Goal: Use online tool/utility: Utilize a website feature to perform a specific function

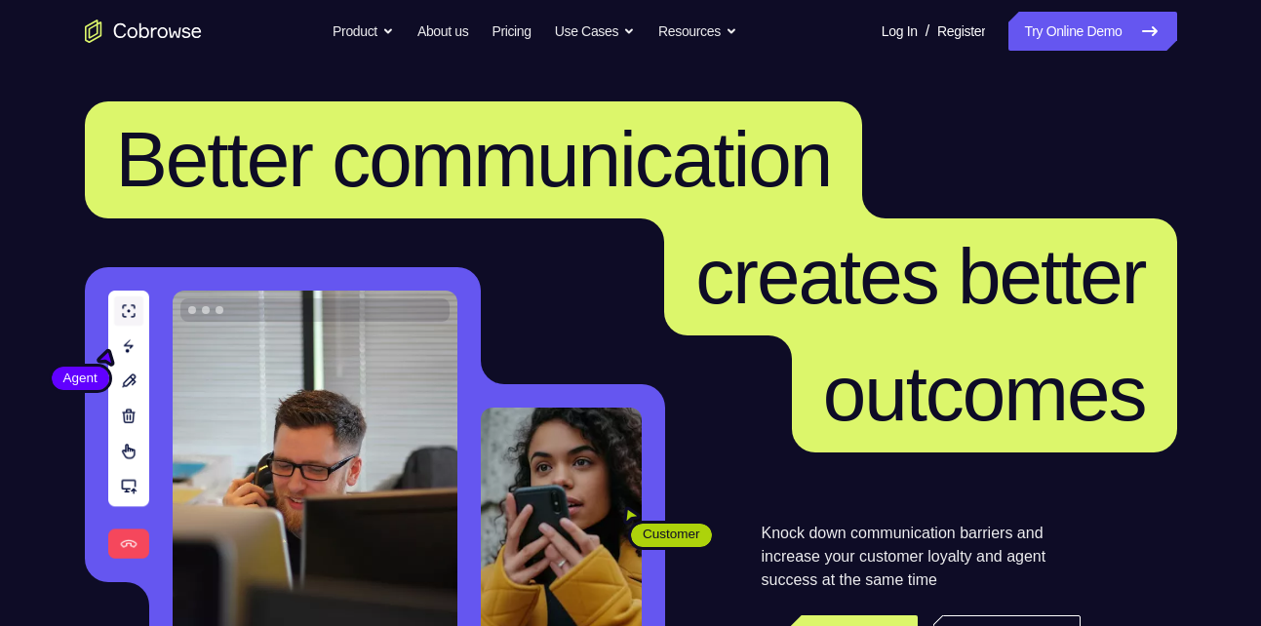
click at [1098, 34] on link "Try Online Demo" at bounding box center [1092, 31] width 168 height 39
drag, startPoint x: 0, startPoint y: 0, endPoint x: 1098, endPoint y: 34, distance: 1098.5
click at [1098, 34] on link "Try Online Demo" at bounding box center [1092, 31] width 168 height 39
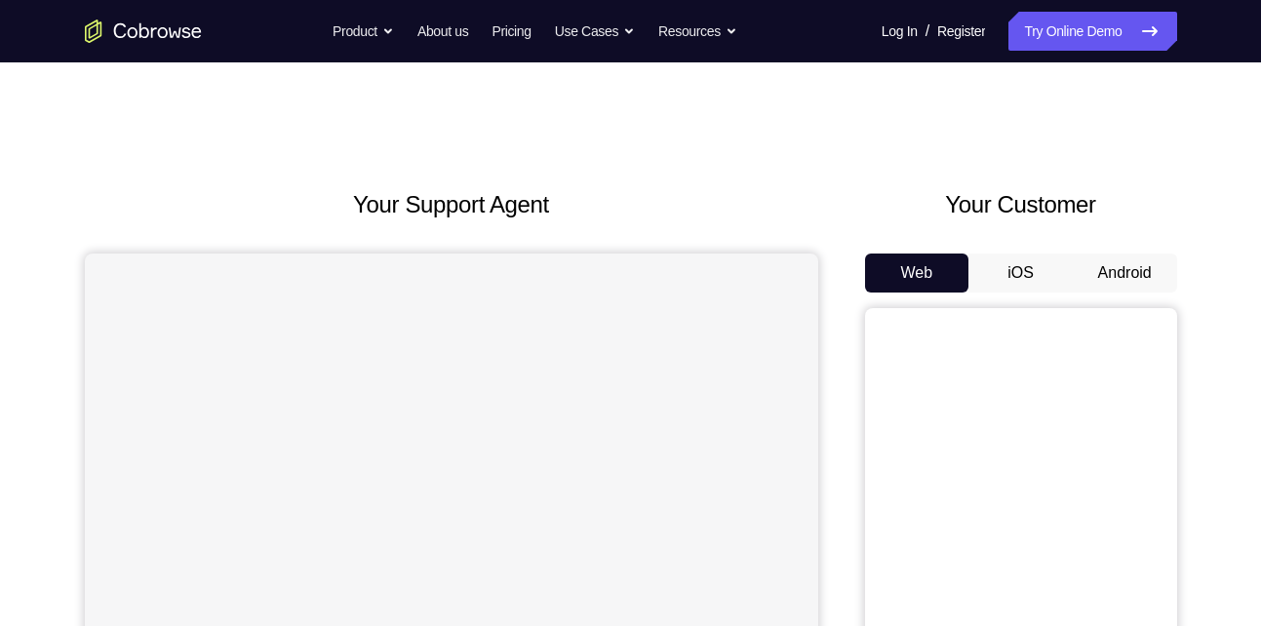
click at [1148, 265] on button "Android" at bounding box center [1125, 273] width 104 height 39
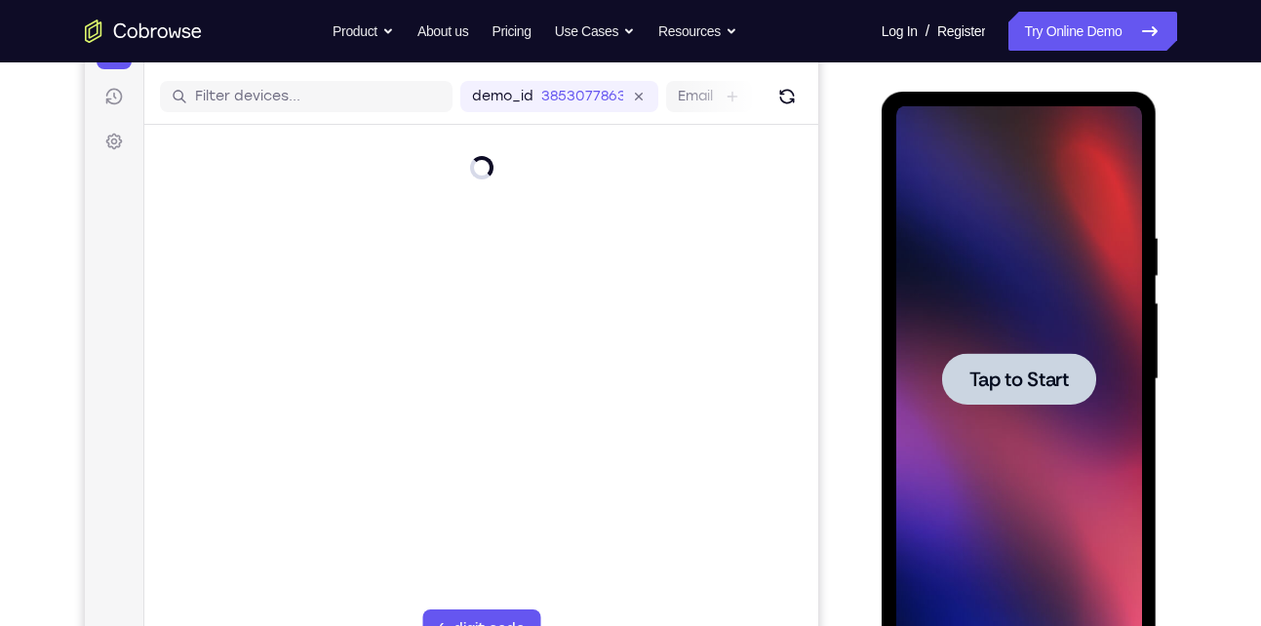
click at [1037, 389] on span "Tap to Start" at bounding box center [1018, 380] width 99 height 20
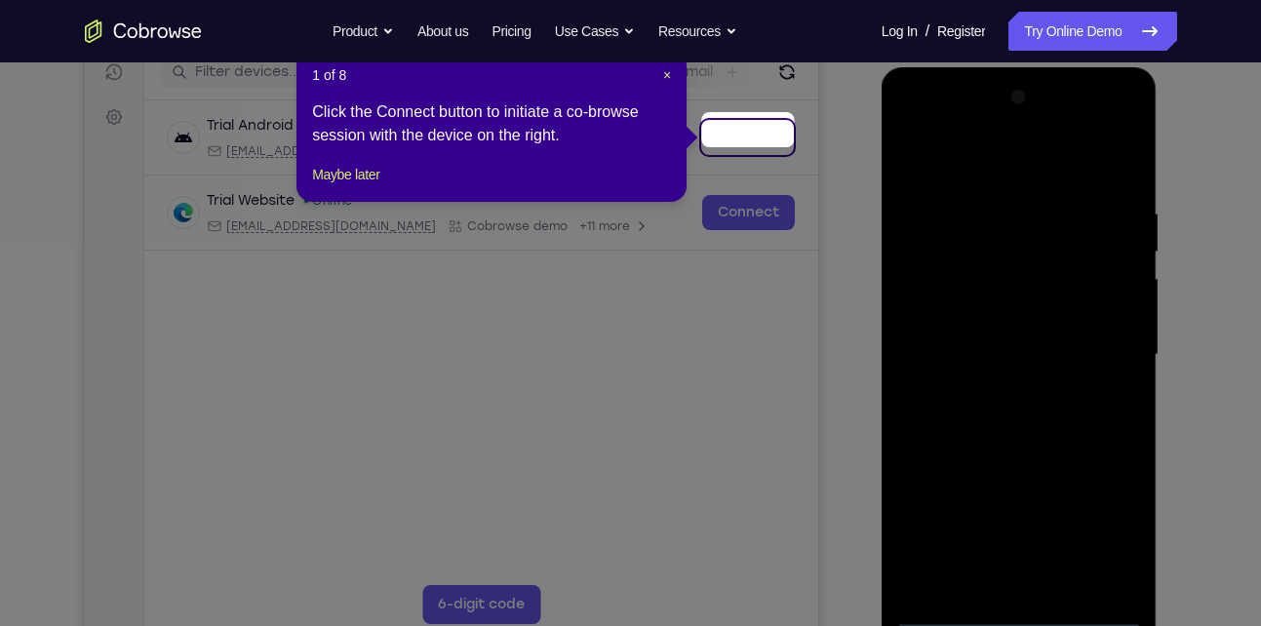
scroll to position [254, 0]
drag, startPoint x: 665, startPoint y: 80, endPoint x: 615, endPoint y: 109, distance: 57.7
click at [665, 80] on span "×" at bounding box center [667, 76] width 8 height 16
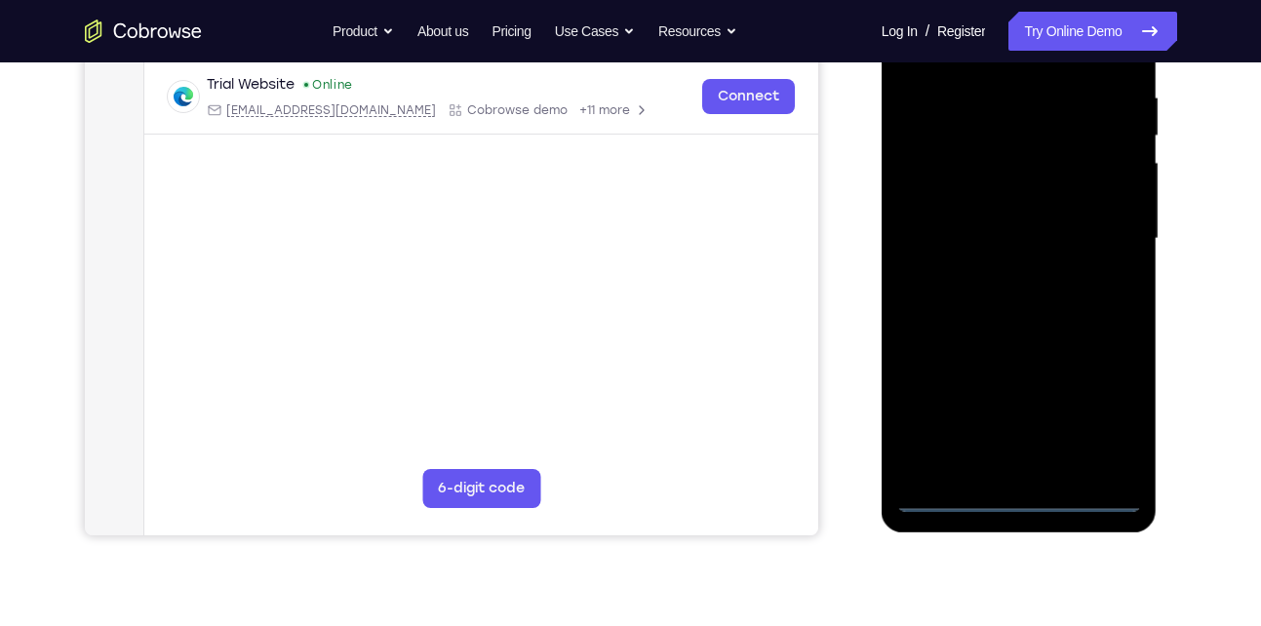
scroll to position [372, 0]
click at [1015, 494] on div at bounding box center [1019, 238] width 246 height 546
click at [1101, 409] on div at bounding box center [1019, 238] width 246 height 546
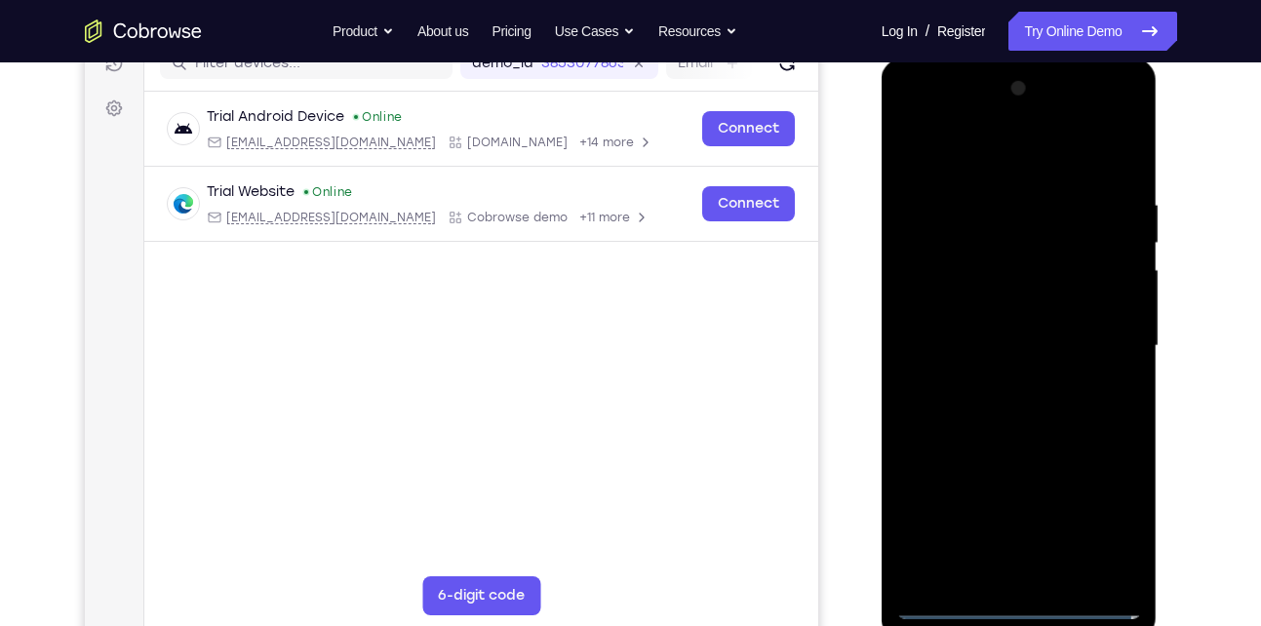
scroll to position [260, 0]
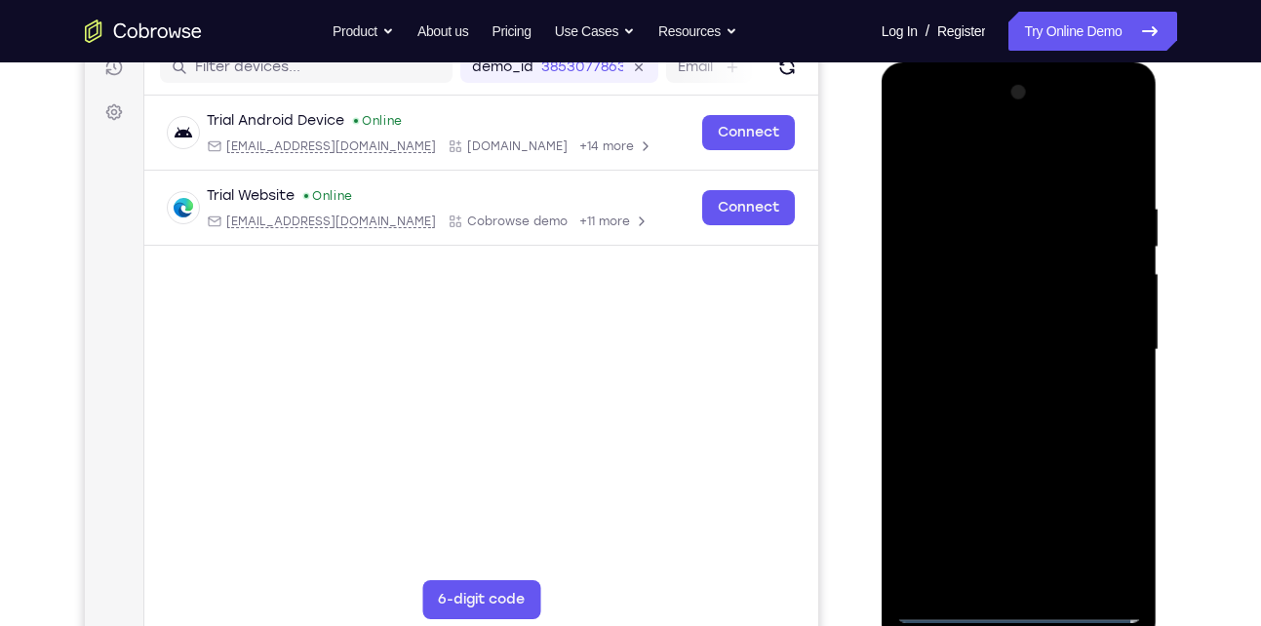
click at [953, 162] on div at bounding box center [1019, 350] width 246 height 546
click at [1096, 338] on div at bounding box center [1019, 350] width 246 height 546
click at [997, 383] on div at bounding box center [1019, 350] width 246 height 546
click at [977, 334] on div at bounding box center [1019, 350] width 246 height 546
click at [948, 312] on div at bounding box center [1019, 350] width 246 height 546
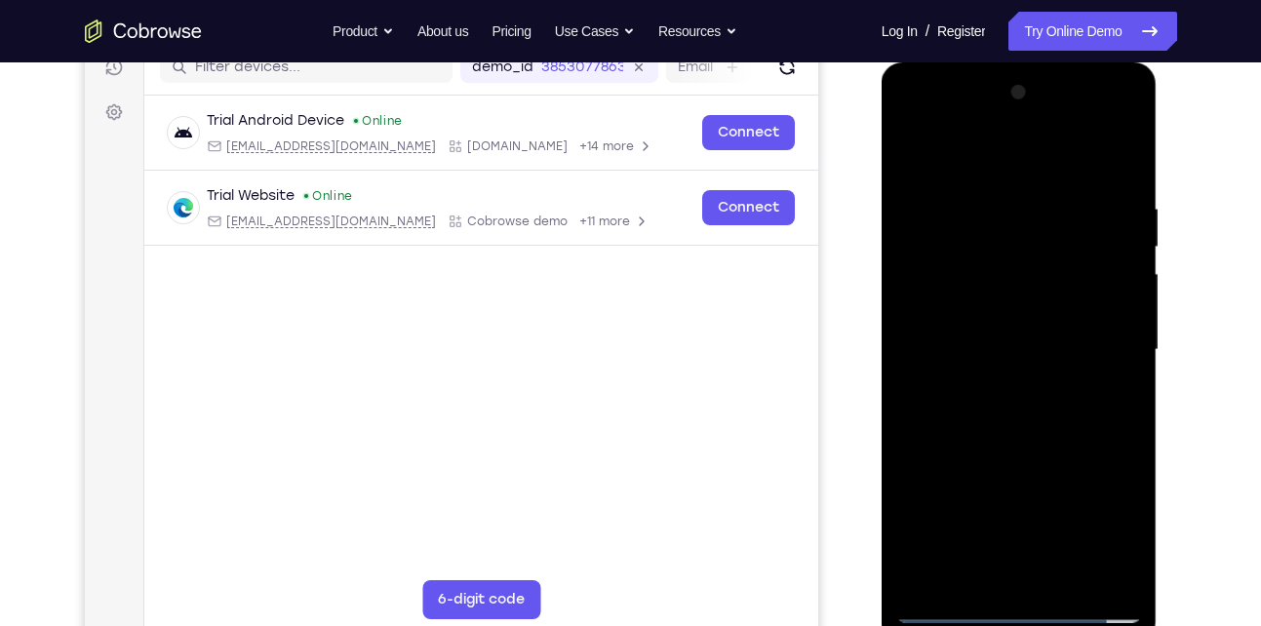
click at [1017, 350] on div at bounding box center [1019, 350] width 246 height 546
click at [1001, 415] on div at bounding box center [1019, 350] width 246 height 546
click at [1111, 157] on div at bounding box center [1019, 350] width 246 height 546
click at [1005, 412] on div at bounding box center [1019, 350] width 246 height 546
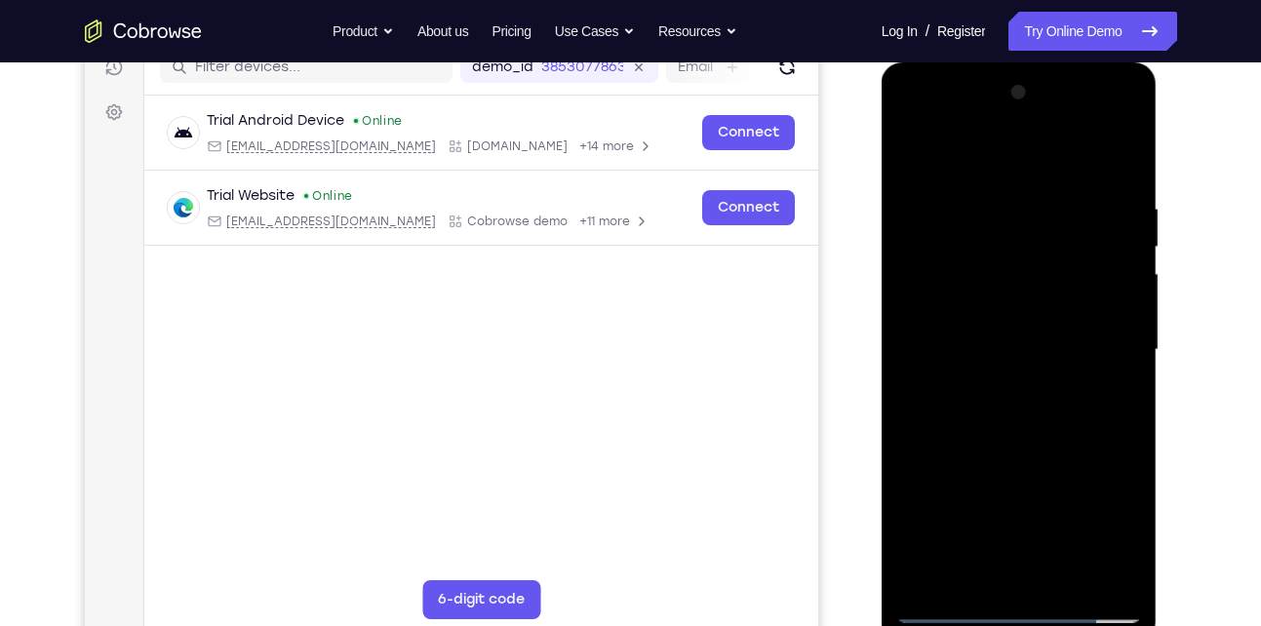
click at [1011, 437] on div at bounding box center [1019, 350] width 246 height 546
drag, startPoint x: 970, startPoint y: 462, endPoint x: 1059, endPoint y: 329, distance: 160.4
click at [1059, 329] on div at bounding box center [1019, 350] width 246 height 546
click at [1129, 303] on div at bounding box center [1019, 350] width 246 height 546
click at [909, 489] on div at bounding box center [1019, 350] width 246 height 546
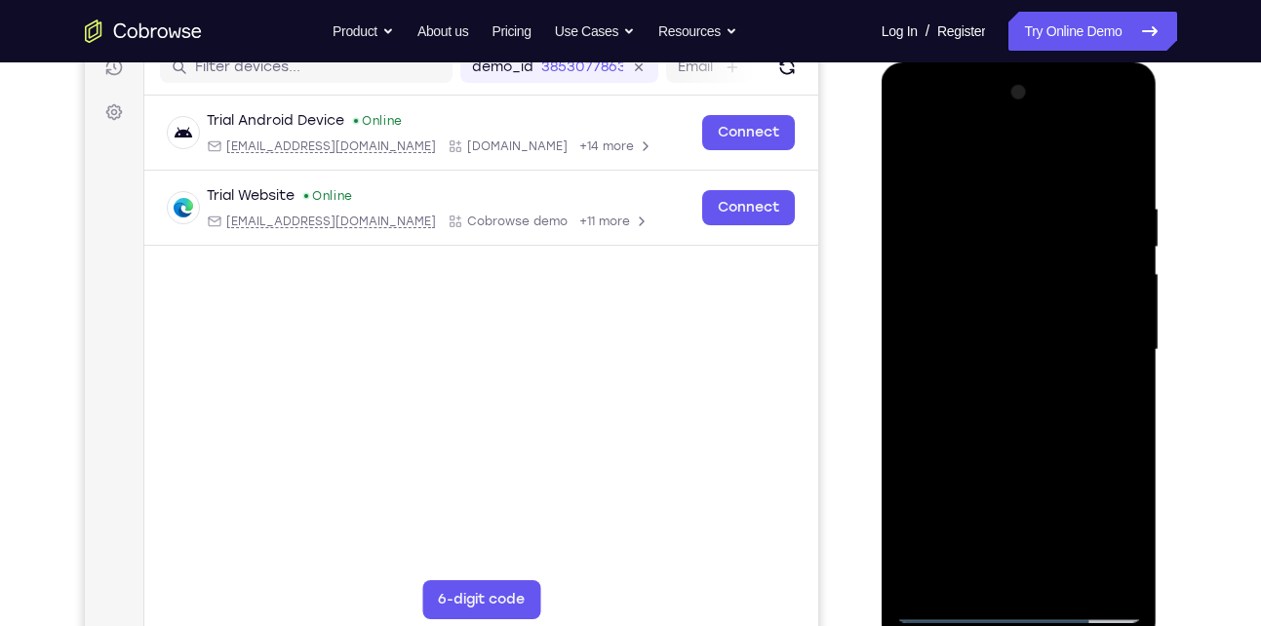
drag, startPoint x: 1040, startPoint y: 501, endPoint x: 1072, endPoint y: 322, distance: 182.1
click at [1072, 322] on div at bounding box center [1019, 350] width 246 height 546
drag, startPoint x: 1048, startPoint y: 297, endPoint x: 1021, endPoint y: 406, distance: 111.6
click at [1021, 406] on div at bounding box center [1019, 350] width 246 height 546
drag, startPoint x: 1042, startPoint y: 408, endPoint x: 1054, endPoint y: 279, distance: 129.2
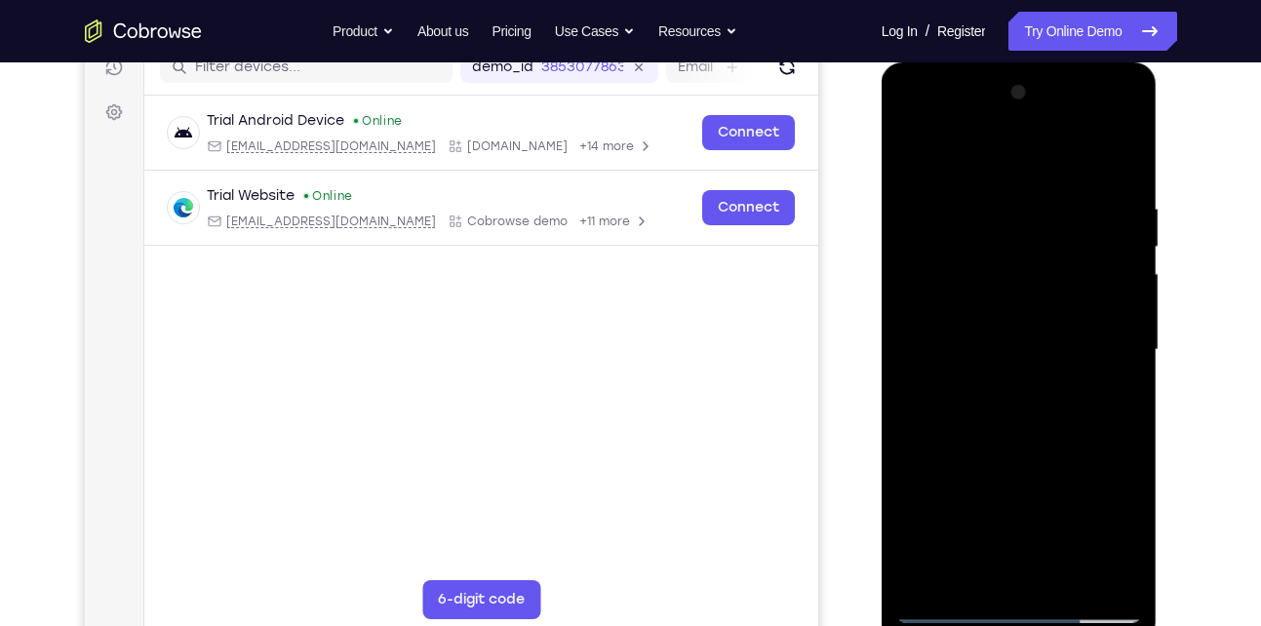
click at [1054, 279] on div at bounding box center [1019, 350] width 246 height 546
click at [1129, 152] on div at bounding box center [1019, 350] width 246 height 546
drag, startPoint x: 999, startPoint y: 239, endPoint x: 953, endPoint y: 392, distance: 160.1
click at [953, 392] on div at bounding box center [1019, 350] width 246 height 546
click at [963, 203] on div at bounding box center [1019, 350] width 246 height 546
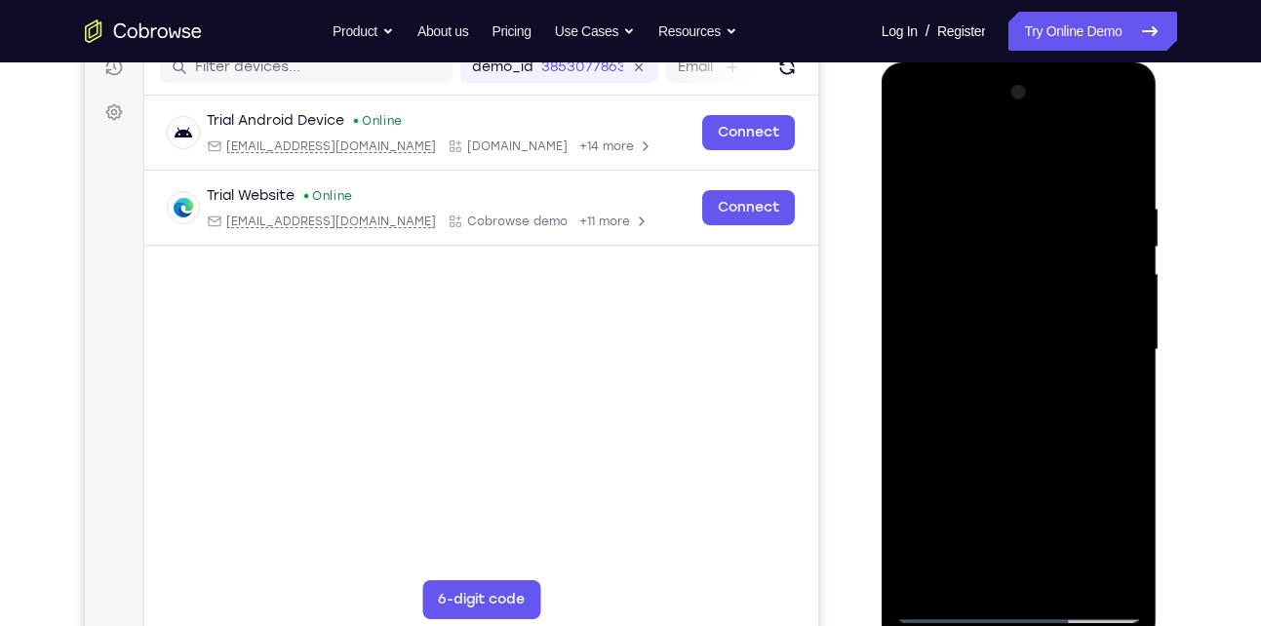
click at [912, 149] on div at bounding box center [1019, 350] width 246 height 546
click at [959, 280] on div at bounding box center [1019, 350] width 246 height 546
drag, startPoint x: 958, startPoint y: 429, endPoint x: 988, endPoint y: 252, distance: 180.0
click at [988, 252] on div at bounding box center [1019, 350] width 246 height 546
click at [1095, 431] on div at bounding box center [1019, 350] width 246 height 546
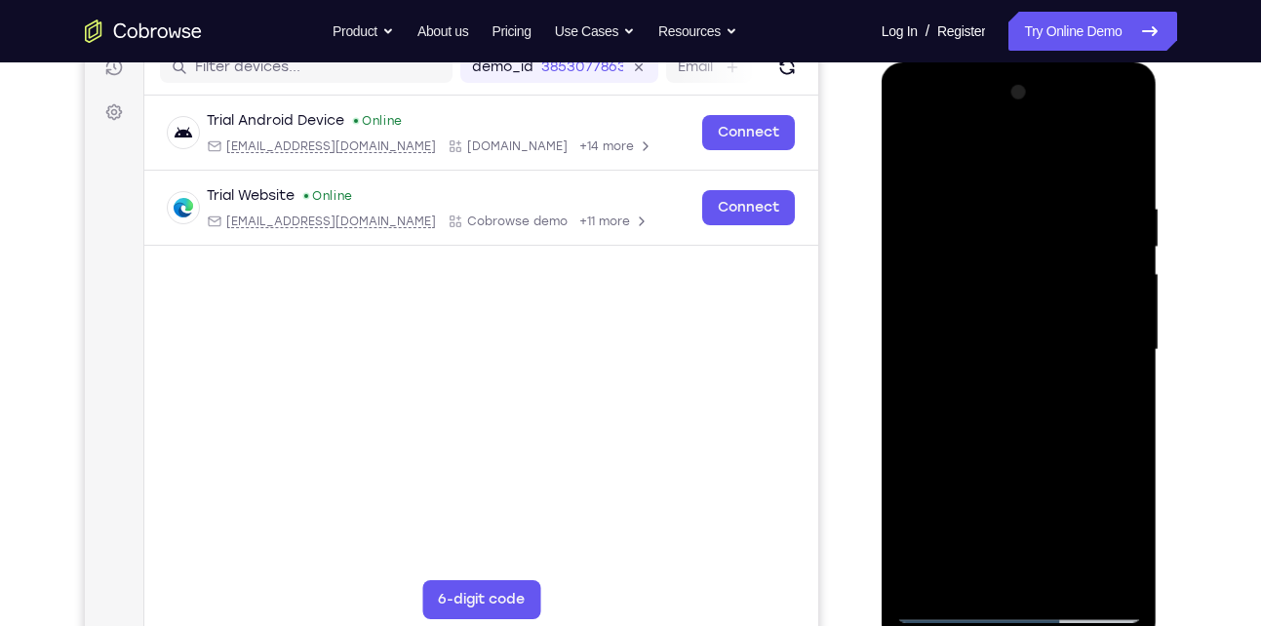
drag, startPoint x: 1035, startPoint y: 314, endPoint x: 1026, endPoint y: 414, distance: 100.8
click at [1026, 414] on div at bounding box center [1019, 350] width 246 height 546
click at [1124, 314] on div at bounding box center [1019, 350] width 246 height 546
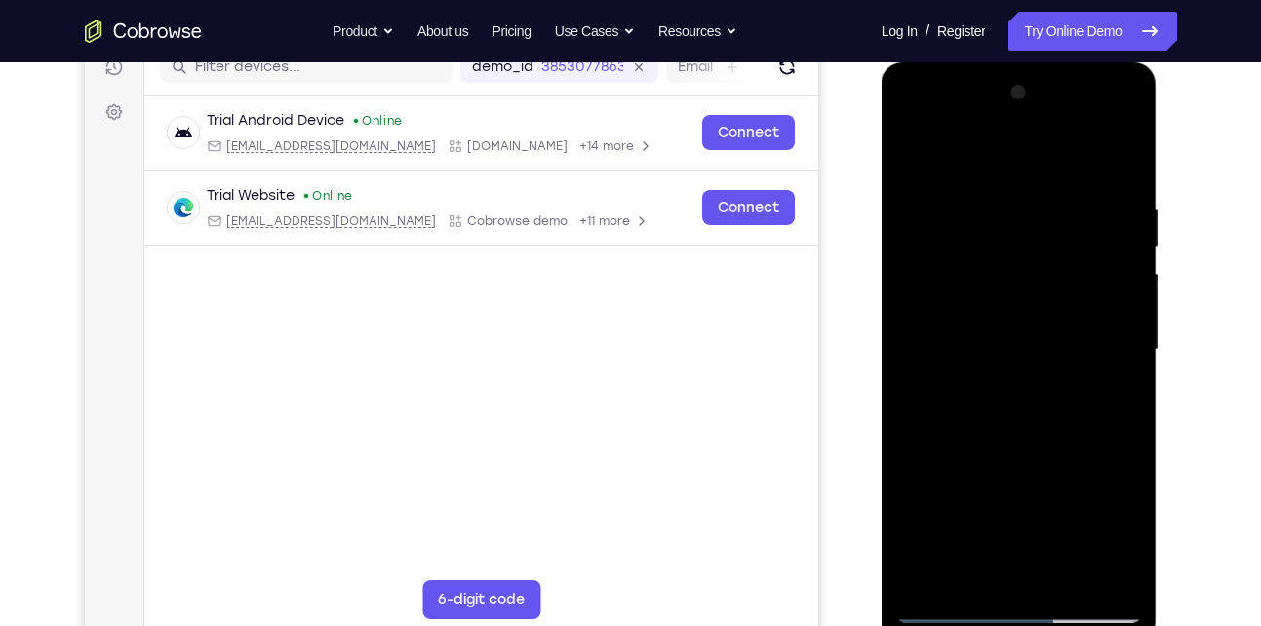
click at [1124, 314] on div at bounding box center [1019, 350] width 246 height 546
click at [912, 151] on div at bounding box center [1019, 350] width 246 height 546
click at [959, 333] on div at bounding box center [1019, 350] width 246 height 546
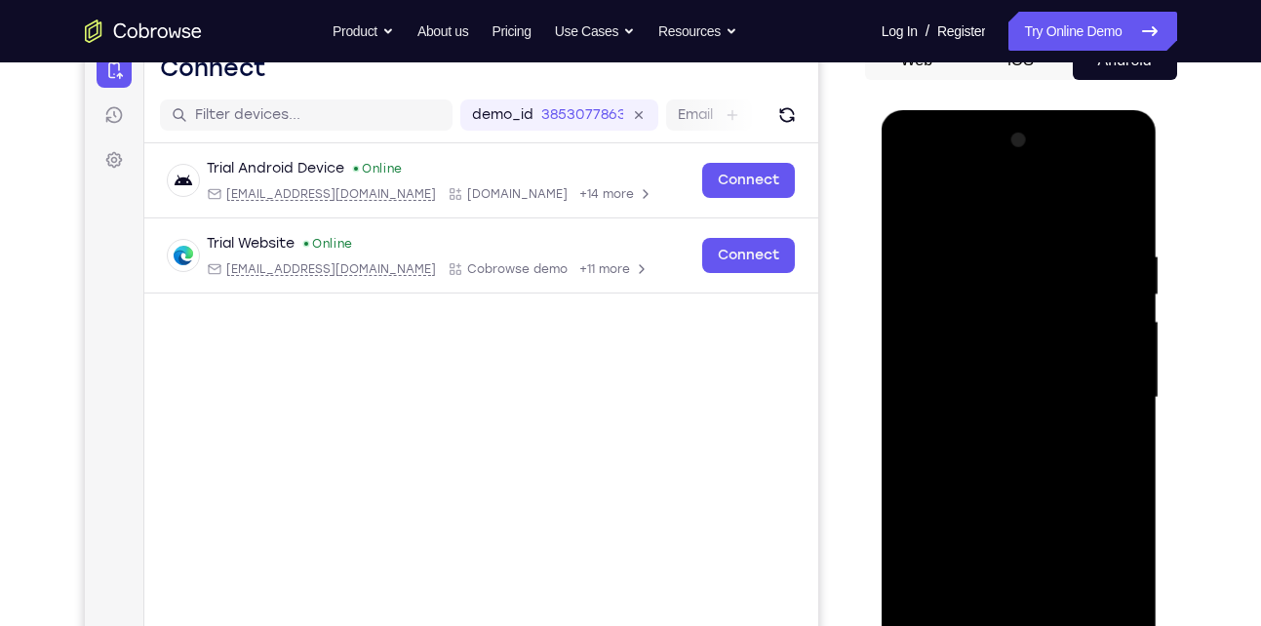
scroll to position [204, 0]
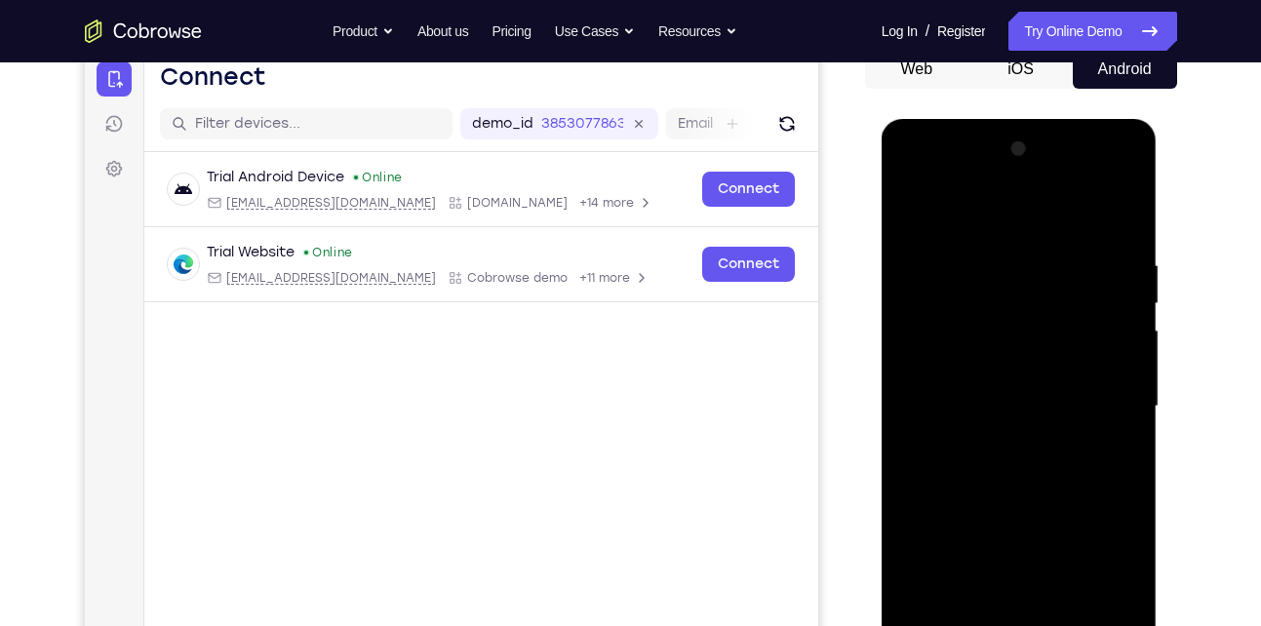
click at [1127, 341] on div at bounding box center [1019, 407] width 246 height 546
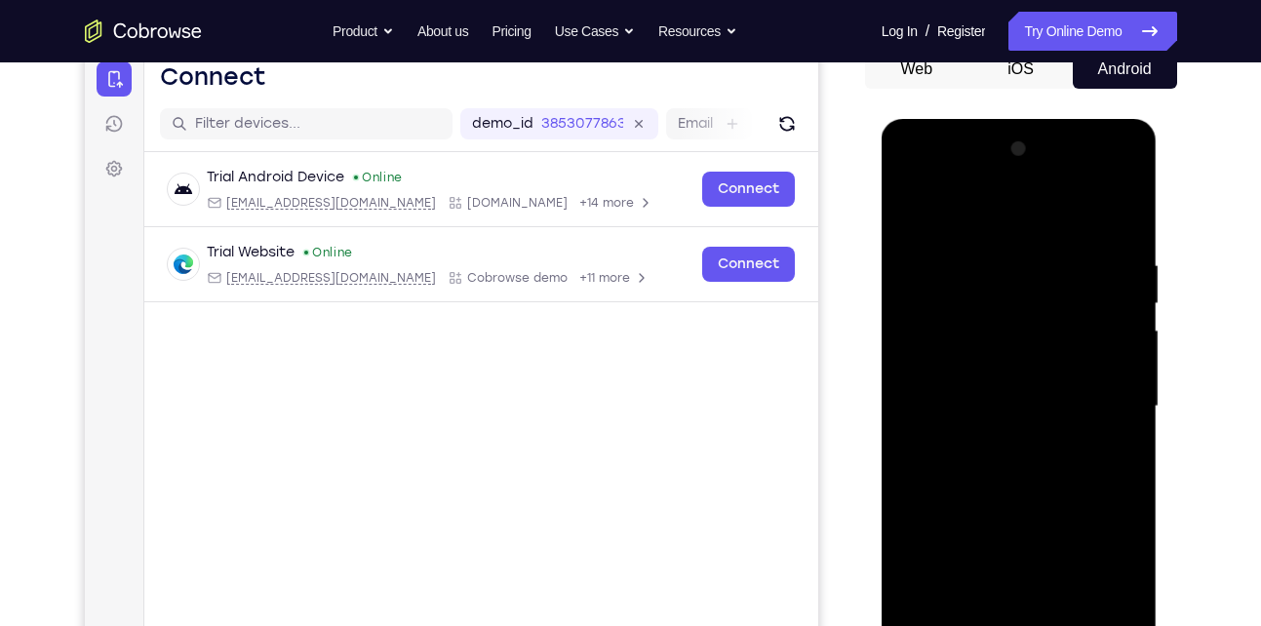
click at [1127, 341] on div at bounding box center [1019, 407] width 246 height 546
click at [1126, 150] on div at bounding box center [1019, 407] width 246 height 546
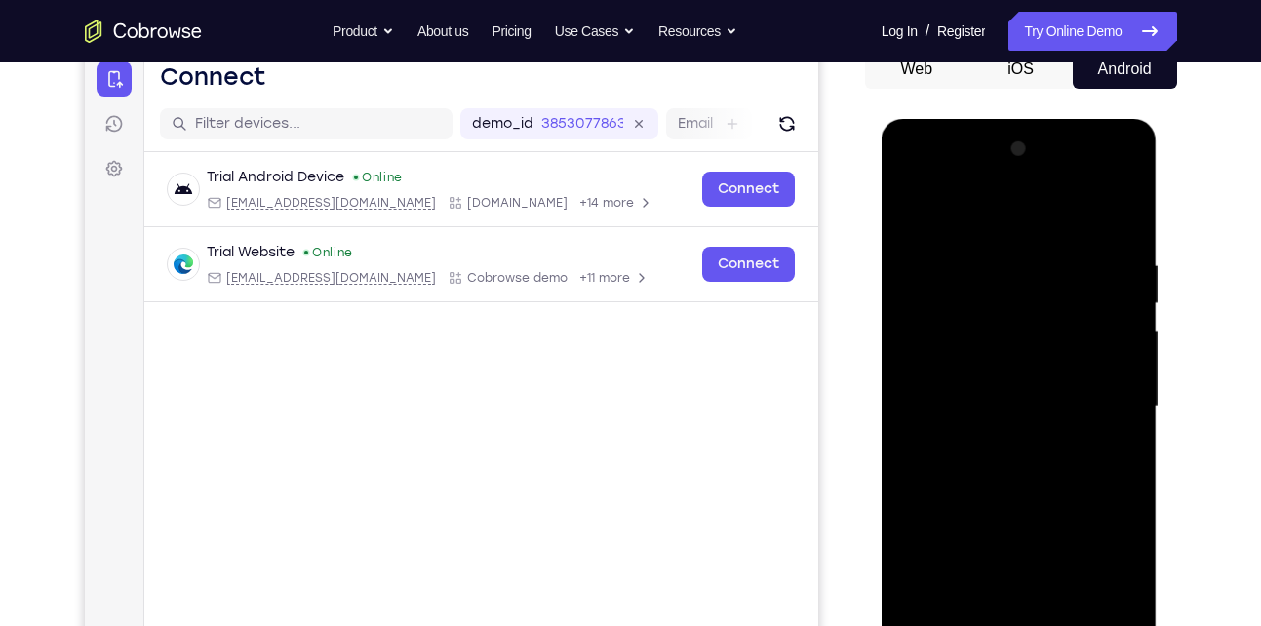
drag, startPoint x: 963, startPoint y: 421, endPoint x: 1026, endPoint y: 284, distance: 151.0
click at [1026, 284] on div at bounding box center [1019, 407] width 246 height 546
drag, startPoint x: 1065, startPoint y: 265, endPoint x: 980, endPoint y: 271, distance: 85.0
click at [980, 271] on div at bounding box center [1019, 407] width 246 height 546
drag, startPoint x: 925, startPoint y: 496, endPoint x: 965, endPoint y: 314, distance: 186.7
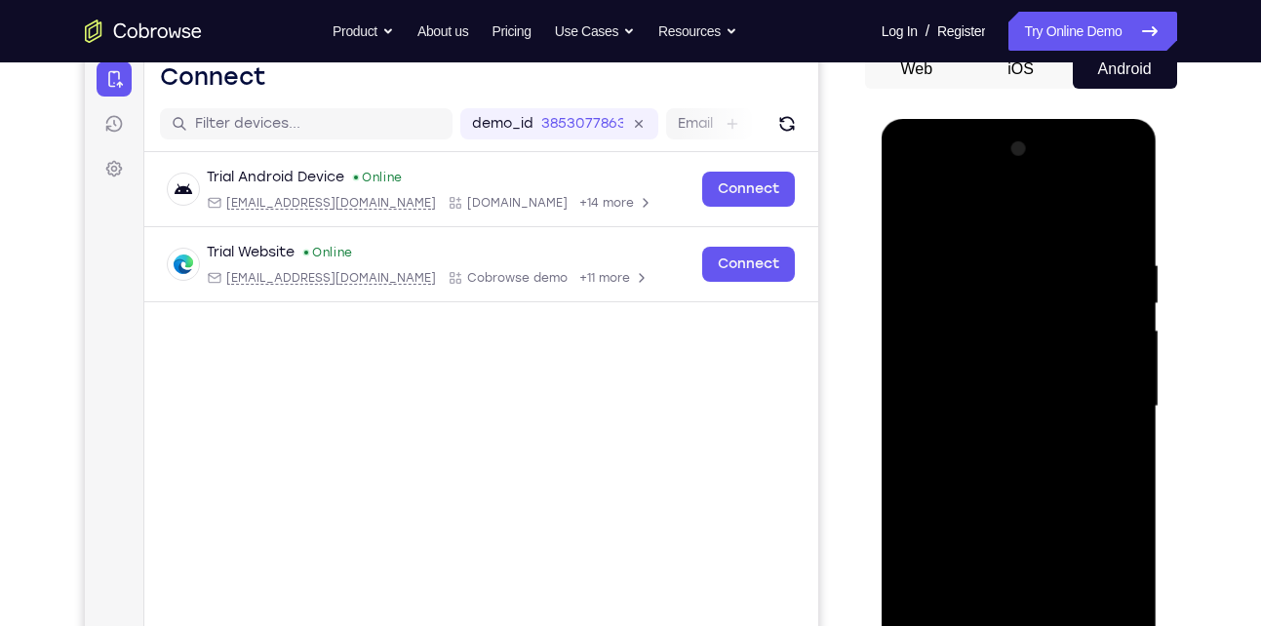
click at [965, 314] on div at bounding box center [1019, 407] width 246 height 546
click at [918, 458] on div at bounding box center [1019, 407] width 246 height 546
click at [1127, 263] on div at bounding box center [1019, 407] width 246 height 546
drag, startPoint x: 1059, startPoint y: 303, endPoint x: 1030, endPoint y: 417, distance: 117.8
click at [1030, 417] on div at bounding box center [1019, 407] width 246 height 546
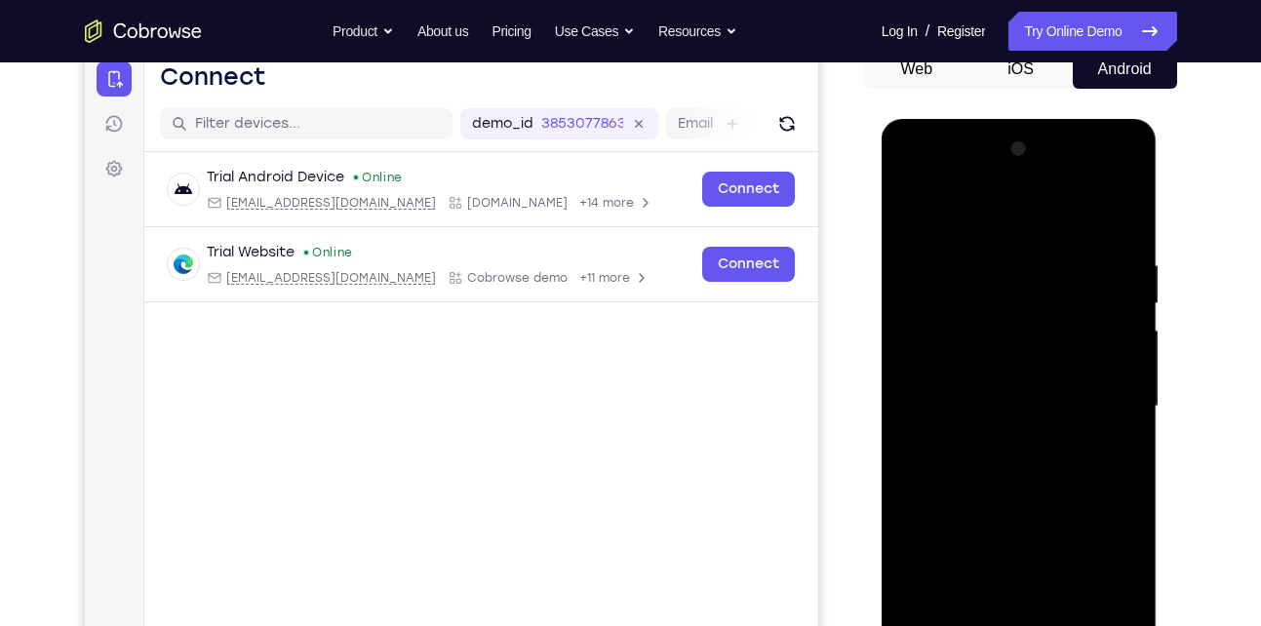
click at [1123, 376] on div at bounding box center [1019, 407] width 246 height 546
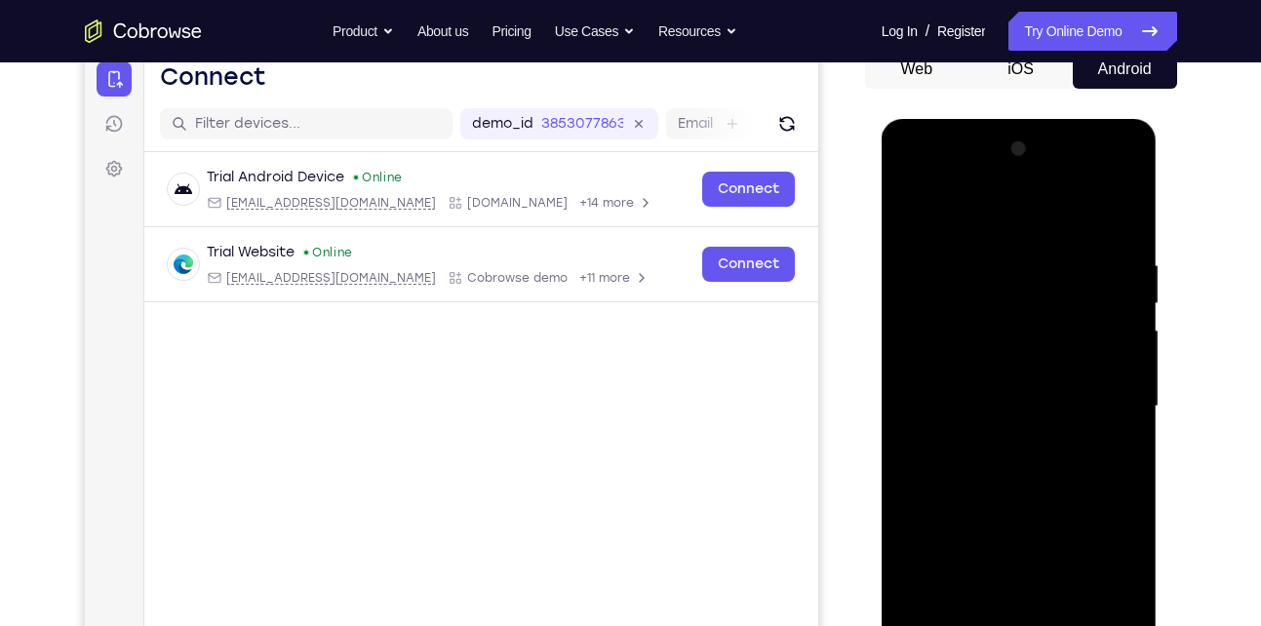
click at [1123, 376] on div at bounding box center [1019, 407] width 246 height 546
drag, startPoint x: 995, startPoint y: 429, endPoint x: 1038, endPoint y: 312, distance: 125.0
click at [1038, 312] on div at bounding box center [1019, 407] width 246 height 546
drag, startPoint x: 969, startPoint y: 433, endPoint x: 1000, endPoint y: 310, distance: 126.8
click at [1000, 310] on div at bounding box center [1019, 407] width 246 height 546
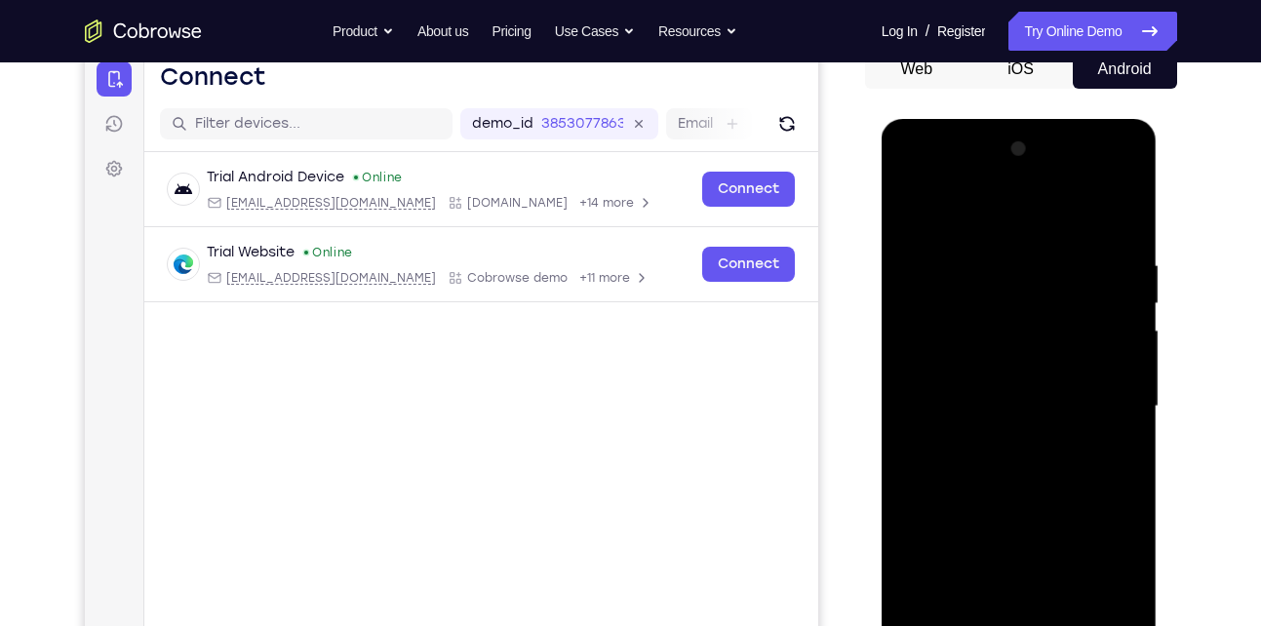
click at [908, 406] on div at bounding box center [1019, 407] width 246 height 546
click at [909, 209] on div at bounding box center [1019, 407] width 246 height 546
click at [987, 449] on div at bounding box center [1019, 407] width 246 height 546
drag, startPoint x: 1020, startPoint y: 352, endPoint x: 997, endPoint y: 409, distance: 61.2
click at [997, 409] on div at bounding box center [1019, 407] width 246 height 546
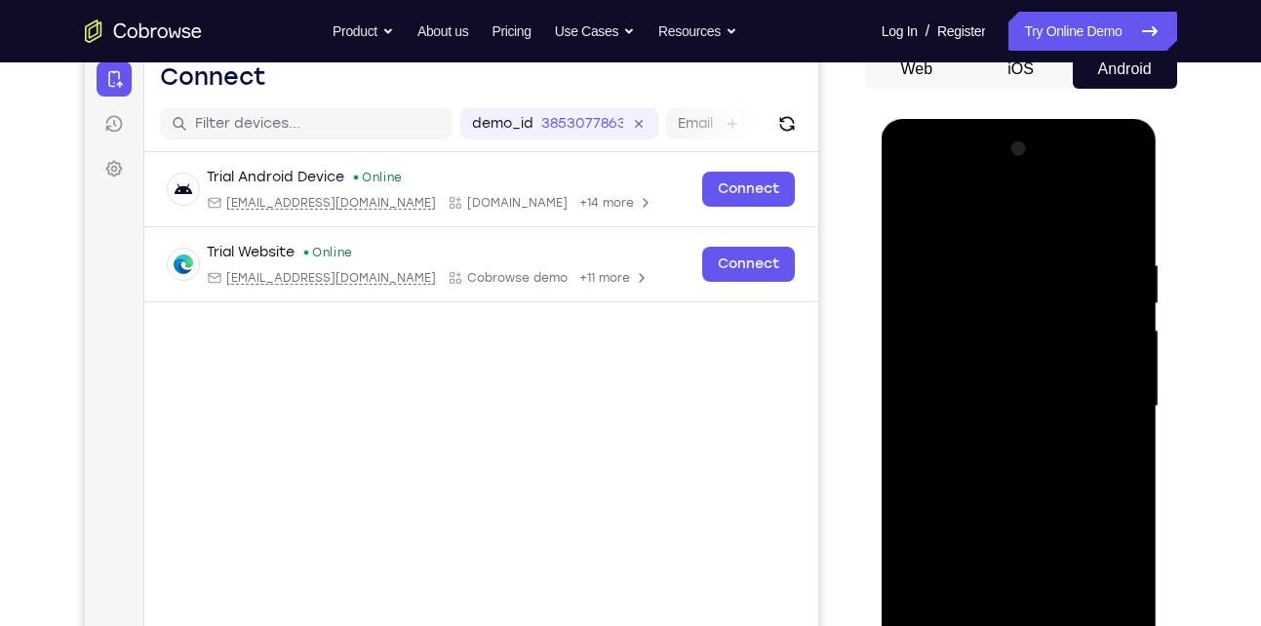
click at [914, 210] on div at bounding box center [1019, 407] width 246 height 546
drag, startPoint x: 972, startPoint y: 408, endPoint x: 985, endPoint y: 549, distance: 142.0
click at [985, 549] on div at bounding box center [1019, 407] width 246 height 546
click at [913, 203] on div at bounding box center [1019, 407] width 246 height 546
drag, startPoint x: 1001, startPoint y: 381, endPoint x: 1020, endPoint y: 304, distance: 79.2
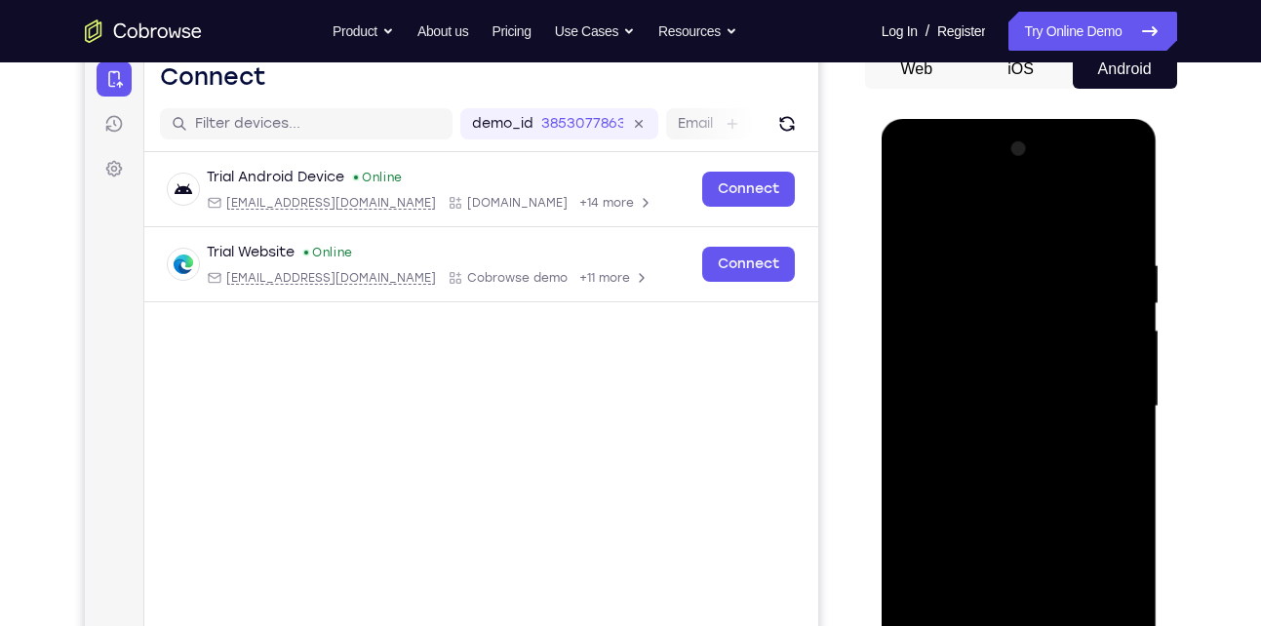
click at [1020, 304] on div at bounding box center [1019, 407] width 246 height 546
drag, startPoint x: 1020, startPoint y: 304, endPoint x: 977, endPoint y: 408, distance: 111.9
click at [977, 408] on div at bounding box center [1019, 407] width 246 height 546
click at [1042, 331] on div at bounding box center [1019, 407] width 246 height 546
click at [1110, 335] on div at bounding box center [1019, 407] width 246 height 546
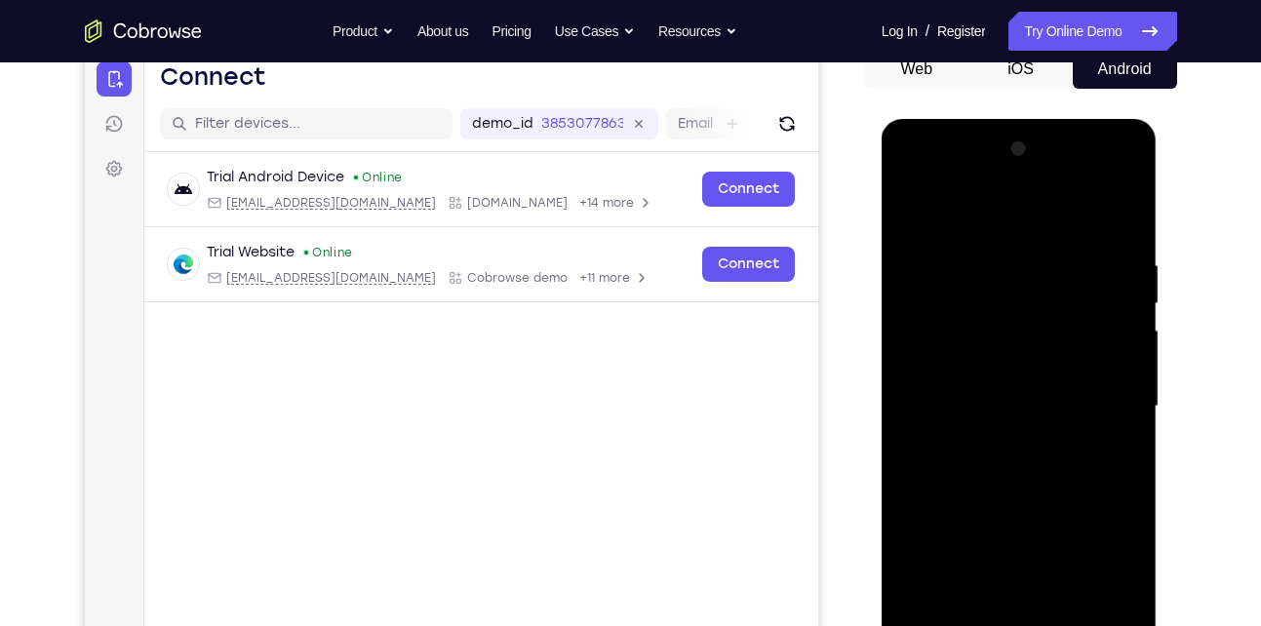
click at [913, 206] on div at bounding box center [1019, 407] width 246 height 546
click at [991, 246] on div at bounding box center [1019, 407] width 246 height 546
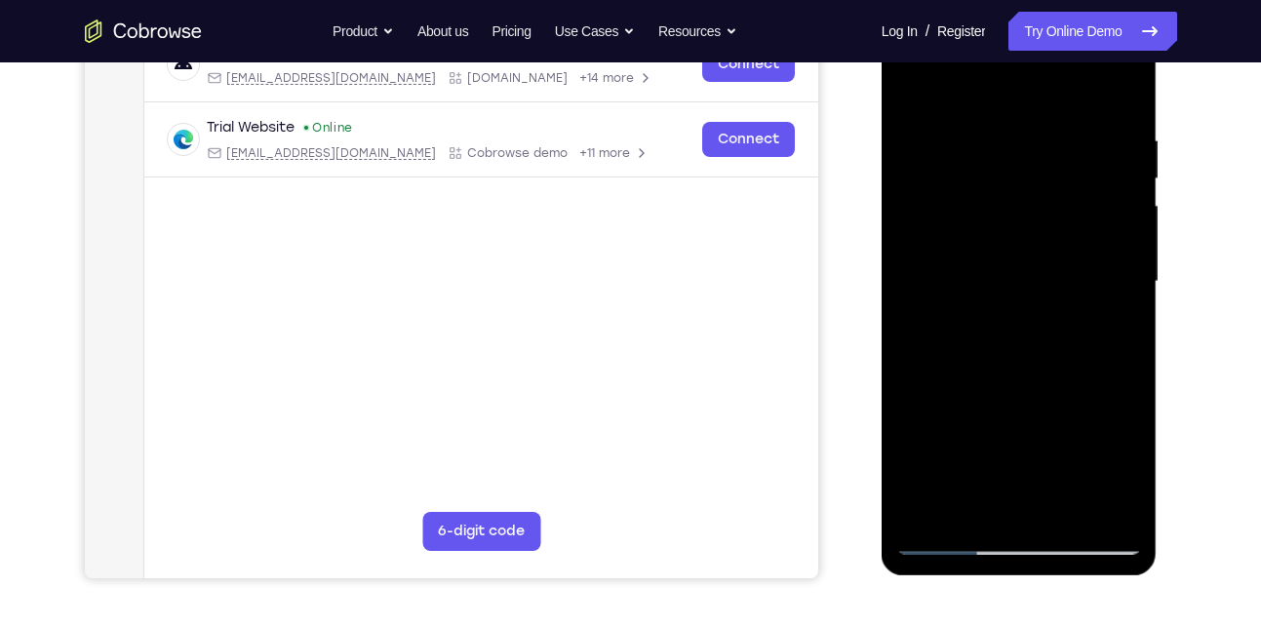
scroll to position [331, 0]
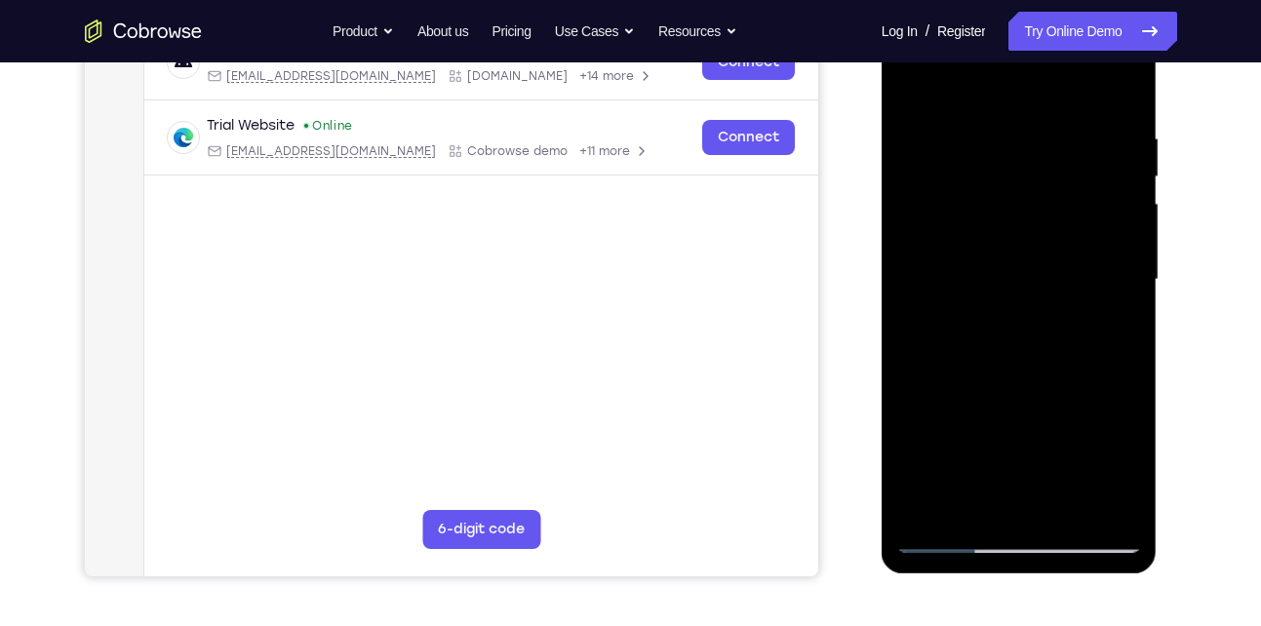
click at [1113, 501] on div at bounding box center [1019, 280] width 246 height 546
click at [1007, 498] on div at bounding box center [1019, 280] width 246 height 546
click at [1119, 497] on div at bounding box center [1019, 280] width 246 height 546
click at [1114, 500] on div at bounding box center [1019, 280] width 246 height 546
click at [943, 537] on div at bounding box center [1019, 280] width 246 height 546
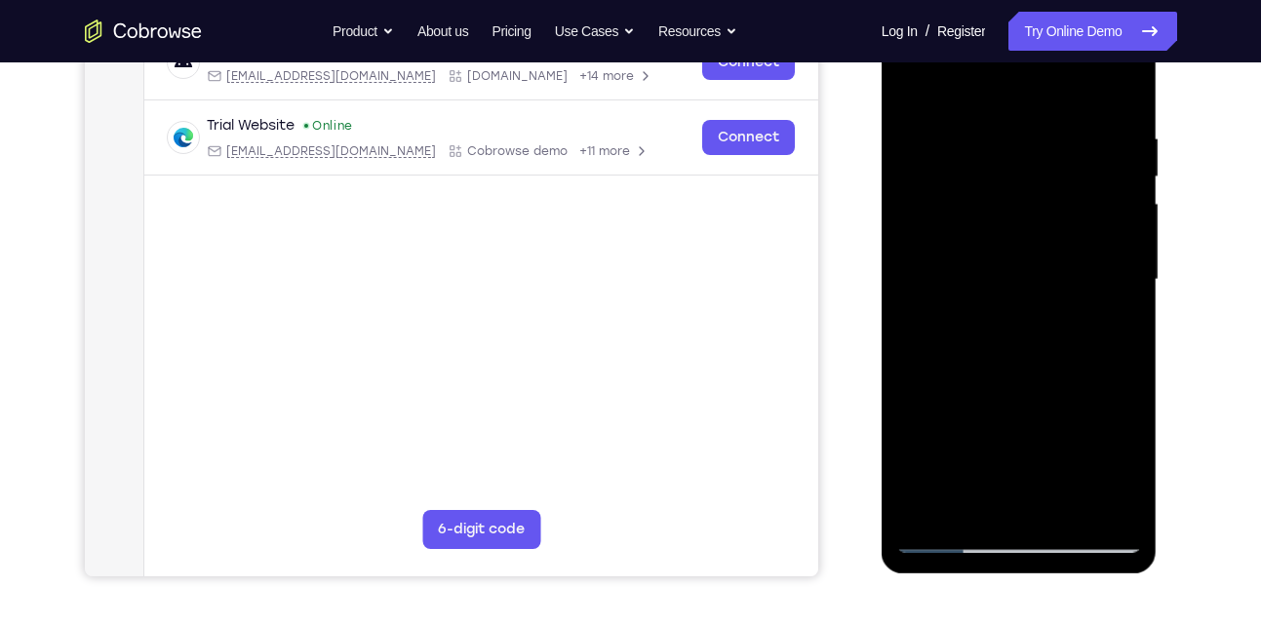
click at [1106, 489] on div at bounding box center [1019, 280] width 246 height 546
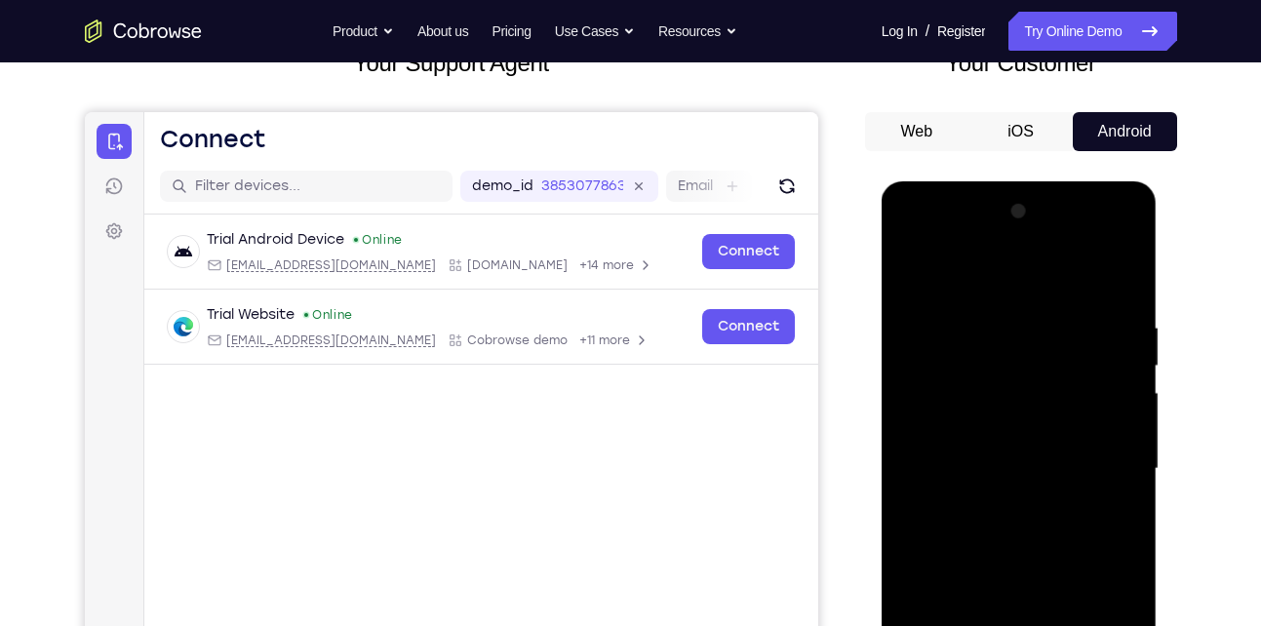
click at [1119, 281] on div at bounding box center [1019, 469] width 246 height 546
click at [1048, 303] on div at bounding box center [1019, 469] width 246 height 546
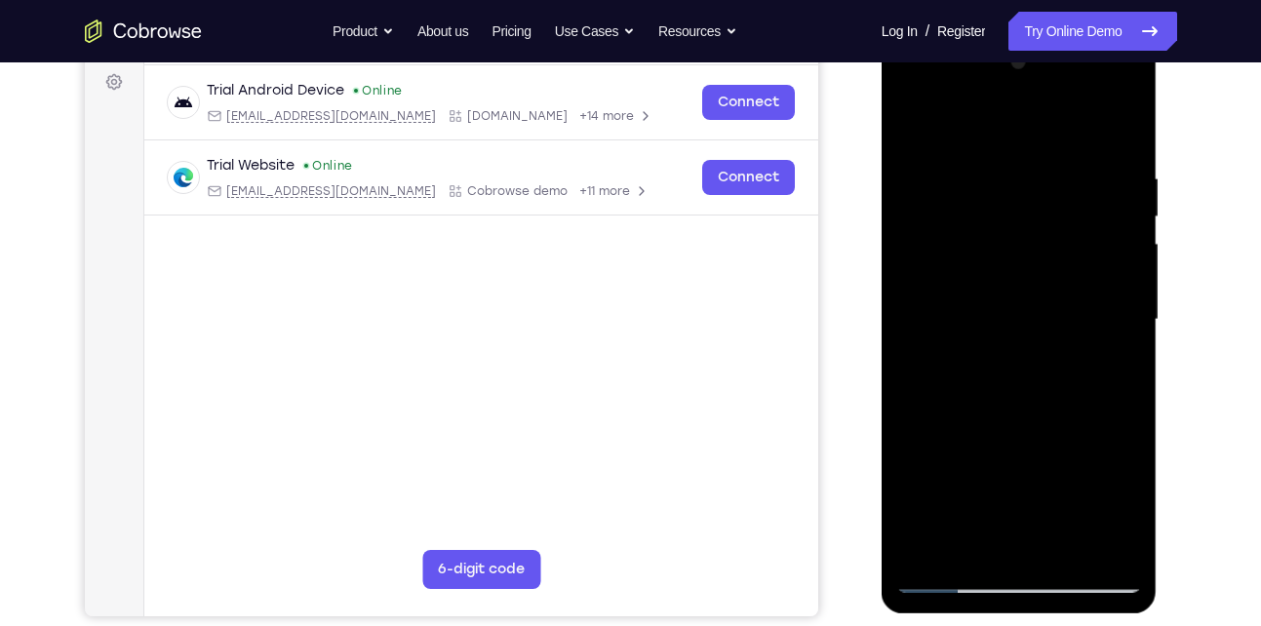
scroll to position [329, 0]
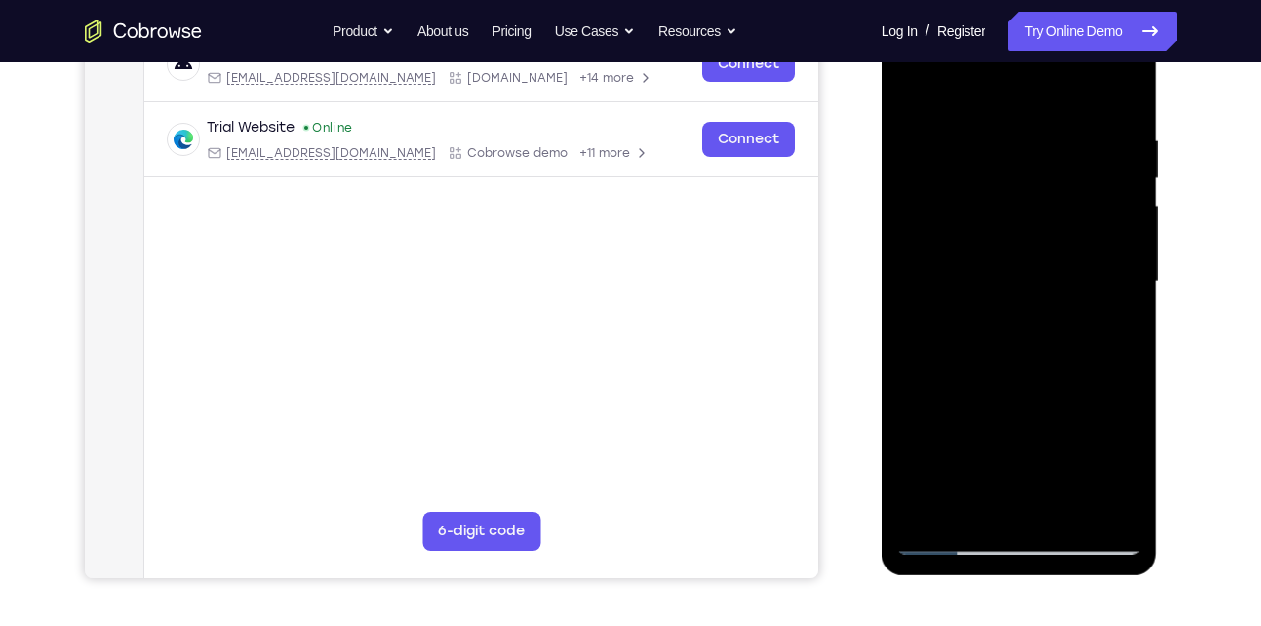
click at [1096, 512] on div at bounding box center [1019, 282] width 246 height 546
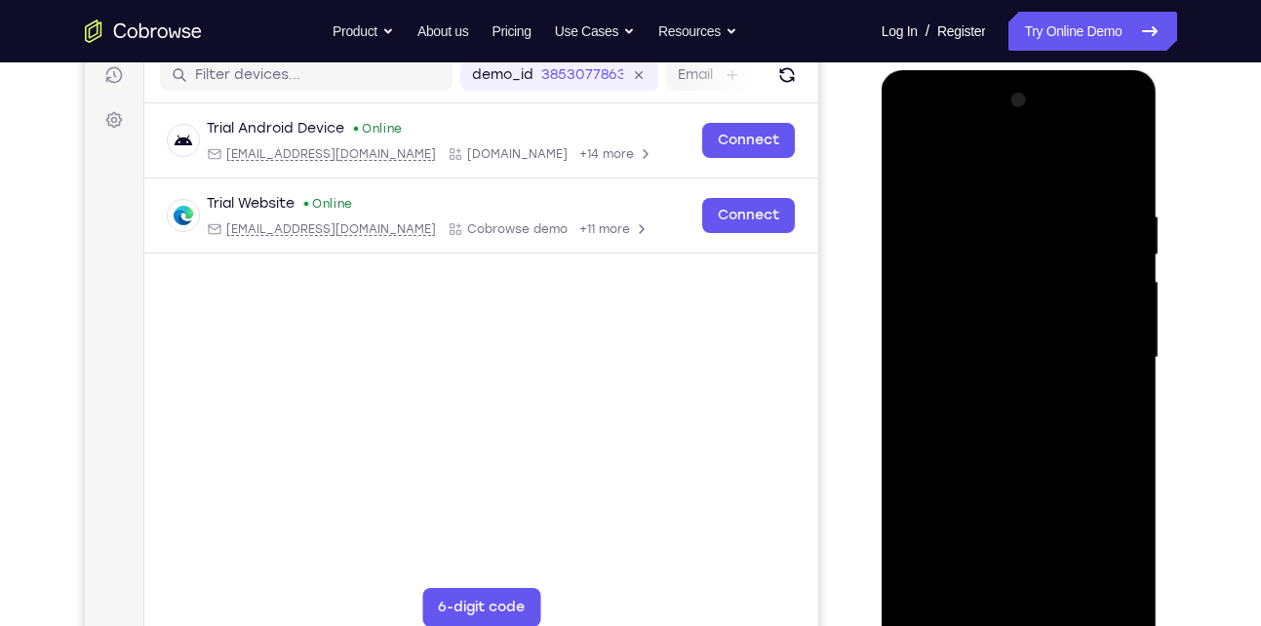
scroll to position [256, 0]
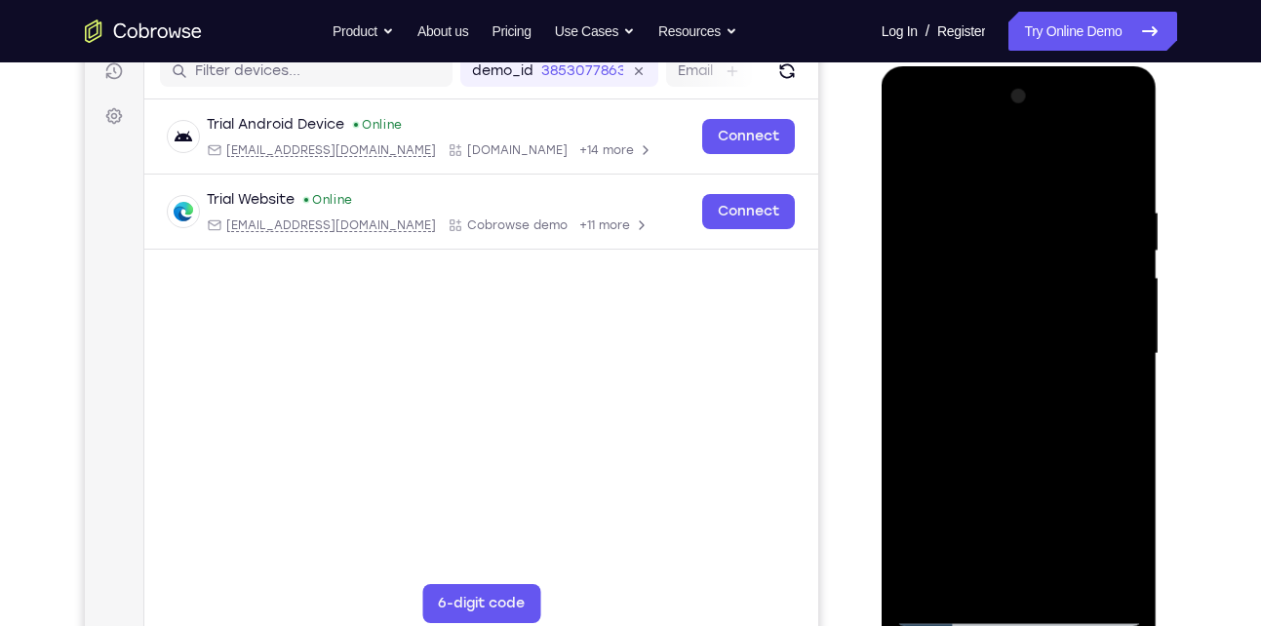
click at [1124, 290] on div at bounding box center [1019, 354] width 246 height 546
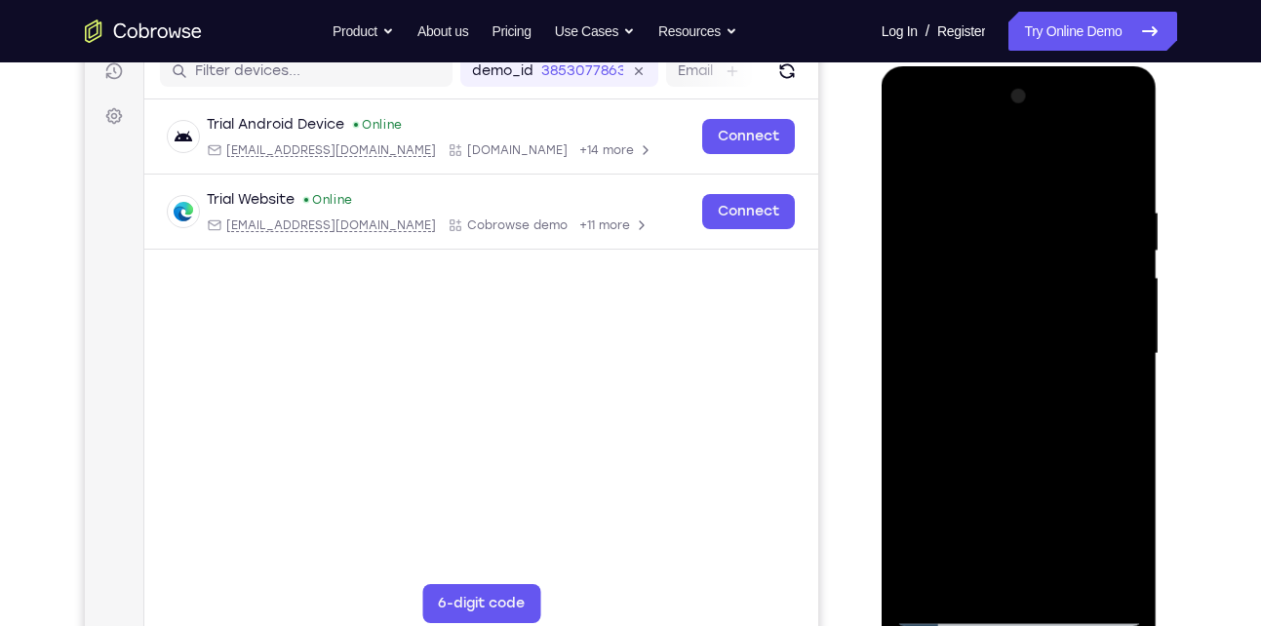
click at [1126, 347] on div at bounding box center [1019, 354] width 246 height 546
click at [1120, 162] on div at bounding box center [1019, 354] width 246 height 546
drag, startPoint x: 1099, startPoint y: 194, endPoint x: 1016, endPoint y: 205, distance: 83.6
click at [1016, 205] on div at bounding box center [1019, 354] width 246 height 546
click at [1016, 187] on div at bounding box center [1019, 354] width 246 height 546
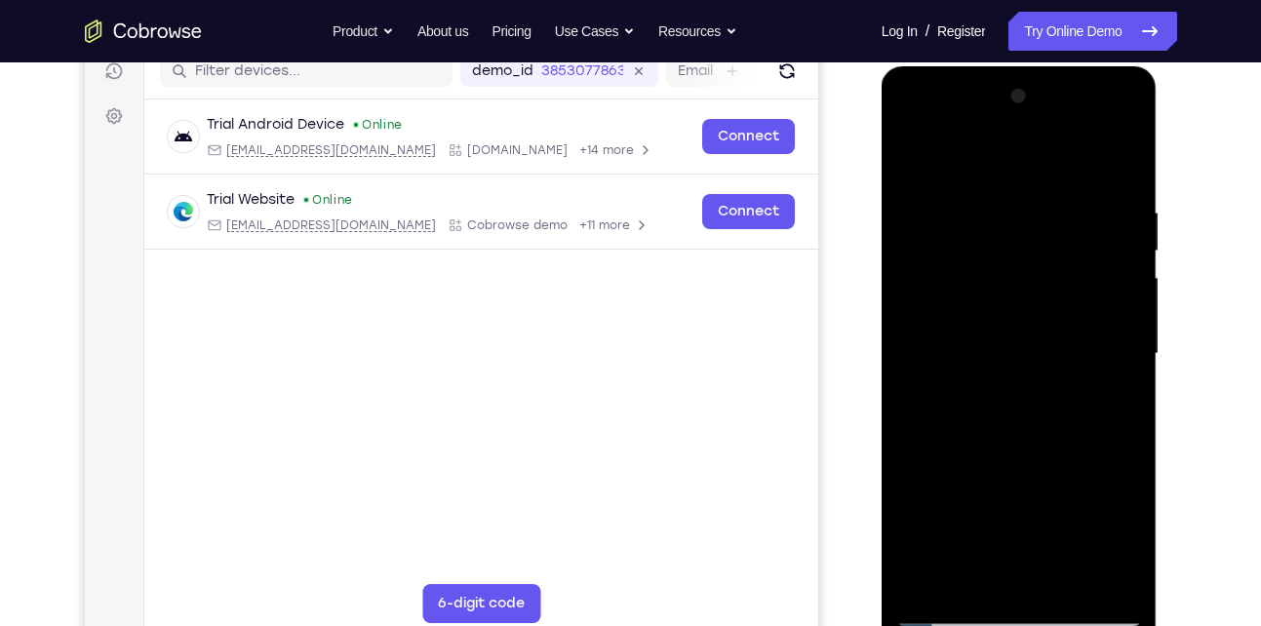
click at [1133, 351] on div at bounding box center [1019, 354] width 246 height 546
click at [890, 330] on div at bounding box center [1019, 356] width 276 height 581
click at [897, 330] on div at bounding box center [1019, 354] width 246 height 546
click at [958, 282] on div at bounding box center [1019, 354] width 246 height 546
click at [1007, 321] on div at bounding box center [1019, 354] width 246 height 546
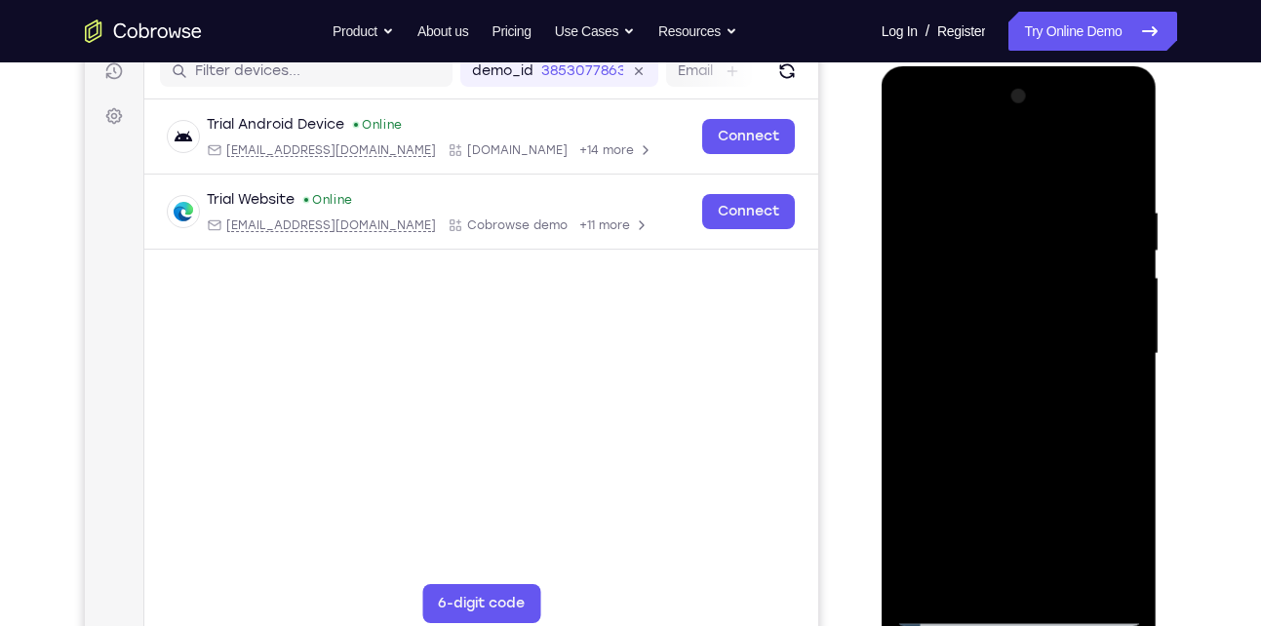
click at [913, 153] on div at bounding box center [1019, 354] width 246 height 546
click at [1132, 341] on div at bounding box center [1019, 354] width 246 height 546
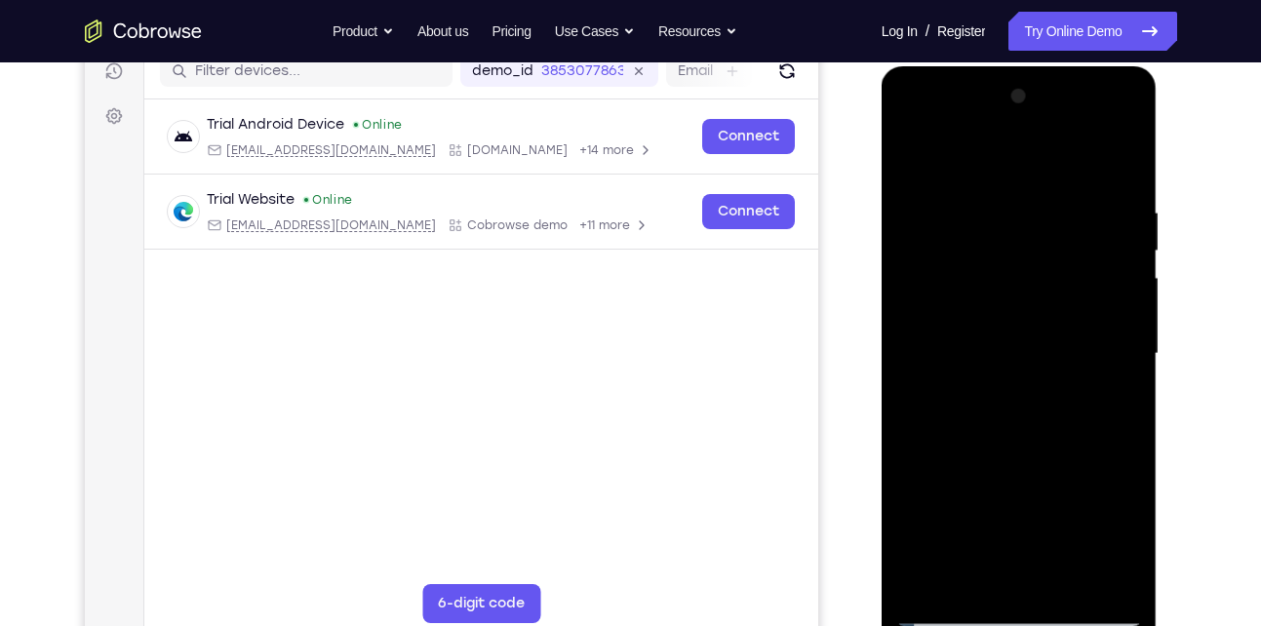
click at [1132, 341] on div at bounding box center [1019, 354] width 246 height 546
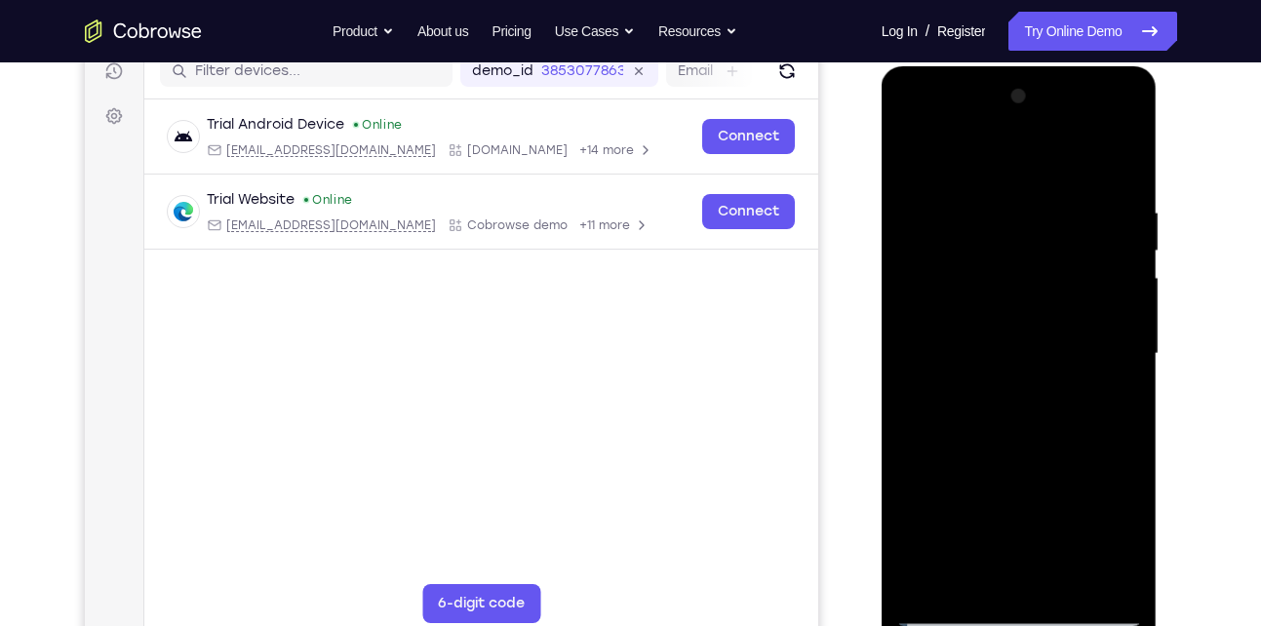
click at [1132, 341] on div at bounding box center [1019, 354] width 246 height 546
click at [1118, 153] on div at bounding box center [1019, 354] width 246 height 546
drag, startPoint x: 1022, startPoint y: 414, endPoint x: 1057, endPoint y: 189, distance: 228.0
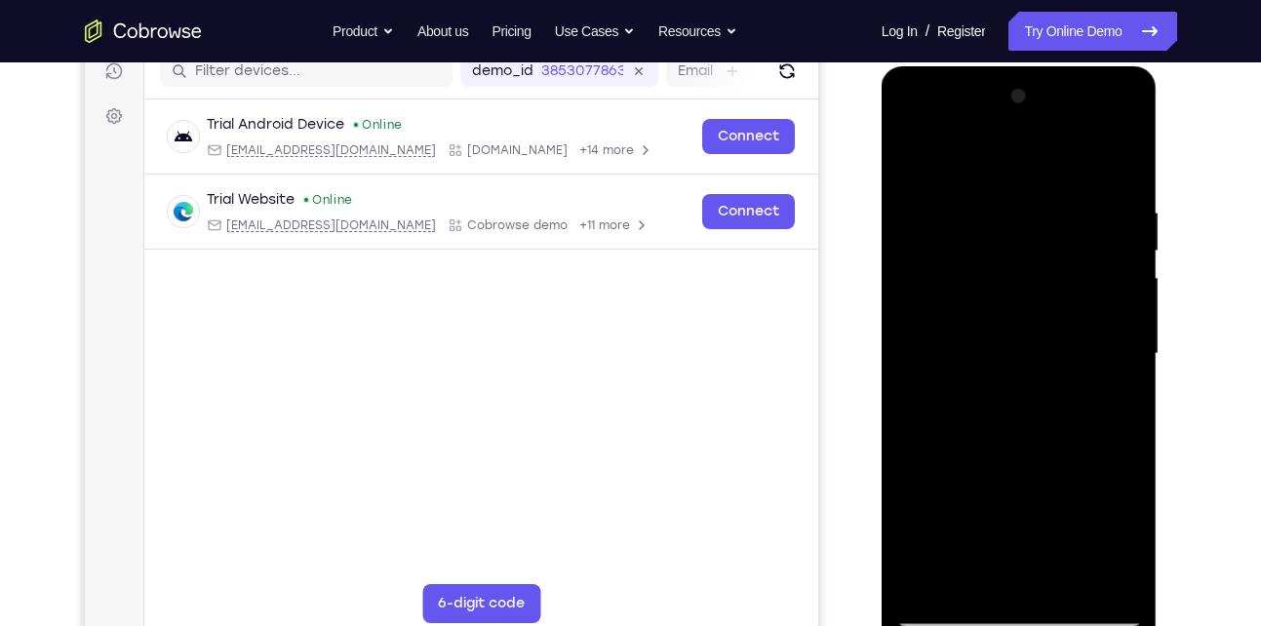
click at [1057, 189] on div at bounding box center [1019, 354] width 246 height 546
drag, startPoint x: 1017, startPoint y: 433, endPoint x: 1069, endPoint y: 233, distance: 206.5
click at [1069, 233] on div at bounding box center [1019, 354] width 246 height 546
drag, startPoint x: 1055, startPoint y: 423, endPoint x: 1091, endPoint y: 197, distance: 229.1
click at [1091, 197] on div at bounding box center [1019, 354] width 246 height 546
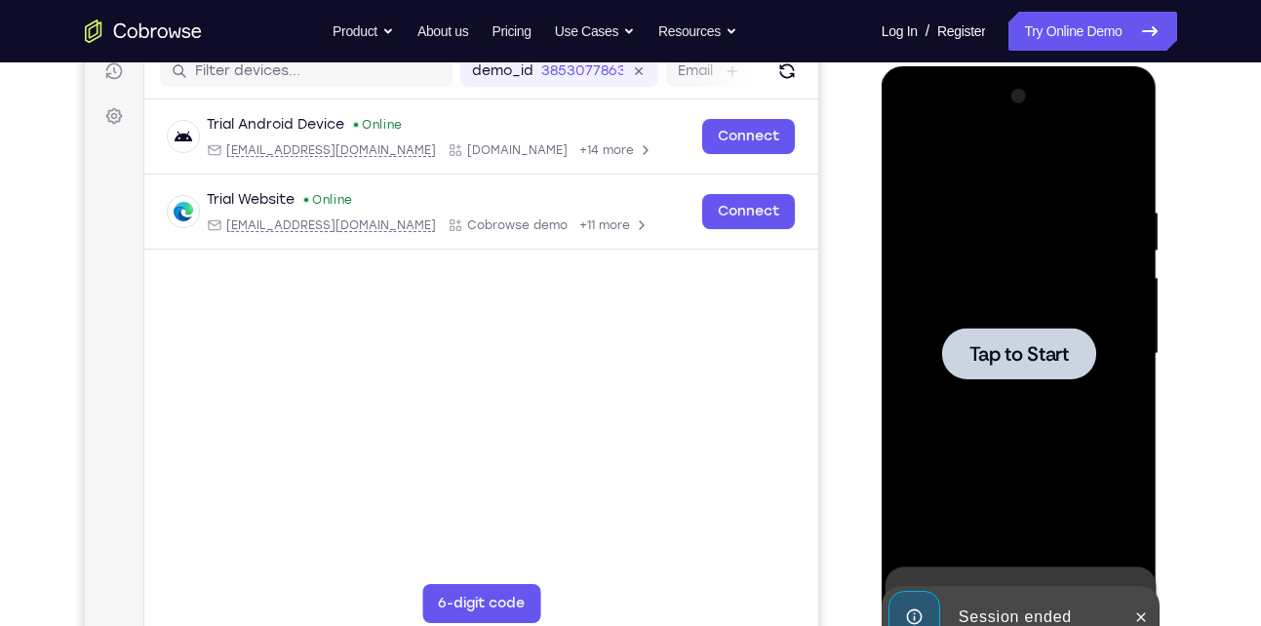
click at [997, 332] on div at bounding box center [1019, 354] width 154 height 52
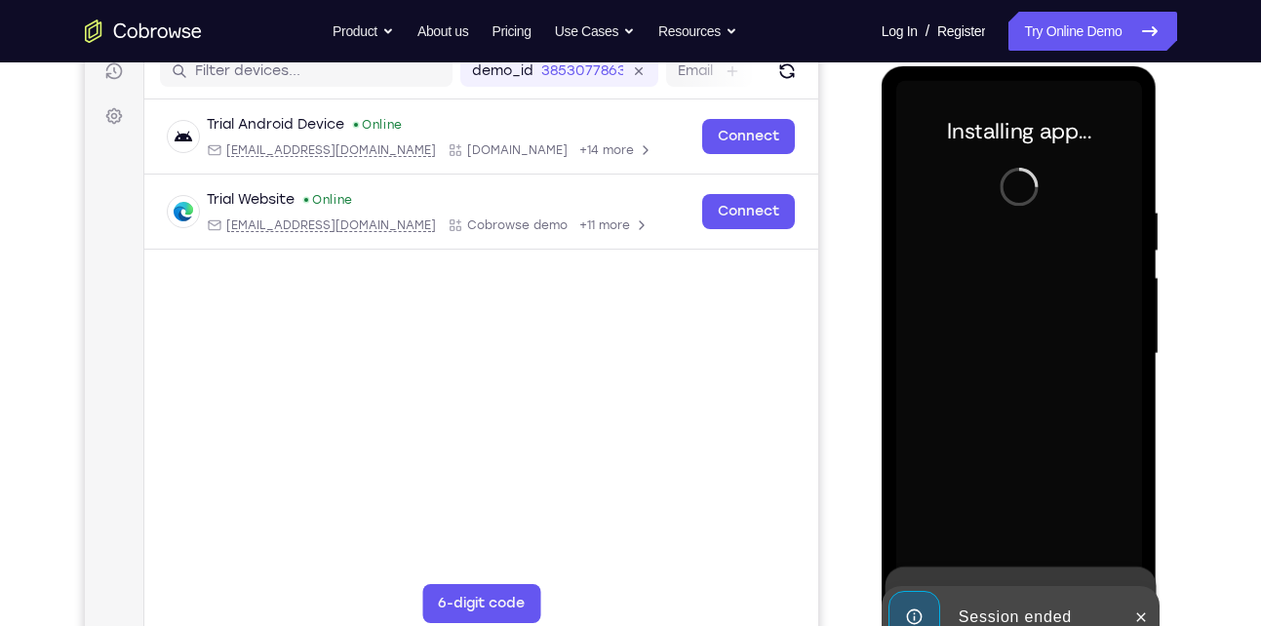
scroll to position [258, 0]
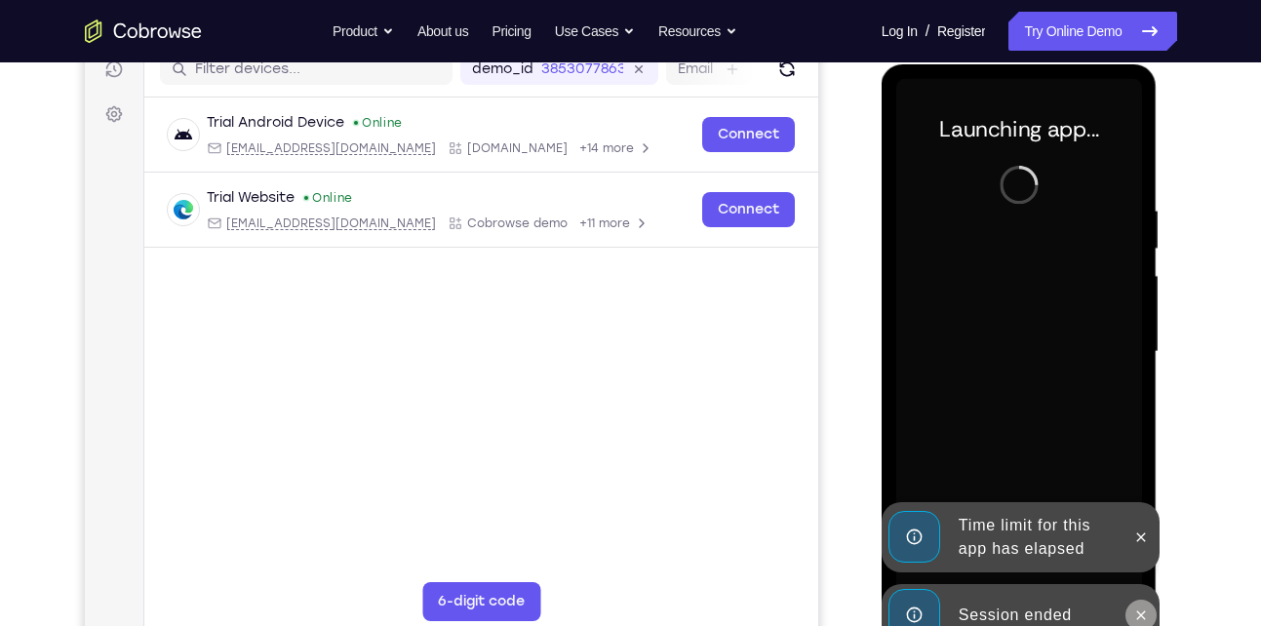
click at [1134, 602] on button at bounding box center [1140, 615] width 31 height 31
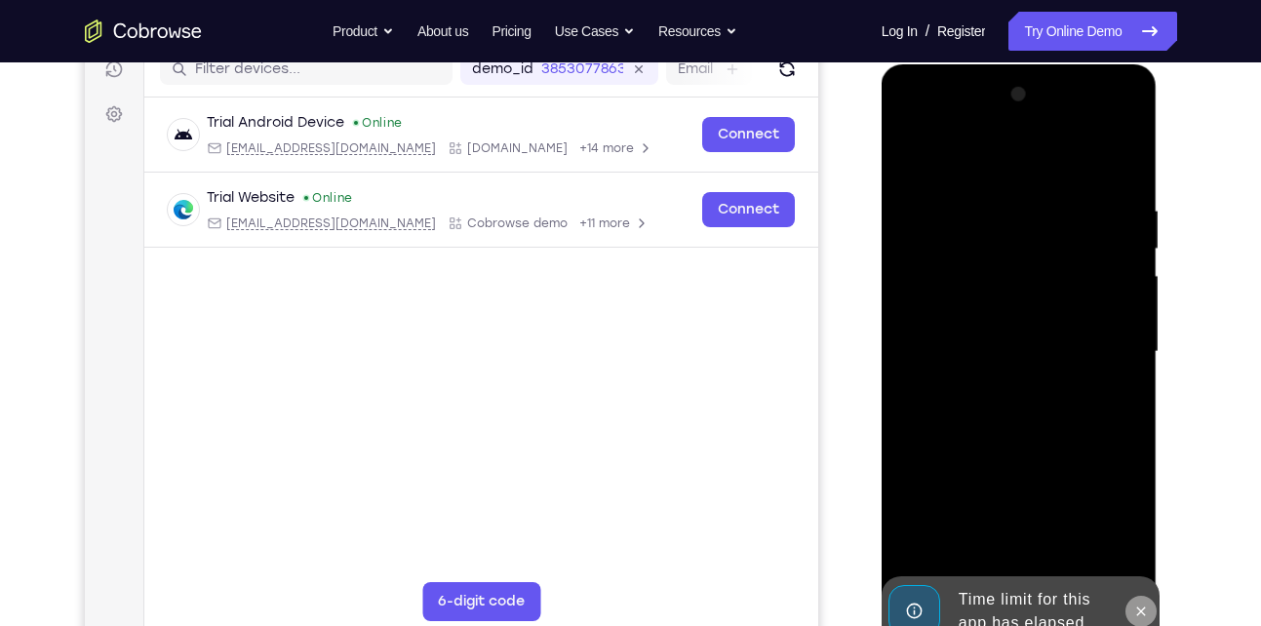
click at [1135, 599] on button at bounding box center [1140, 611] width 31 height 31
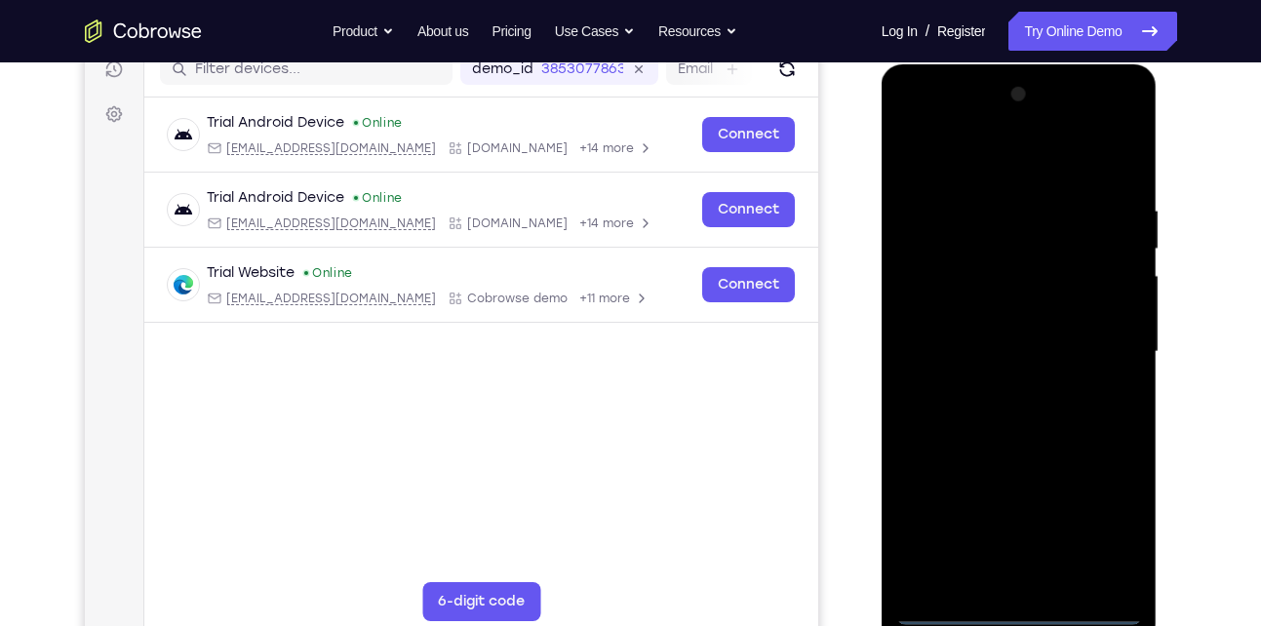
click at [1018, 606] on div at bounding box center [1019, 352] width 246 height 546
click at [1101, 520] on div at bounding box center [1019, 352] width 246 height 546
click at [952, 159] on div at bounding box center [1019, 352] width 246 height 546
click at [1104, 357] on div at bounding box center [1019, 352] width 246 height 546
click at [1045, 580] on div at bounding box center [1019, 352] width 246 height 546
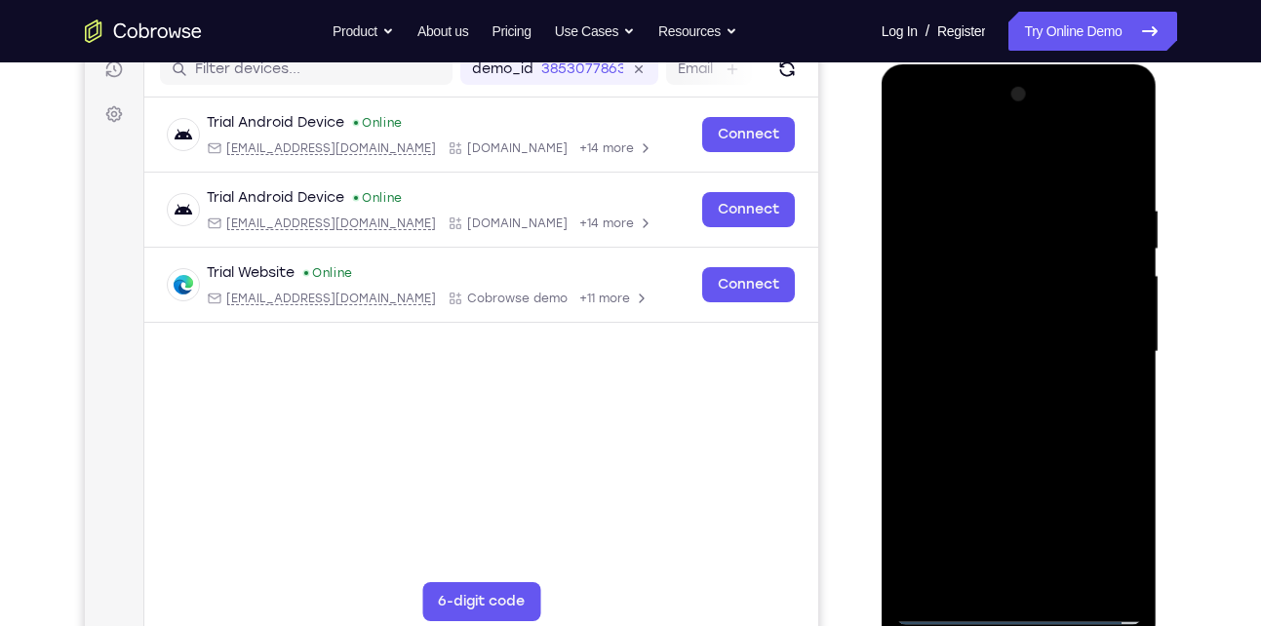
click at [958, 327] on div at bounding box center [1019, 352] width 246 height 546
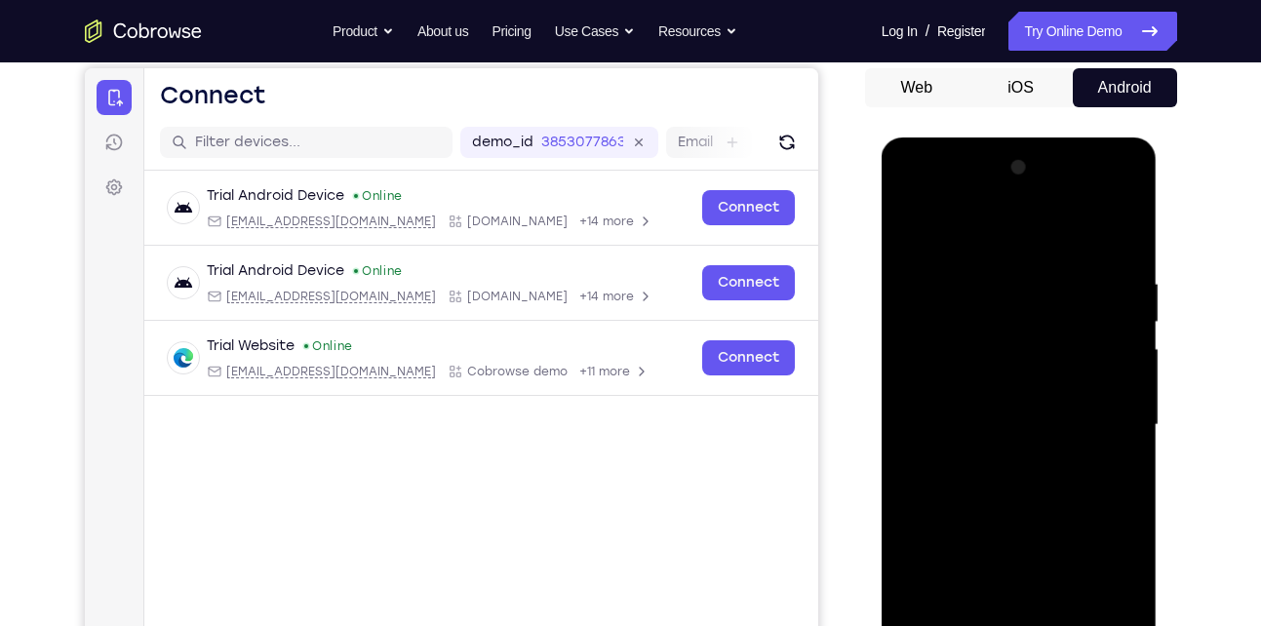
scroll to position [188, 0]
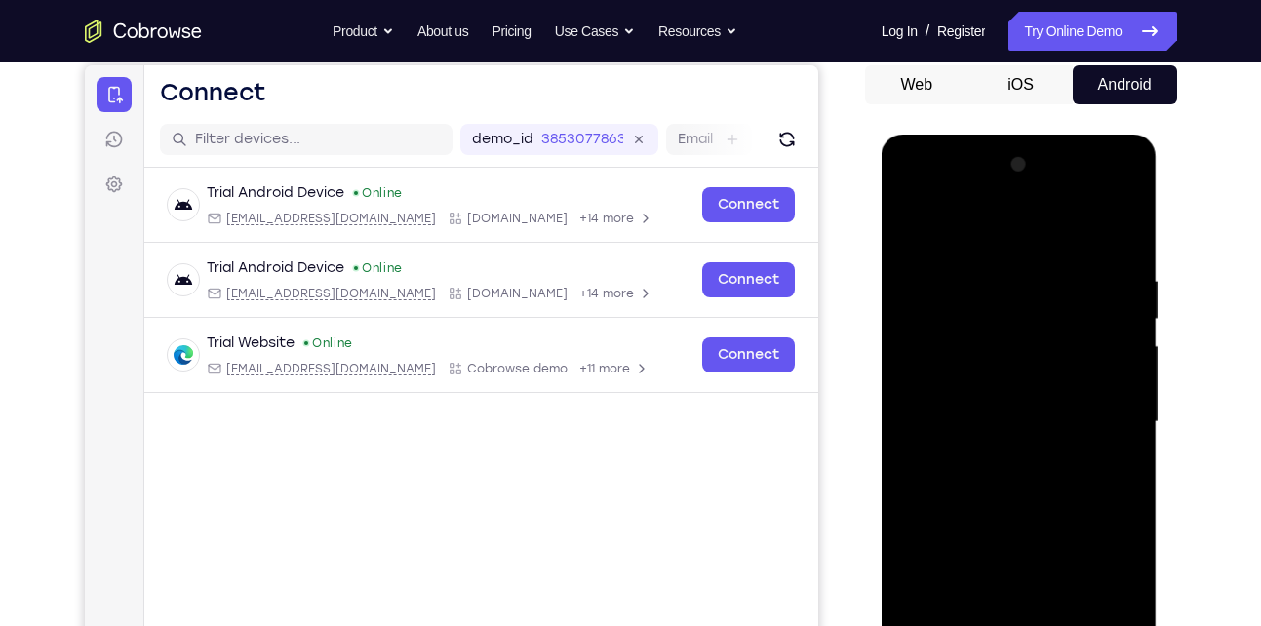
click at [967, 385] on div at bounding box center [1019, 422] width 246 height 546
click at [1056, 420] on div at bounding box center [1019, 422] width 246 height 546
click at [1007, 482] on div at bounding box center [1019, 422] width 246 height 546
click at [1023, 471] on div at bounding box center [1019, 422] width 246 height 546
click at [1096, 224] on div at bounding box center [1019, 422] width 246 height 546
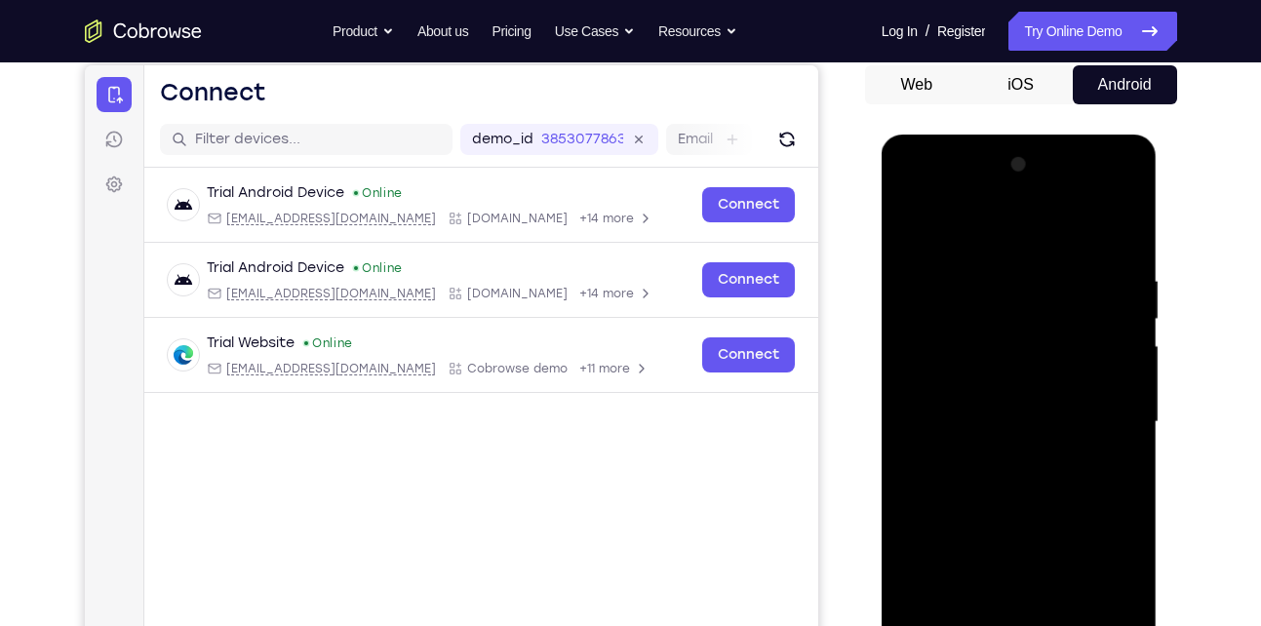
click at [1008, 480] on div at bounding box center [1019, 422] width 246 height 546
click at [1019, 468] on div at bounding box center [1019, 422] width 246 height 546
click at [972, 453] on div at bounding box center [1019, 422] width 246 height 546
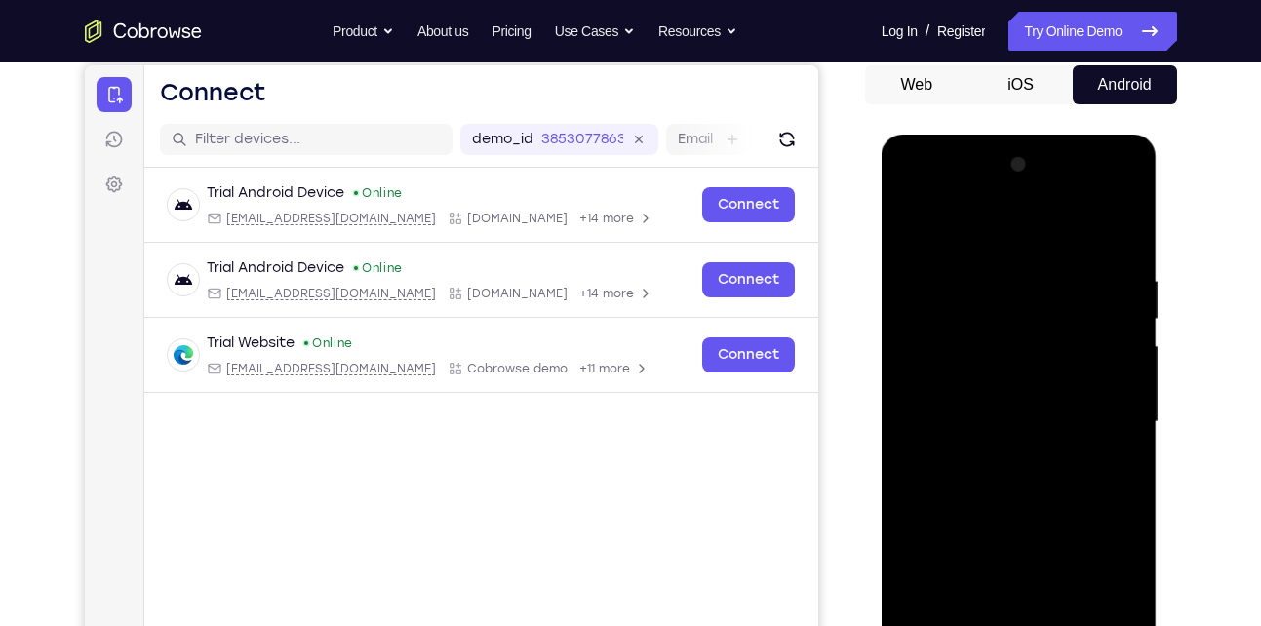
click at [903, 229] on div at bounding box center [1019, 422] width 246 height 546
click at [962, 454] on div at bounding box center [1019, 422] width 246 height 546
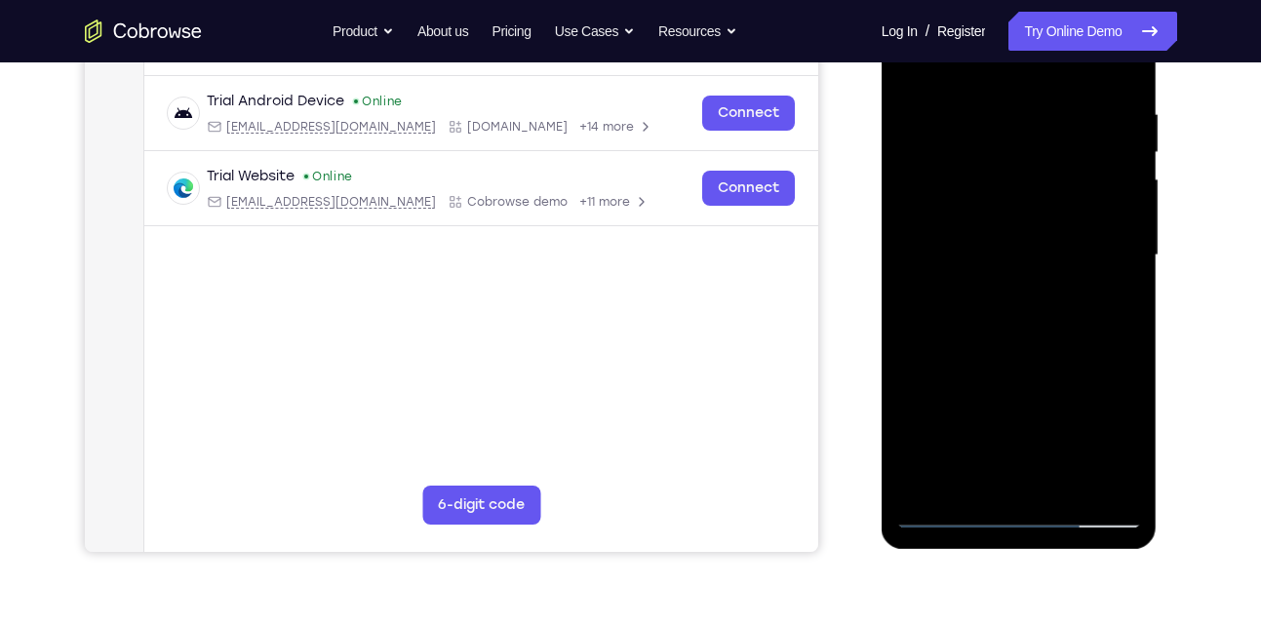
scroll to position [361, 0]
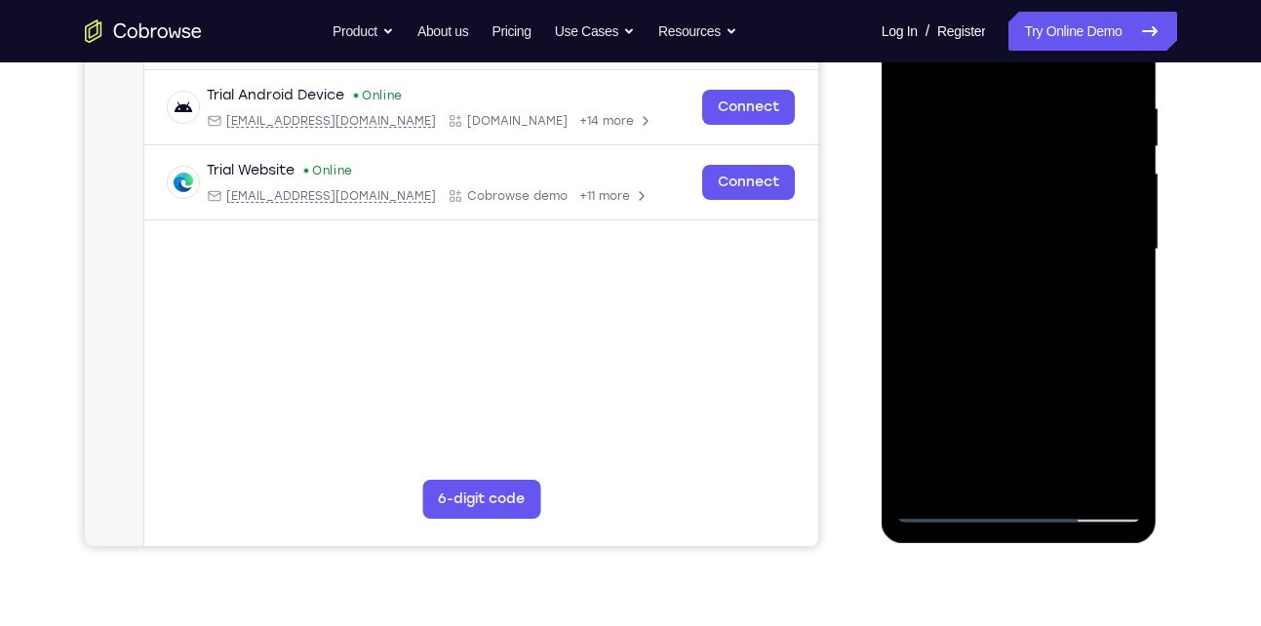
click at [944, 506] on div at bounding box center [1019, 250] width 246 height 546
click at [965, 275] on div at bounding box center [1019, 250] width 246 height 546
click at [992, 245] on div at bounding box center [1019, 250] width 246 height 546
click at [1015, 317] on div at bounding box center [1019, 250] width 246 height 546
click at [1032, 308] on div at bounding box center [1019, 250] width 246 height 546
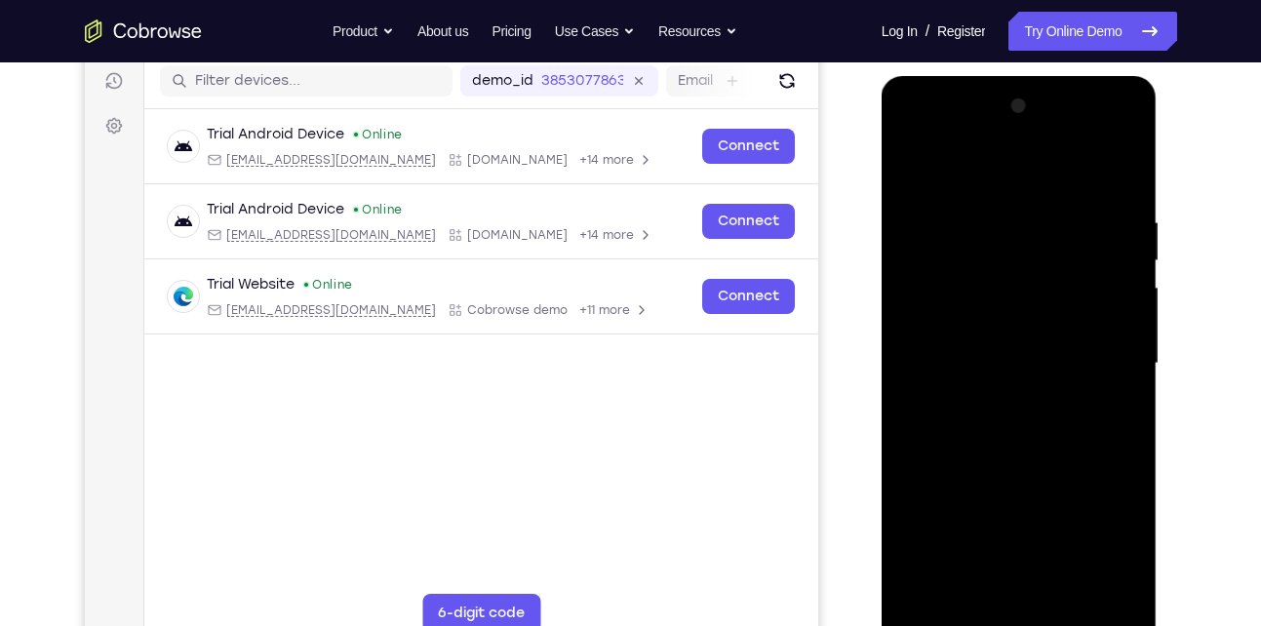
scroll to position [245, 0]
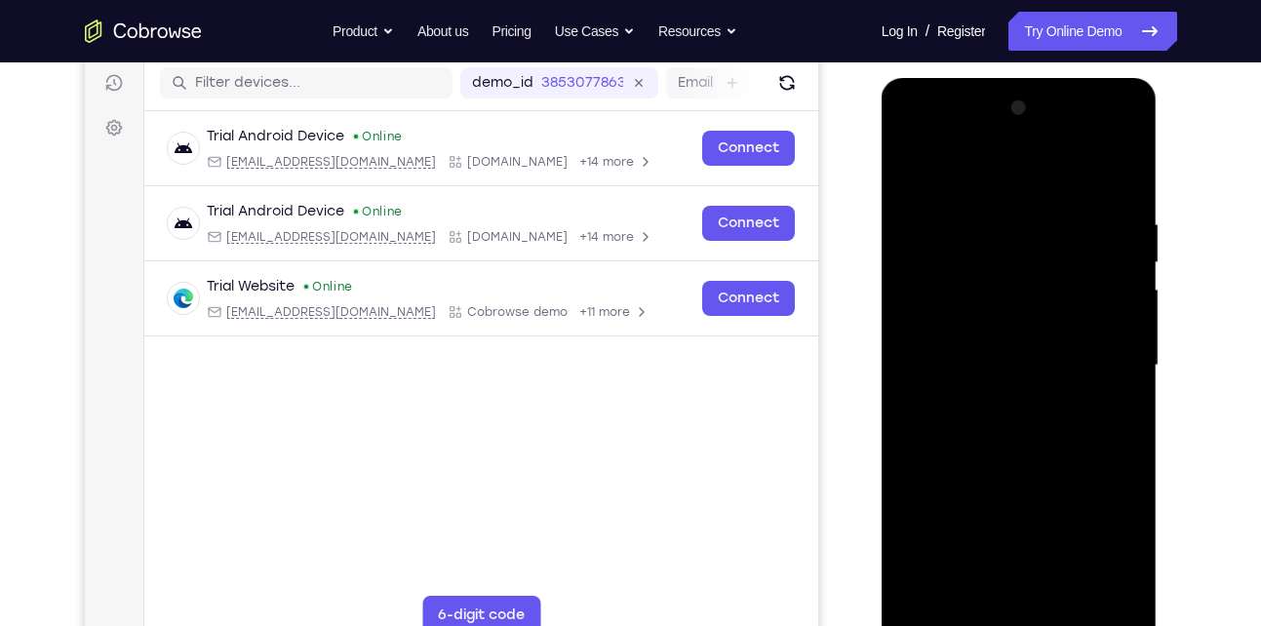
click at [961, 385] on div at bounding box center [1019, 366] width 246 height 546
click at [1008, 452] on div at bounding box center [1019, 366] width 246 height 546
drag, startPoint x: 986, startPoint y: 502, endPoint x: 1048, endPoint y: 314, distance: 198.3
click at [1048, 314] on div at bounding box center [1019, 366] width 246 height 546
click at [1126, 265] on div at bounding box center [1019, 366] width 246 height 546
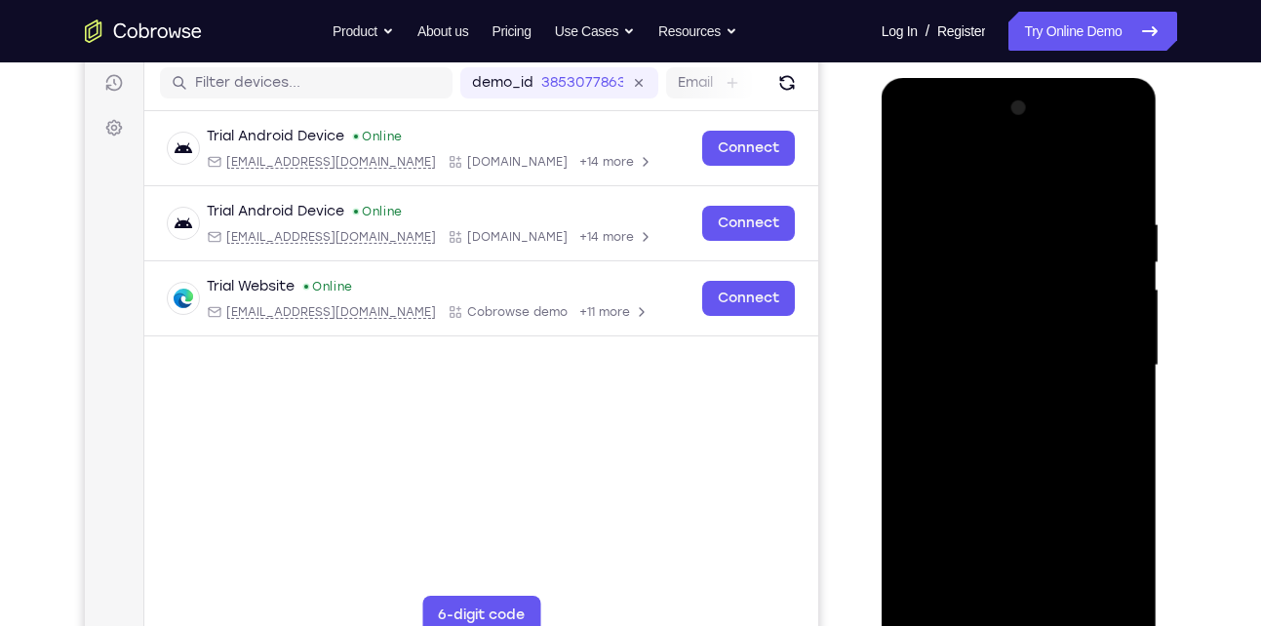
click at [1126, 265] on div at bounding box center [1019, 366] width 246 height 546
click at [1070, 592] on div at bounding box center [1019, 366] width 246 height 546
click at [1017, 464] on div at bounding box center [1019, 366] width 246 height 546
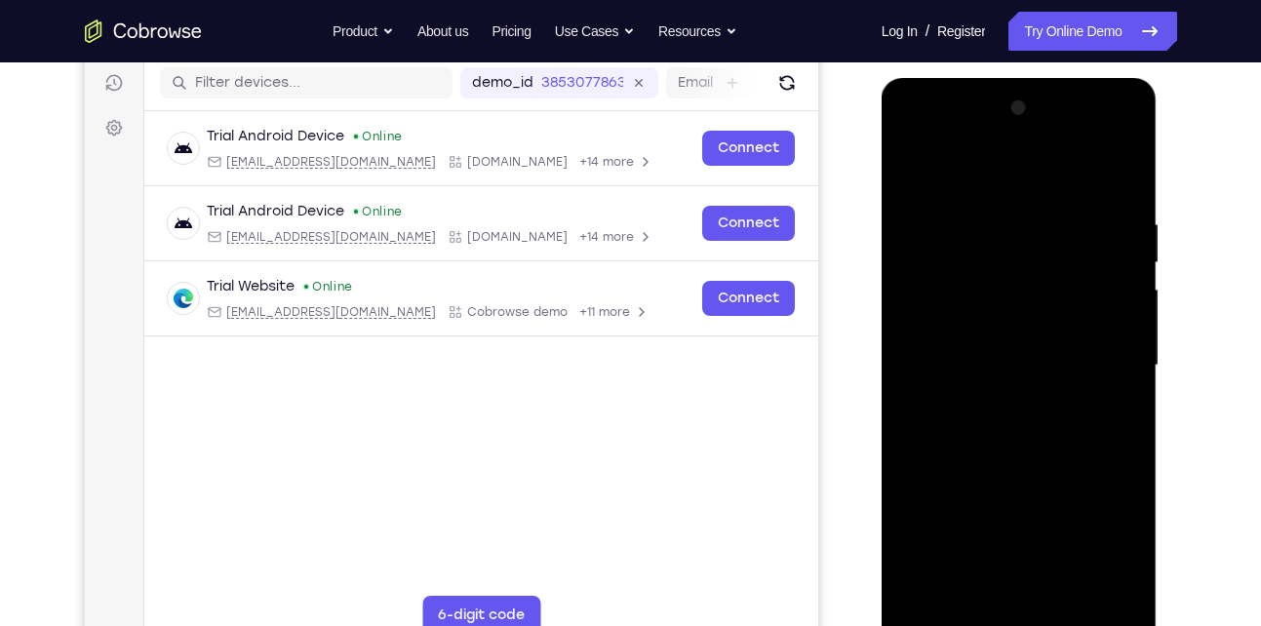
click at [997, 352] on div at bounding box center [1019, 366] width 246 height 546
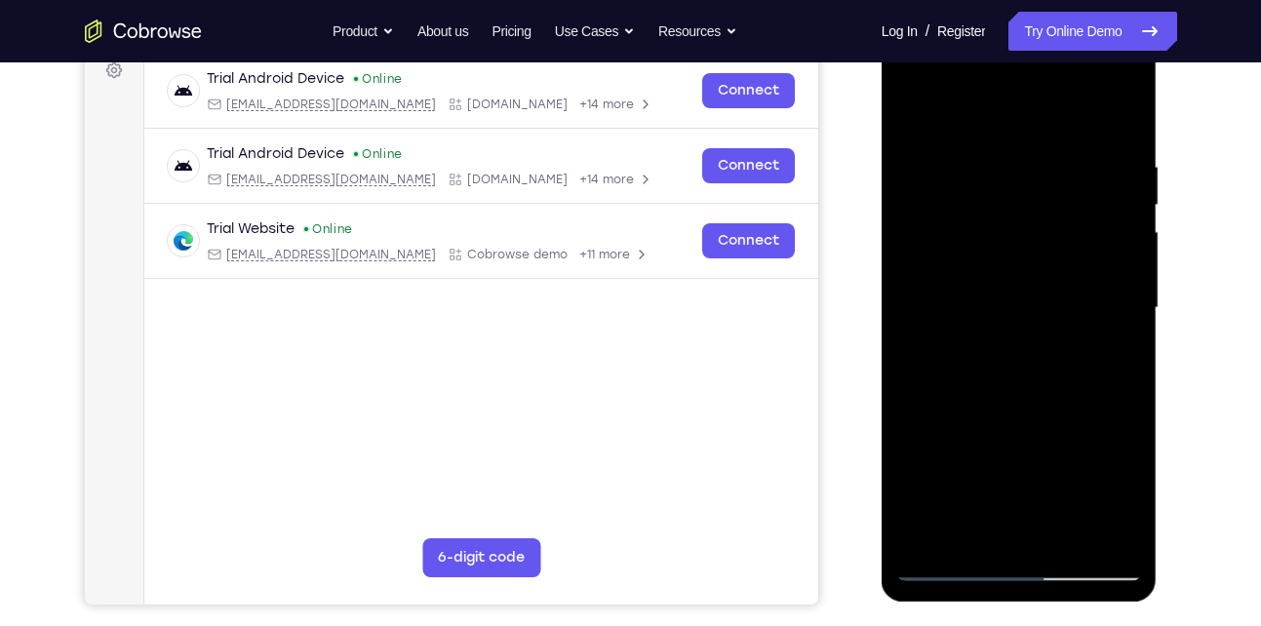
scroll to position [347, 0]
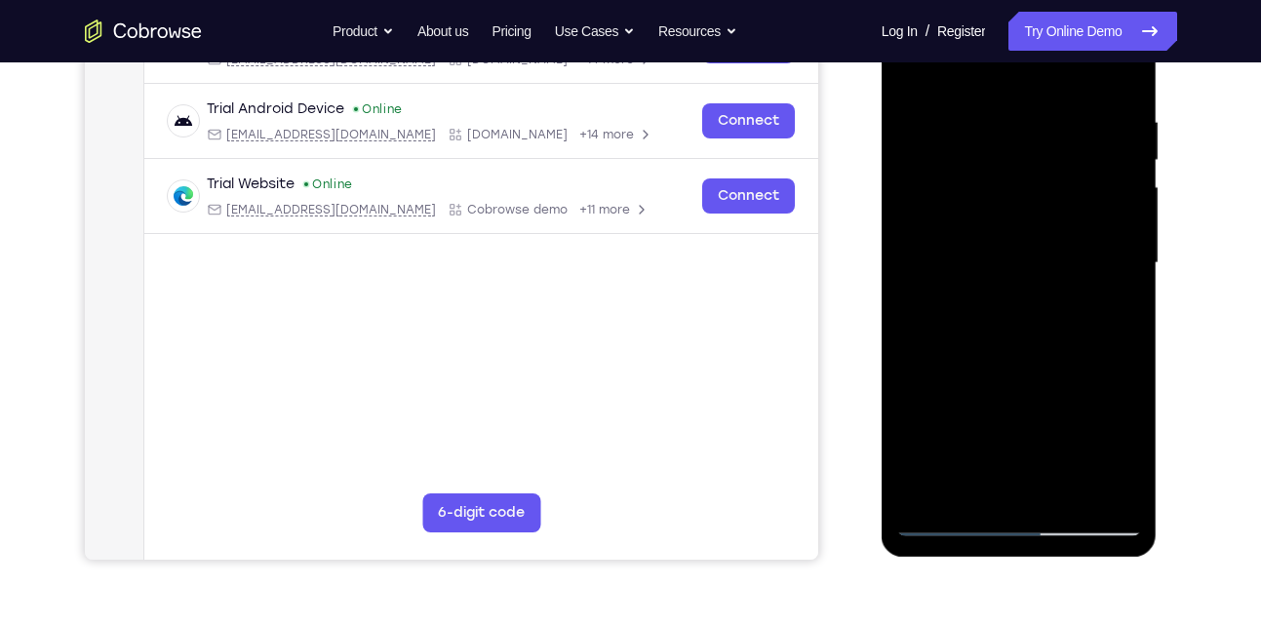
click at [1040, 420] on div at bounding box center [1019, 263] width 246 height 546
click at [1058, 426] on div at bounding box center [1019, 263] width 246 height 546
click at [1016, 307] on div at bounding box center [1019, 263] width 246 height 546
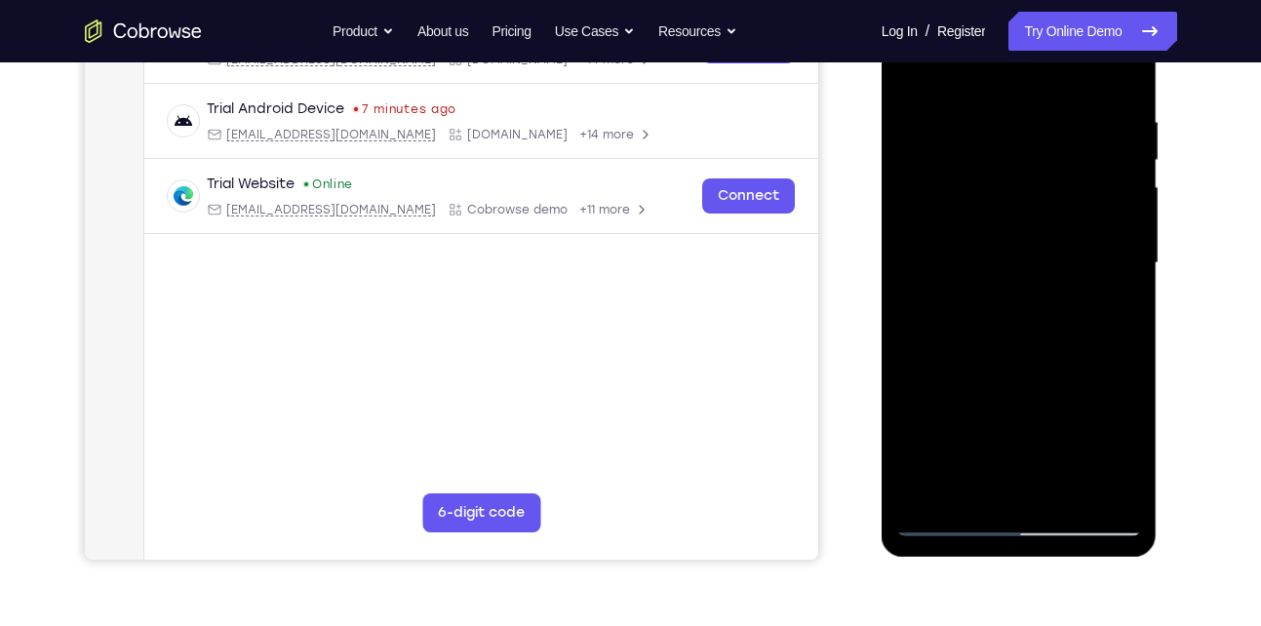
click at [1016, 307] on div at bounding box center [1019, 263] width 246 height 546
click at [1013, 309] on div at bounding box center [1019, 263] width 246 height 546
click at [1011, 309] on div at bounding box center [1019, 263] width 246 height 546
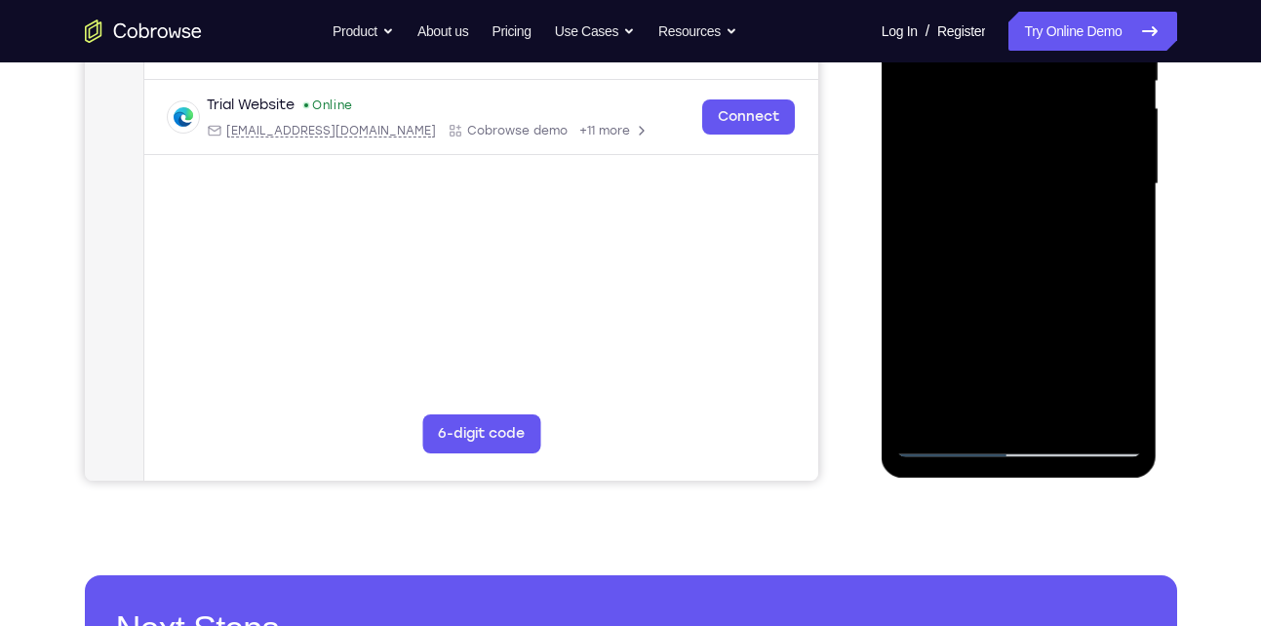
scroll to position [409, 0]
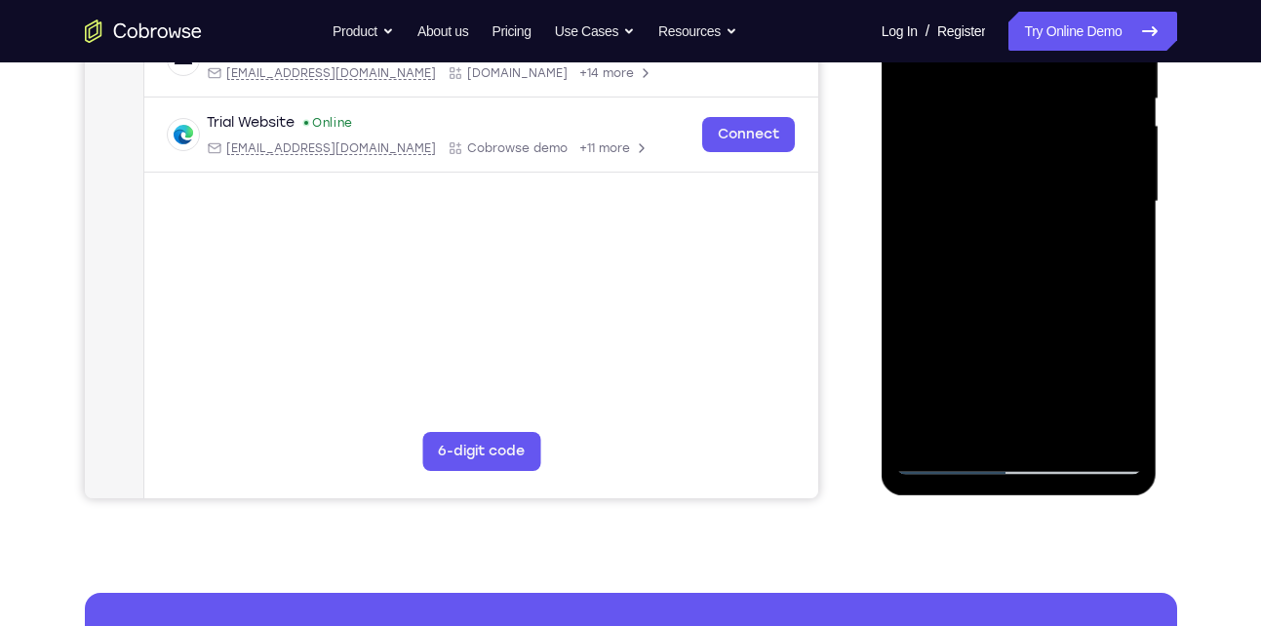
click at [1108, 252] on div at bounding box center [1019, 202] width 246 height 546
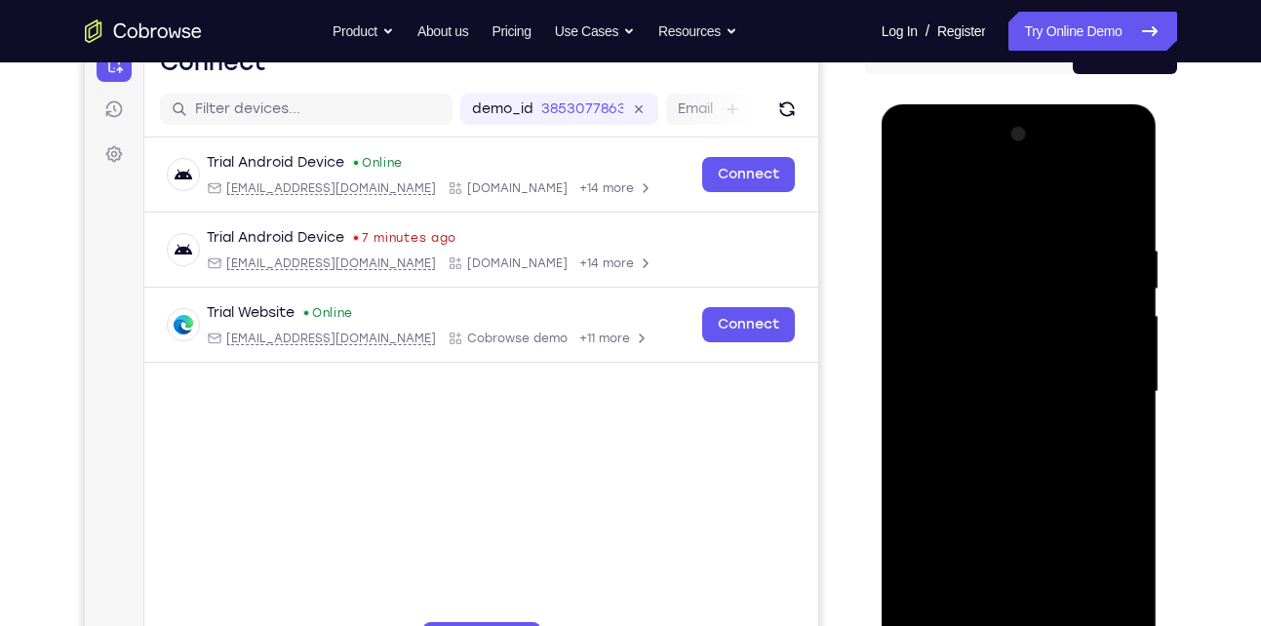
click at [913, 206] on div at bounding box center [1019, 392] width 246 height 546
click at [1033, 411] on div at bounding box center [1019, 392] width 246 height 546
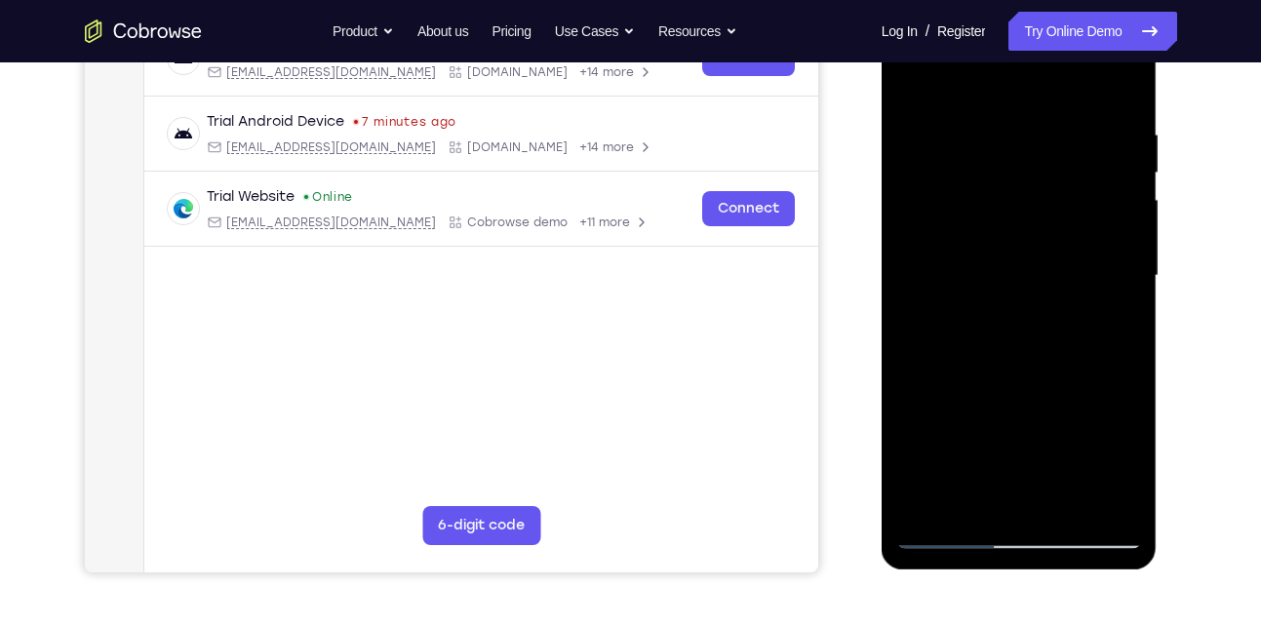
scroll to position [206, 0]
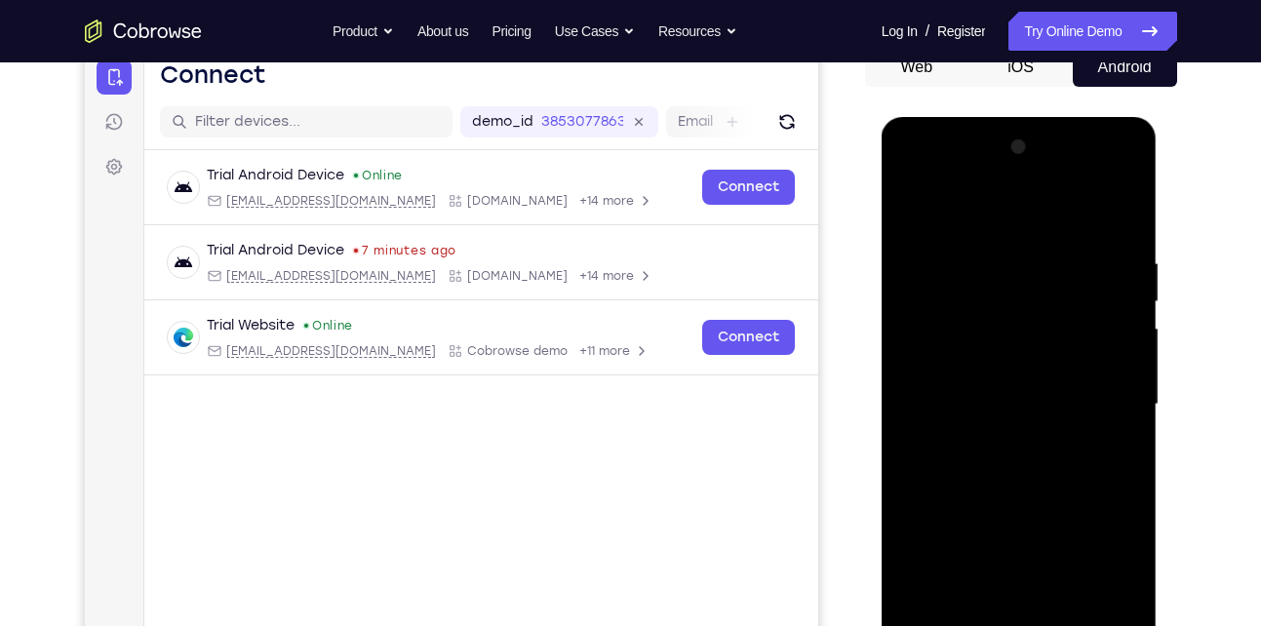
click at [907, 208] on div at bounding box center [1019, 405] width 246 height 546
click at [973, 478] on div at bounding box center [1019, 405] width 246 height 546
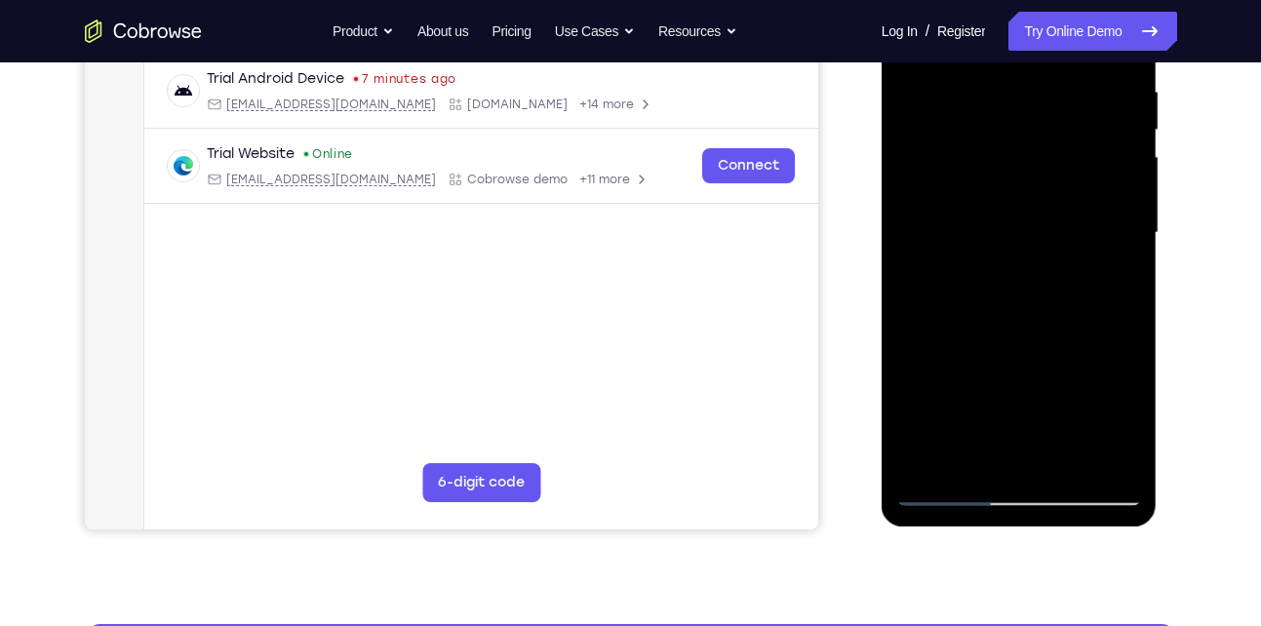
scroll to position [379, 0]
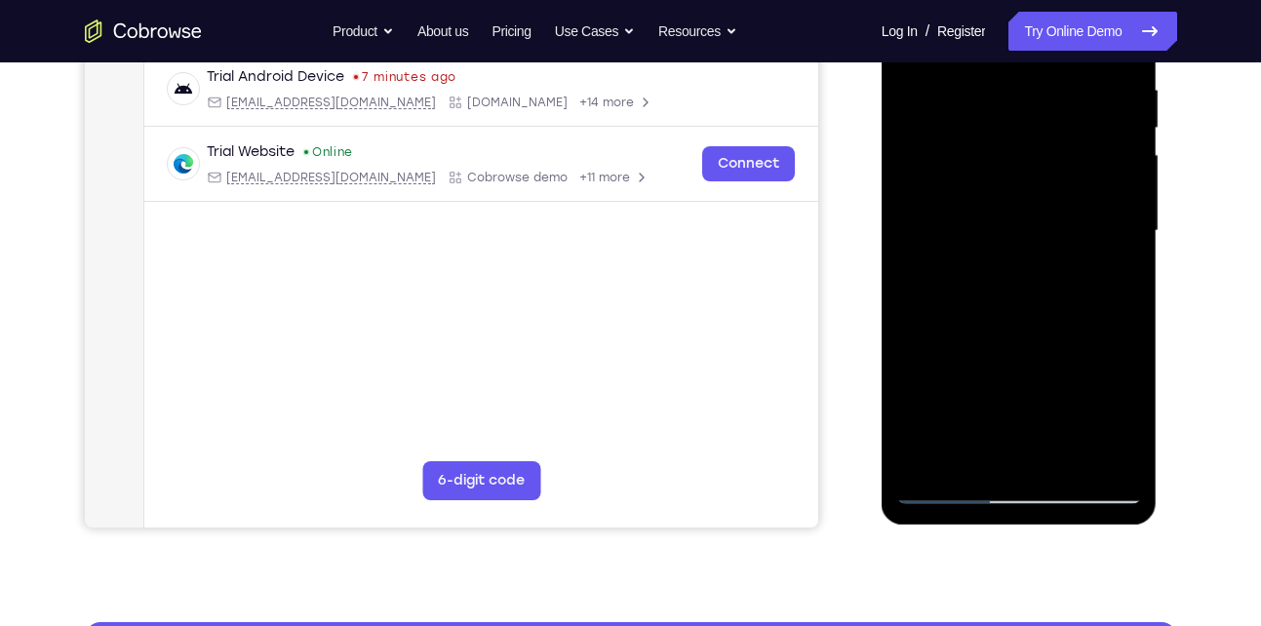
click at [981, 446] on div at bounding box center [1019, 231] width 246 height 546
click at [918, 268] on div at bounding box center [1019, 231] width 246 height 546
click at [1107, 275] on div at bounding box center [1019, 231] width 246 height 546
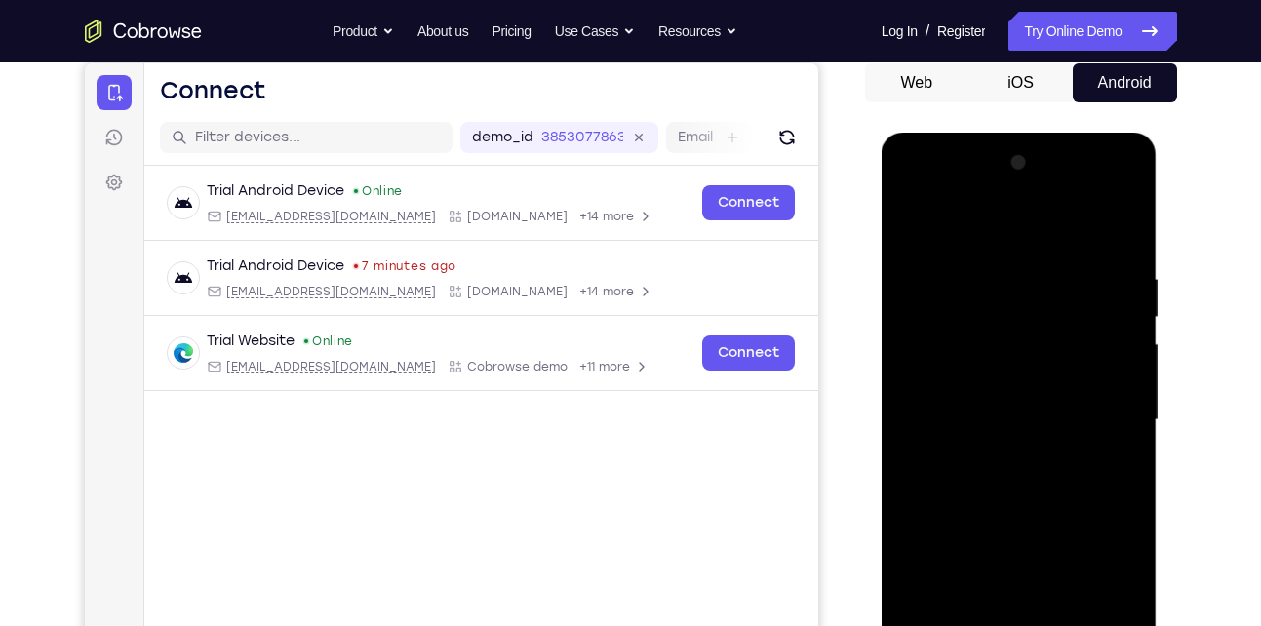
click at [905, 231] on div at bounding box center [1019, 420] width 246 height 546
drag, startPoint x: 988, startPoint y: 446, endPoint x: 1001, endPoint y: 397, distance: 50.6
click at [1001, 397] on div at bounding box center [1019, 420] width 246 height 546
drag, startPoint x: 983, startPoint y: 409, endPoint x: 967, endPoint y: 489, distance: 82.4
click at [967, 489] on div at bounding box center [1019, 420] width 246 height 546
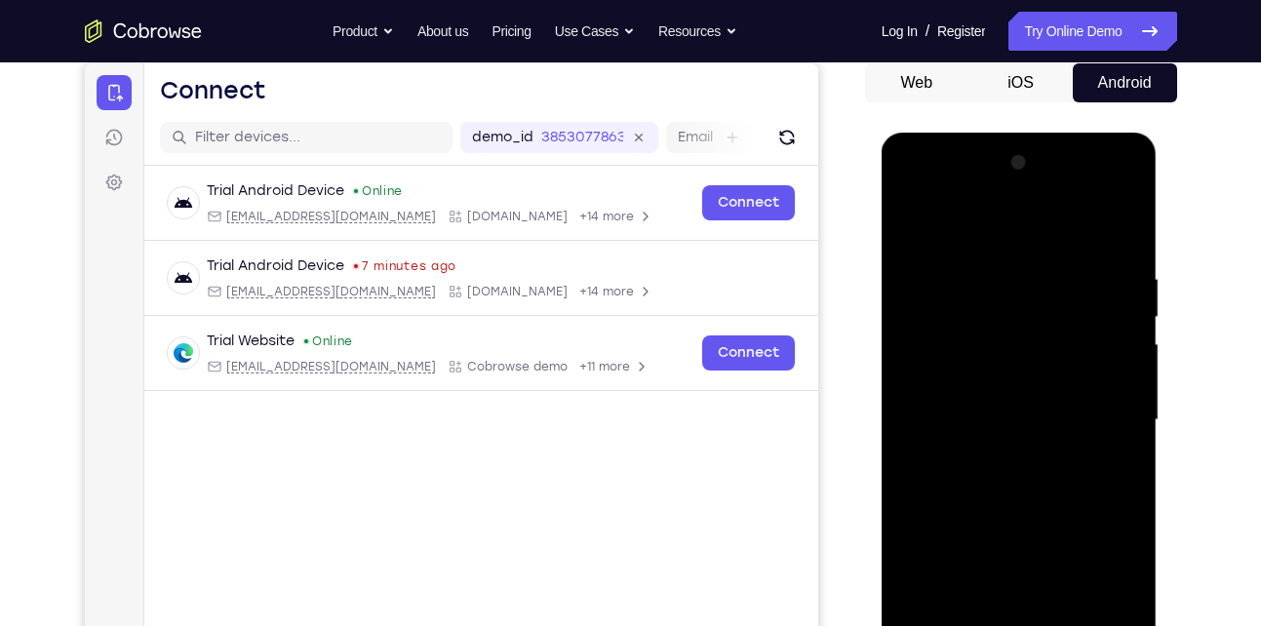
click at [977, 367] on div at bounding box center [1019, 420] width 246 height 546
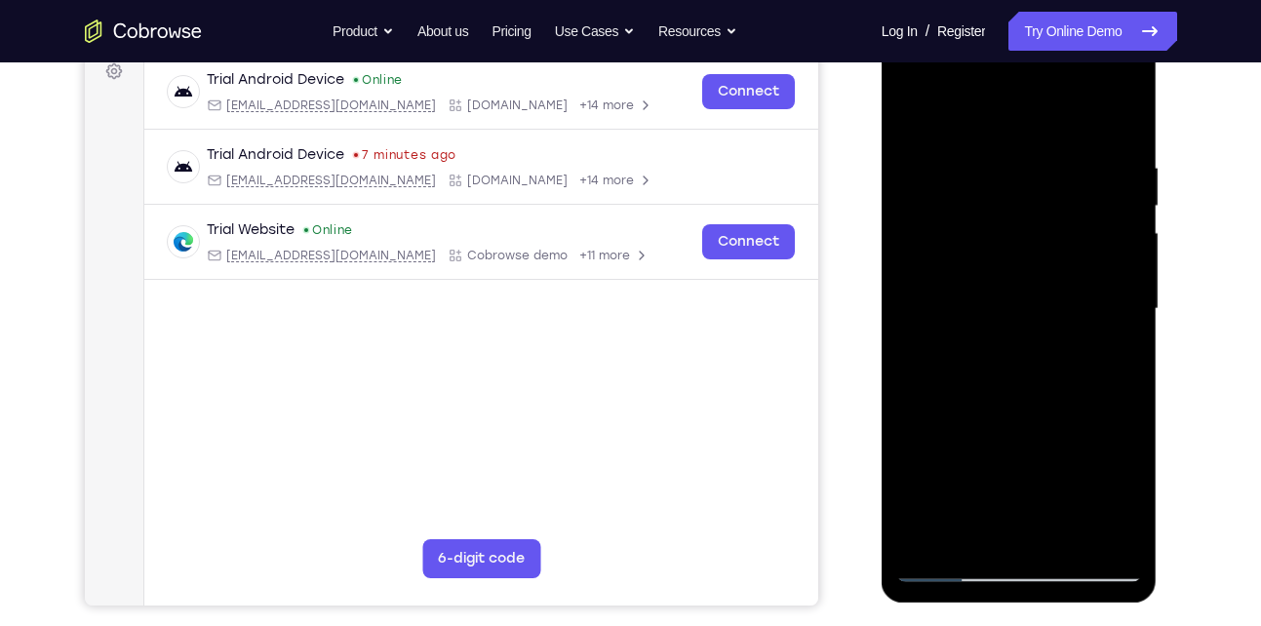
scroll to position [299, 0]
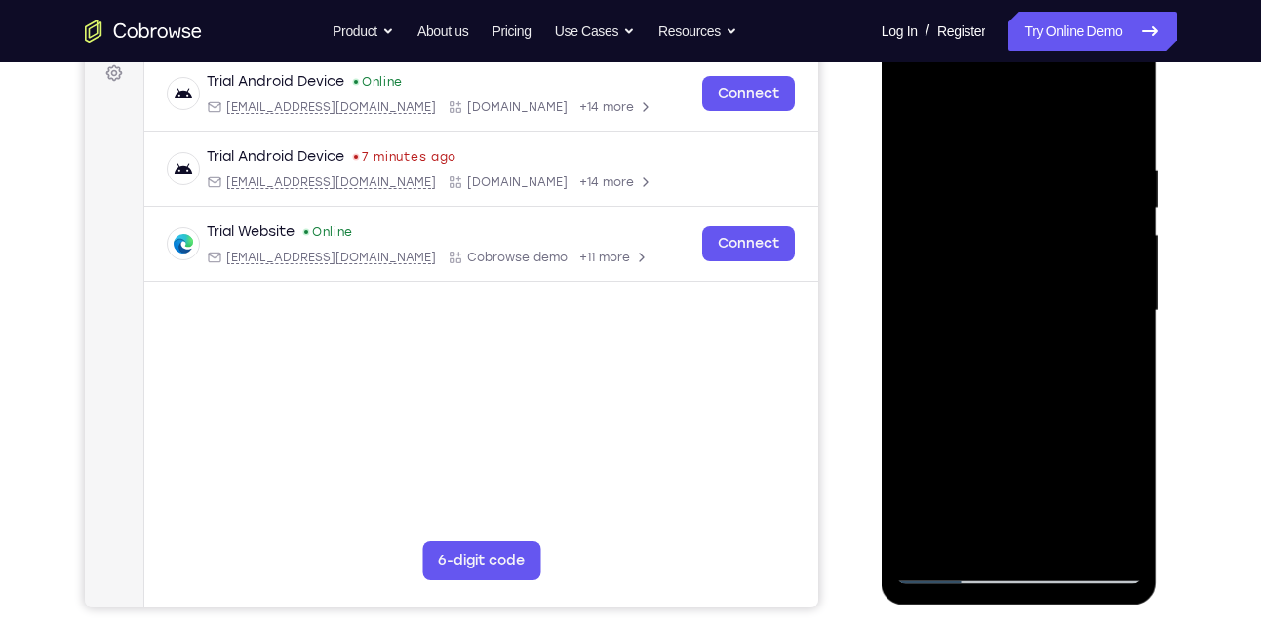
click at [945, 406] on div at bounding box center [1019, 311] width 246 height 546
click at [915, 124] on div at bounding box center [1019, 311] width 246 height 546
drag, startPoint x: 976, startPoint y: 465, endPoint x: 1014, endPoint y: 355, distance: 116.6
click at [1014, 355] on div at bounding box center [1019, 311] width 246 height 546
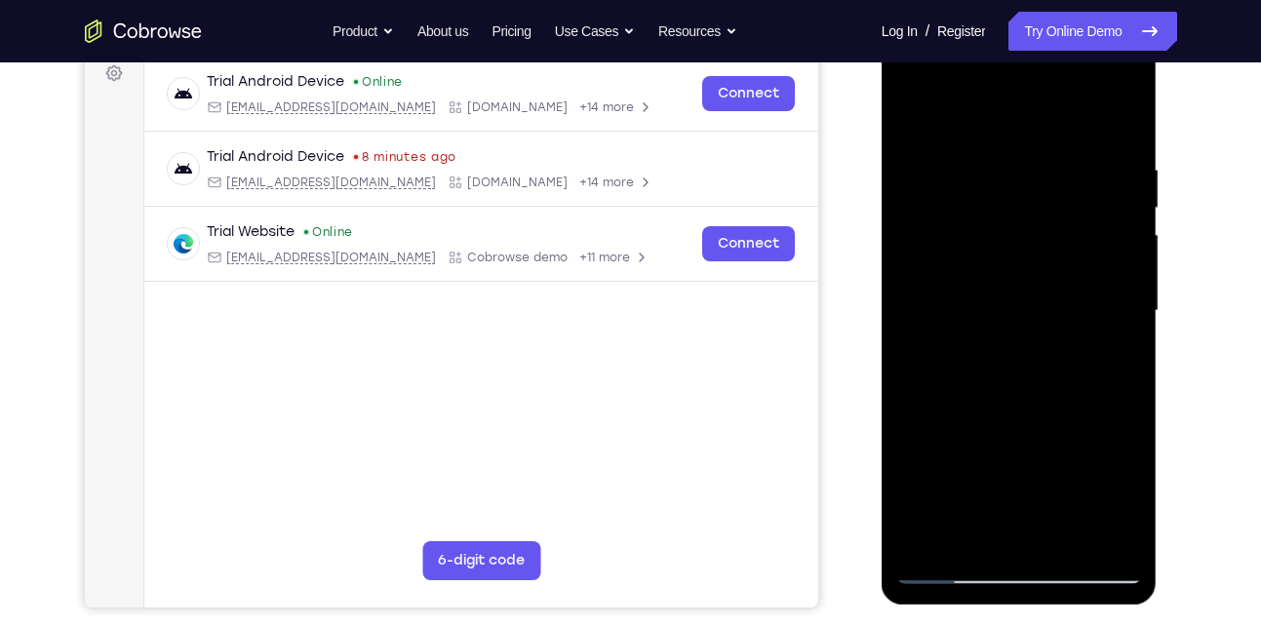
drag, startPoint x: 975, startPoint y: 462, endPoint x: 1011, endPoint y: 398, distance: 73.8
click at [1011, 398] on div at bounding box center [1019, 311] width 246 height 546
drag, startPoint x: 902, startPoint y: 365, endPoint x: 921, endPoint y: 508, distance: 144.7
click at [921, 508] on div at bounding box center [1019, 311] width 246 height 546
drag, startPoint x: 999, startPoint y: 328, endPoint x: 967, endPoint y: 460, distance: 136.5
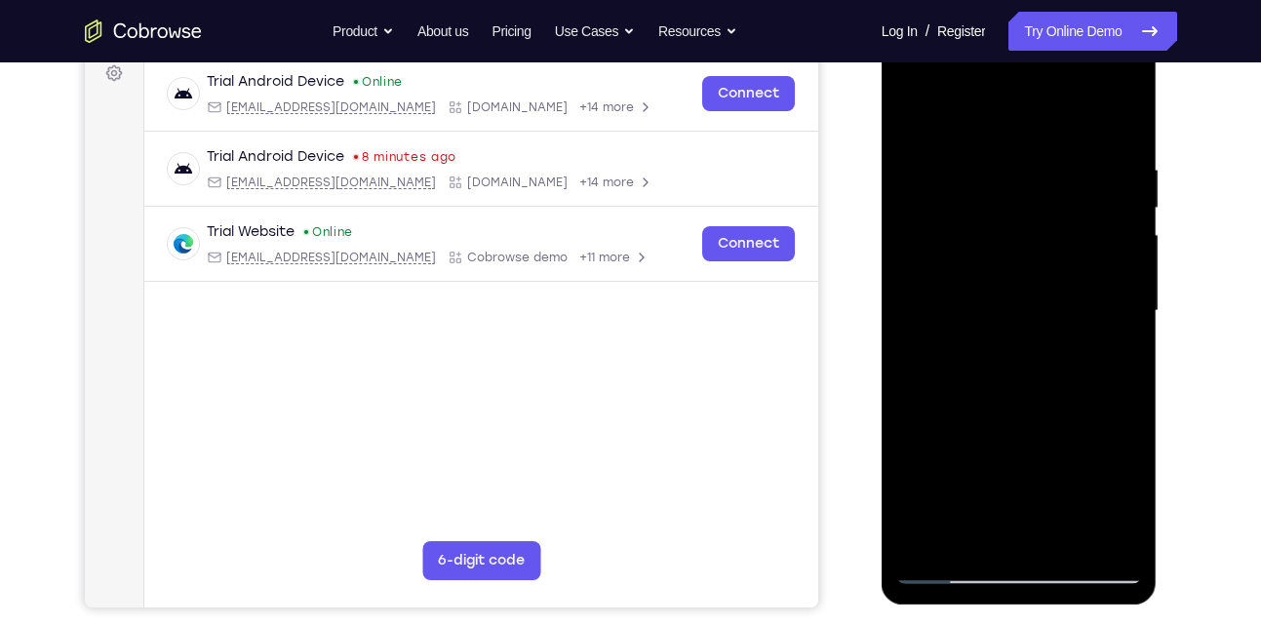
click at [967, 460] on div at bounding box center [1019, 311] width 246 height 546
drag, startPoint x: 955, startPoint y: 266, endPoint x: 958, endPoint y: 411, distance: 144.3
click at [958, 411] on div at bounding box center [1019, 311] width 246 height 546
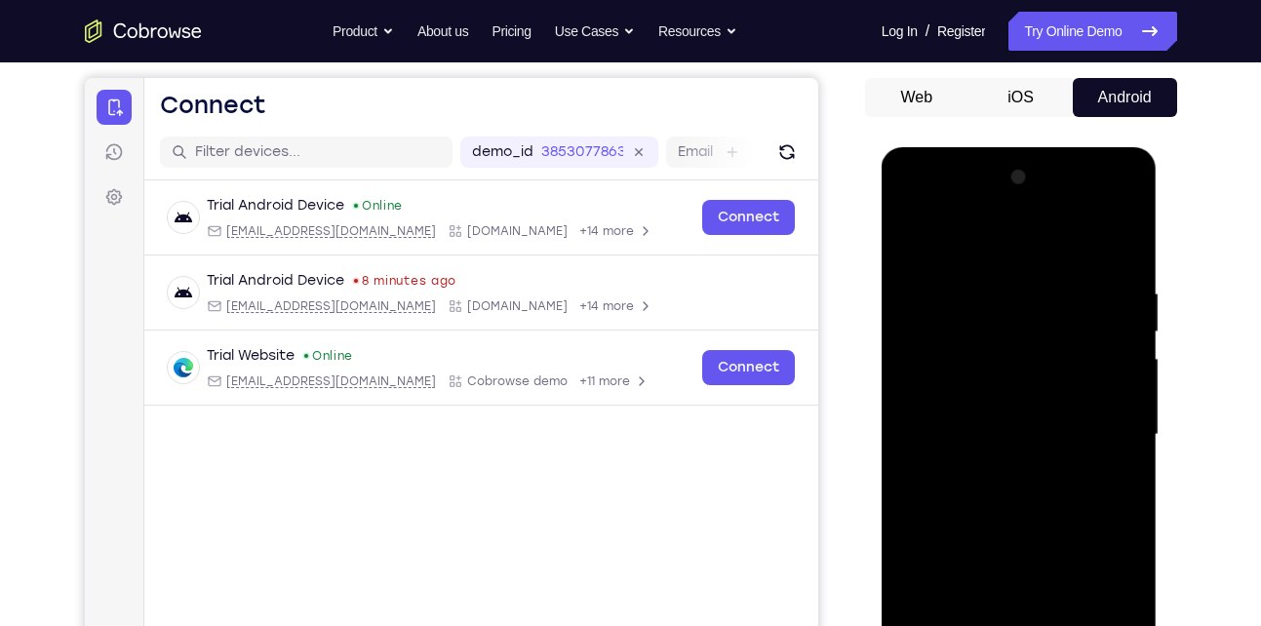
scroll to position [161, 0]
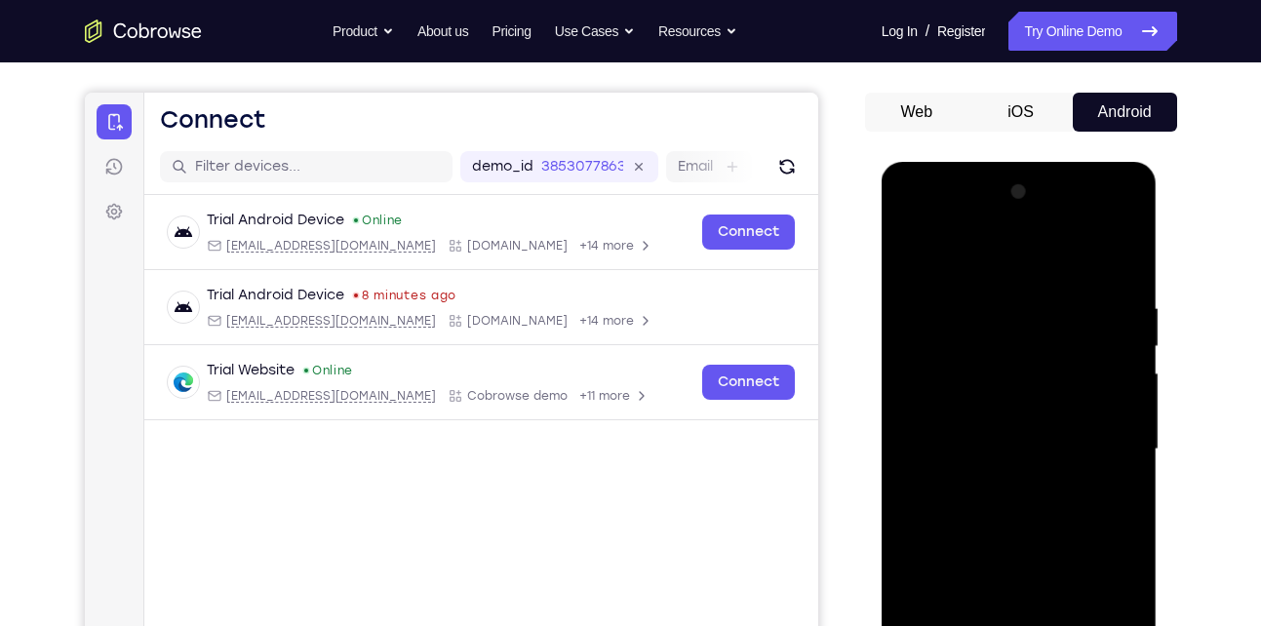
click at [919, 252] on div at bounding box center [1019, 449] width 246 height 546
click at [1052, 277] on div at bounding box center [1019, 449] width 246 height 546
click at [1125, 404] on div at bounding box center [1019, 449] width 246 height 546
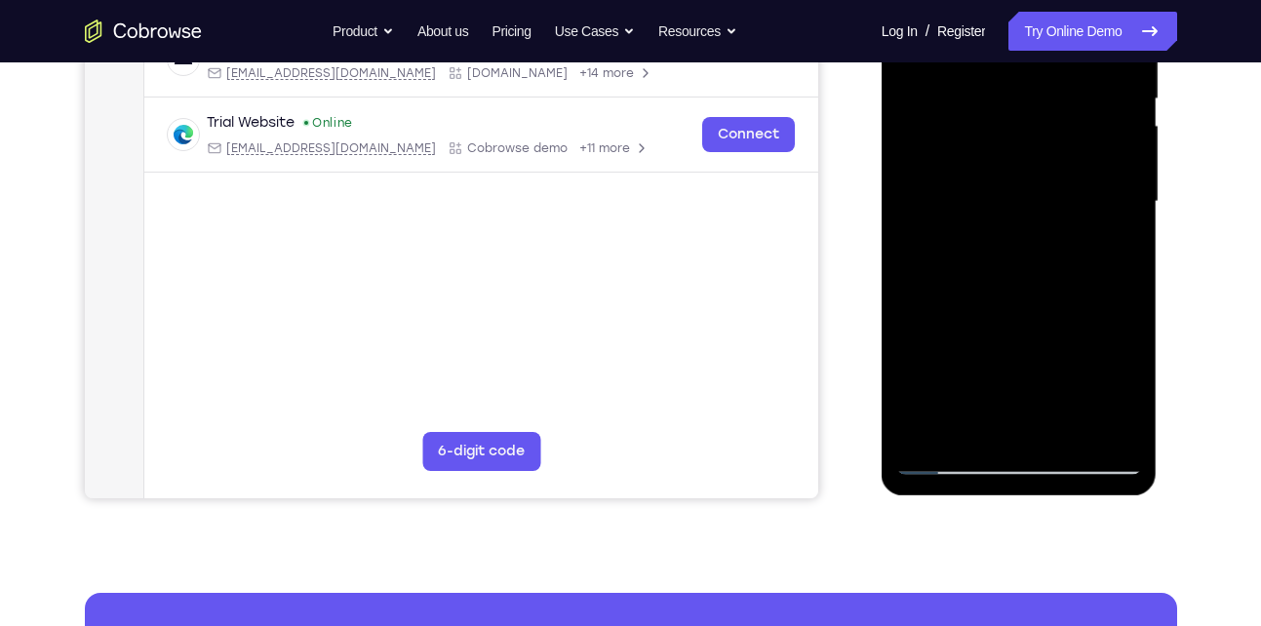
scroll to position [413, 0]
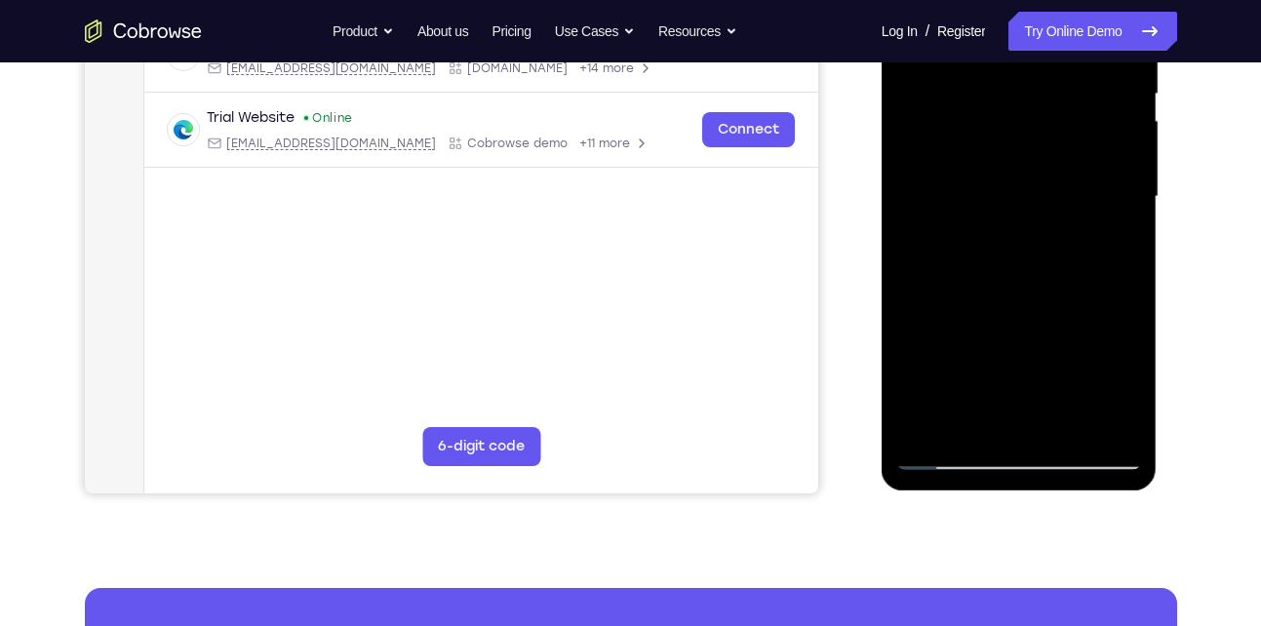
click at [1096, 423] on div at bounding box center [1019, 197] width 246 height 546
click at [997, 420] on div at bounding box center [1019, 197] width 246 height 546
click at [1059, 195] on div at bounding box center [1019, 197] width 246 height 546
drag, startPoint x: 976, startPoint y: 411, endPoint x: 971, endPoint y: 427, distance: 16.3
click at [971, 427] on div at bounding box center [1019, 197] width 246 height 546
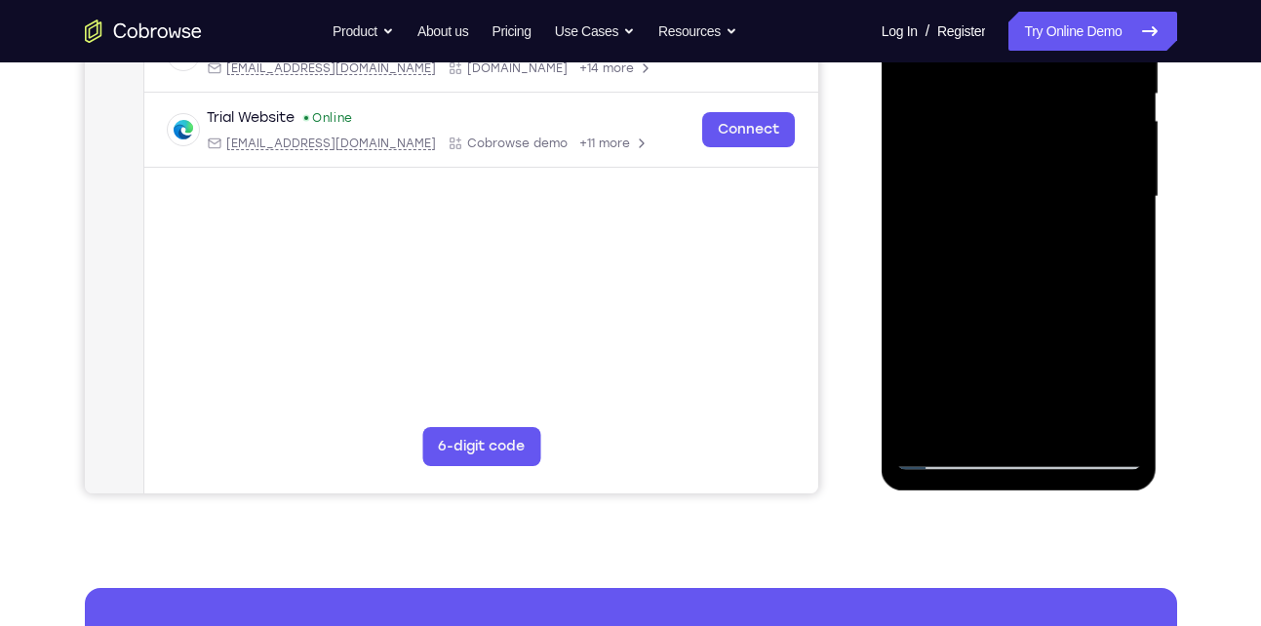
click at [960, 265] on div at bounding box center [1019, 197] width 246 height 546
click at [1004, 190] on div at bounding box center [1019, 197] width 246 height 546
click at [1107, 198] on div at bounding box center [1019, 197] width 246 height 546
click at [942, 451] on div at bounding box center [1019, 197] width 246 height 546
click at [1110, 412] on div at bounding box center [1019, 197] width 246 height 546
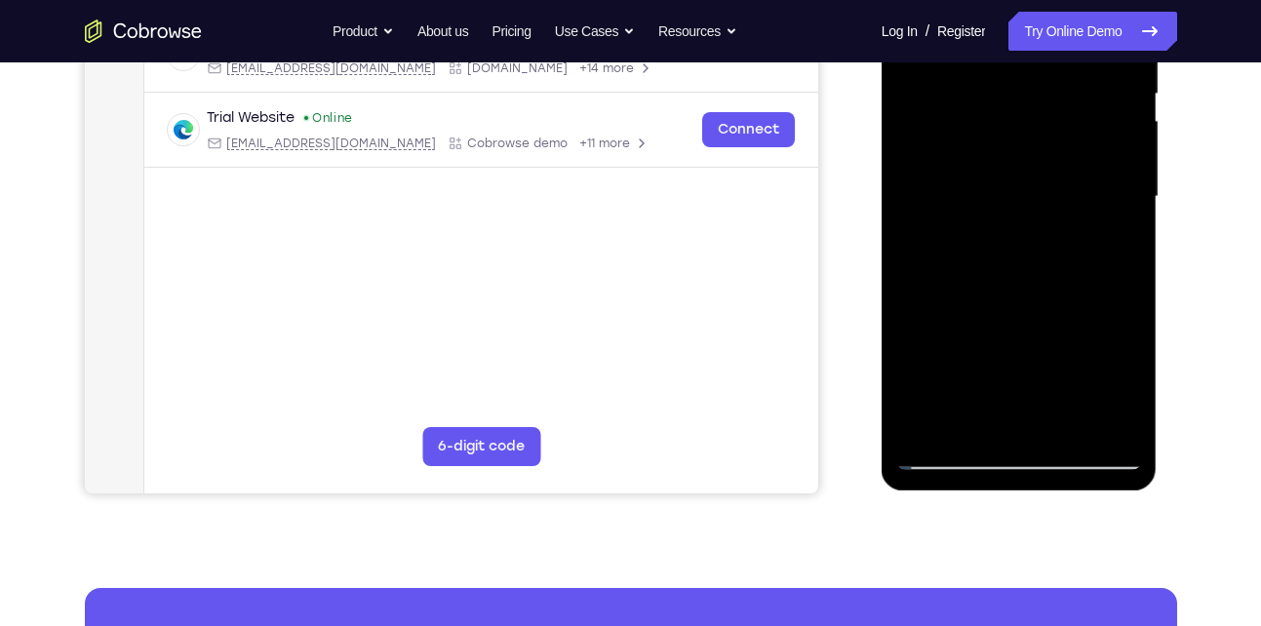
click at [1146, 214] on div at bounding box center [1019, 199] width 276 height 581
click at [1129, 214] on div at bounding box center [1019, 197] width 246 height 546
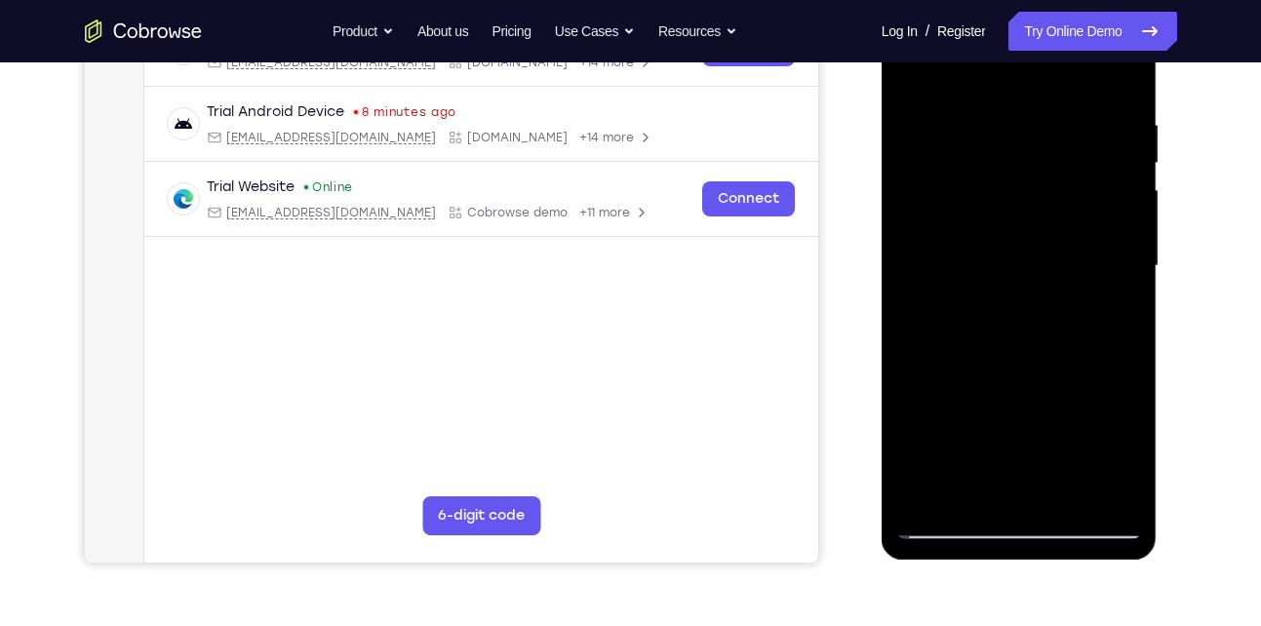
scroll to position [303, 0]
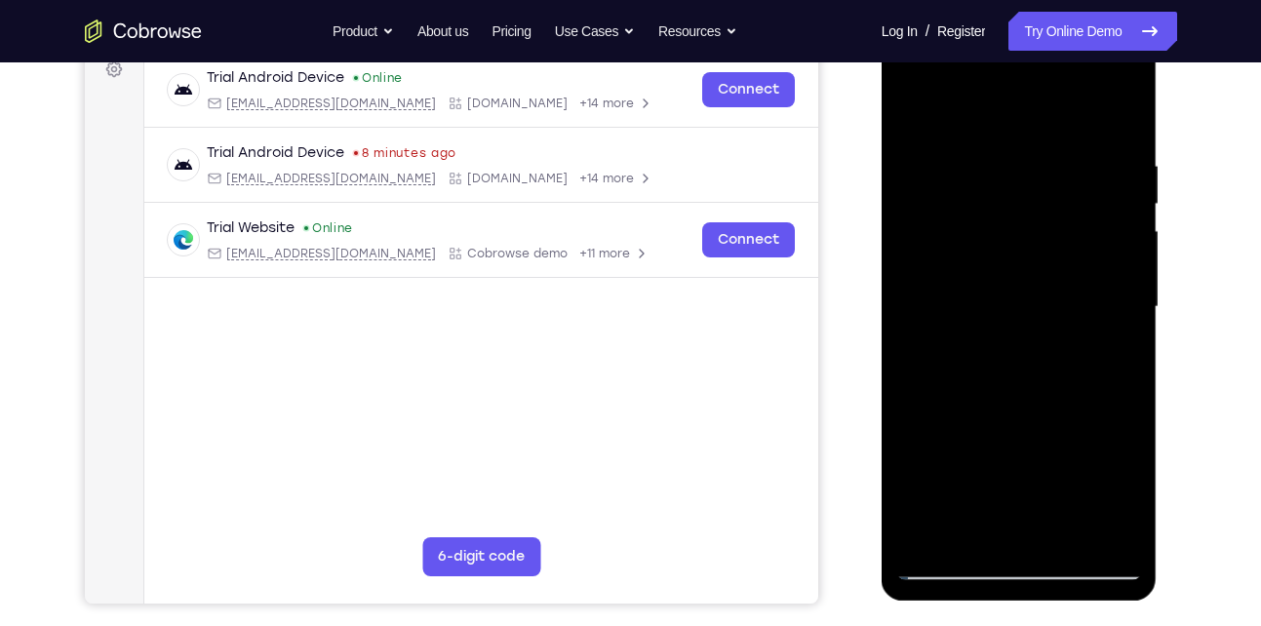
click at [1114, 319] on div at bounding box center [1019, 307] width 246 height 546
click at [1115, 121] on div at bounding box center [1019, 307] width 246 height 546
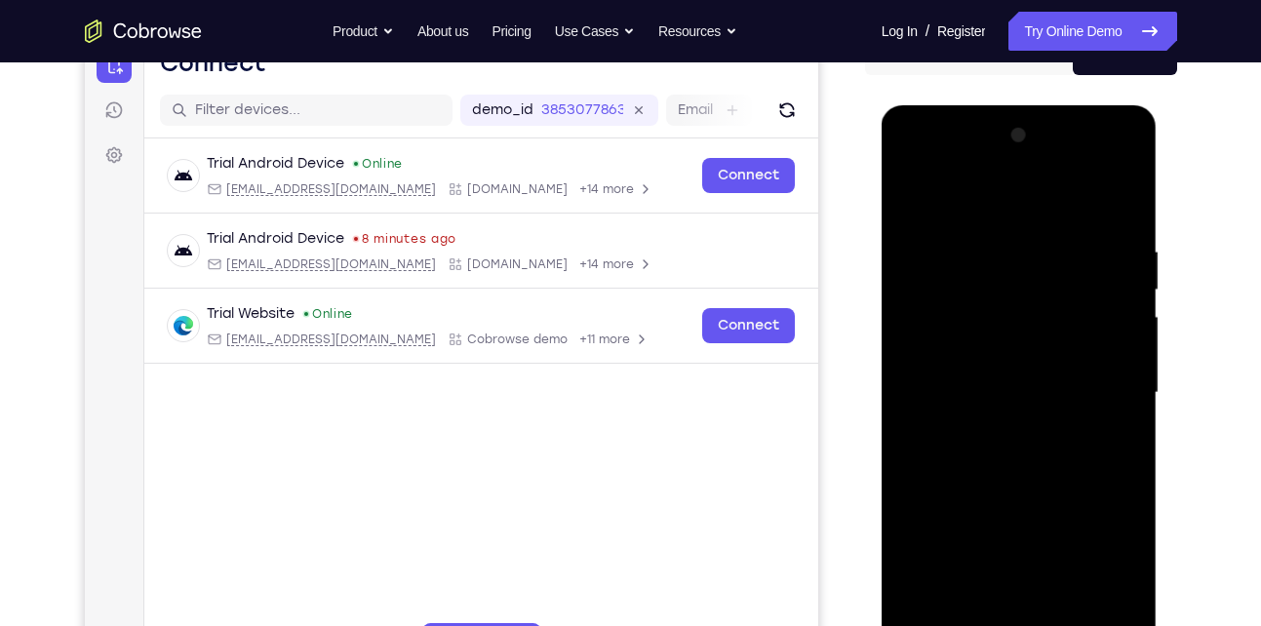
scroll to position [215, 0]
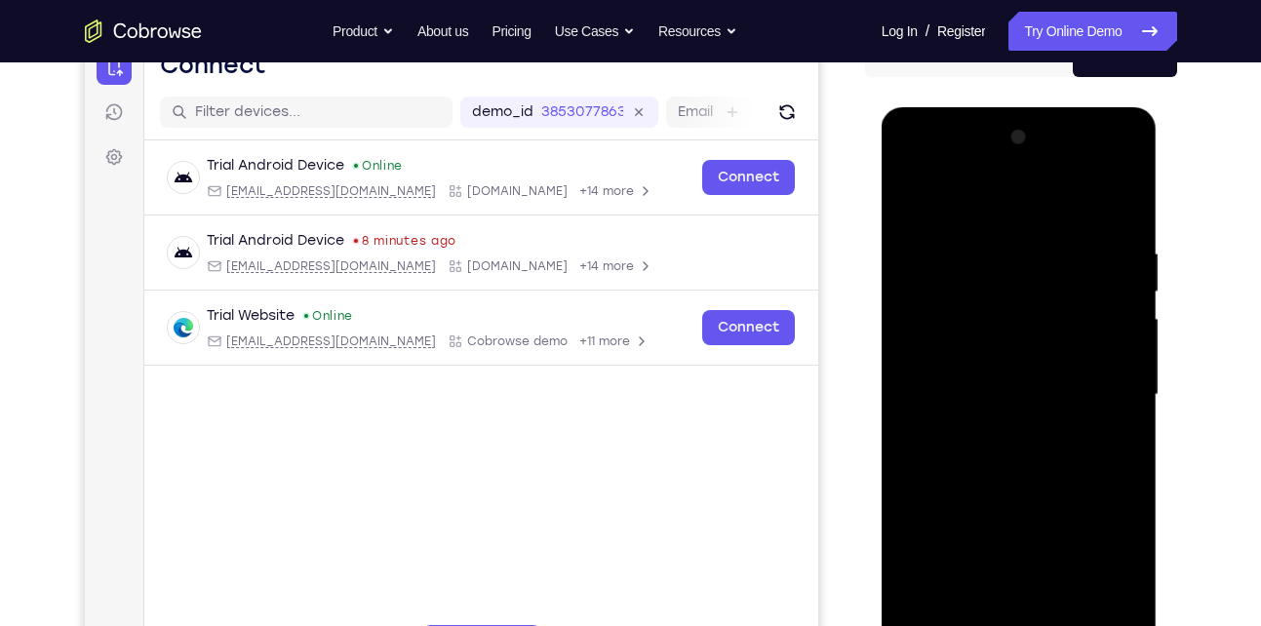
drag, startPoint x: 1006, startPoint y: 413, endPoint x: 1028, endPoint y: 246, distance: 169.1
click at [1028, 246] on div at bounding box center [1019, 395] width 246 height 546
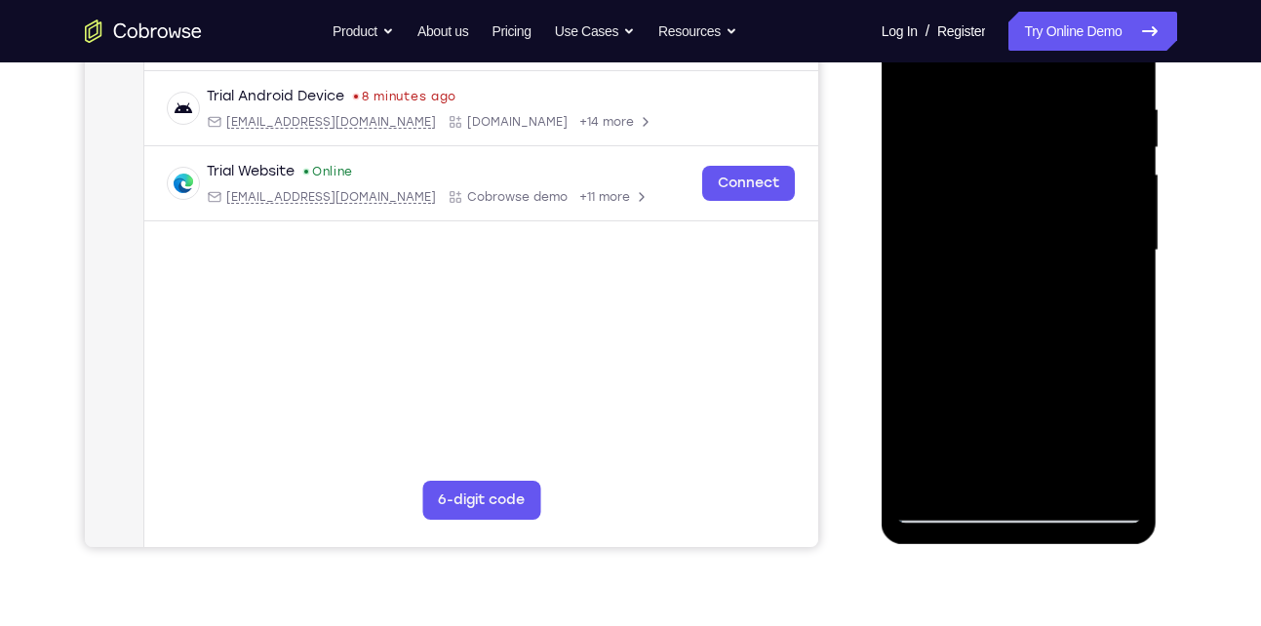
click at [1062, 477] on div at bounding box center [1019, 251] width 246 height 546
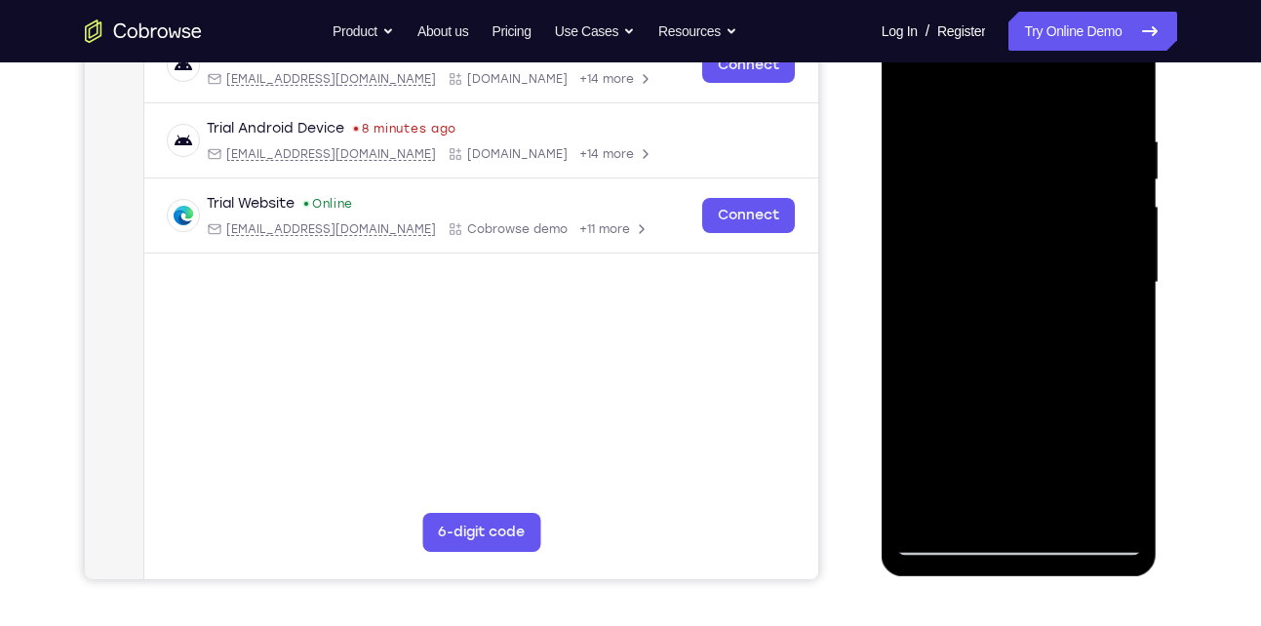
scroll to position [404, 0]
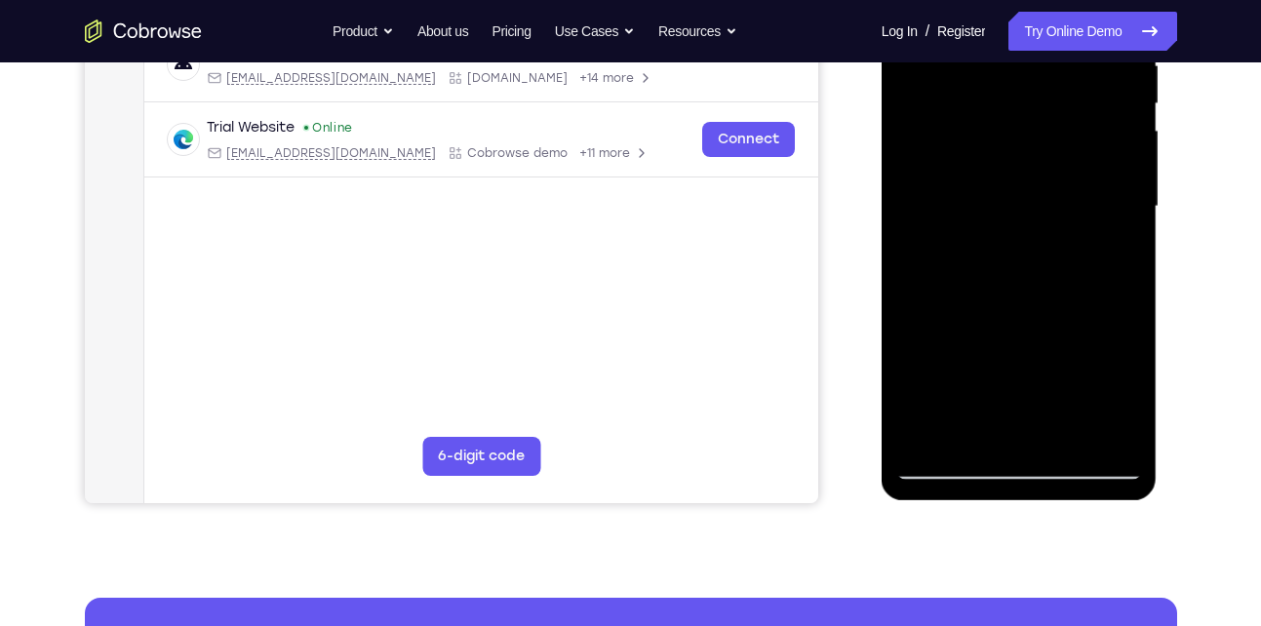
drag, startPoint x: 987, startPoint y: 377, endPoint x: 1036, endPoint y: 253, distance: 134.4
click at [1036, 253] on div at bounding box center [1019, 207] width 246 height 546
drag, startPoint x: 978, startPoint y: 384, endPoint x: 1024, endPoint y: 266, distance: 126.6
click at [1024, 266] on div at bounding box center [1019, 207] width 246 height 546
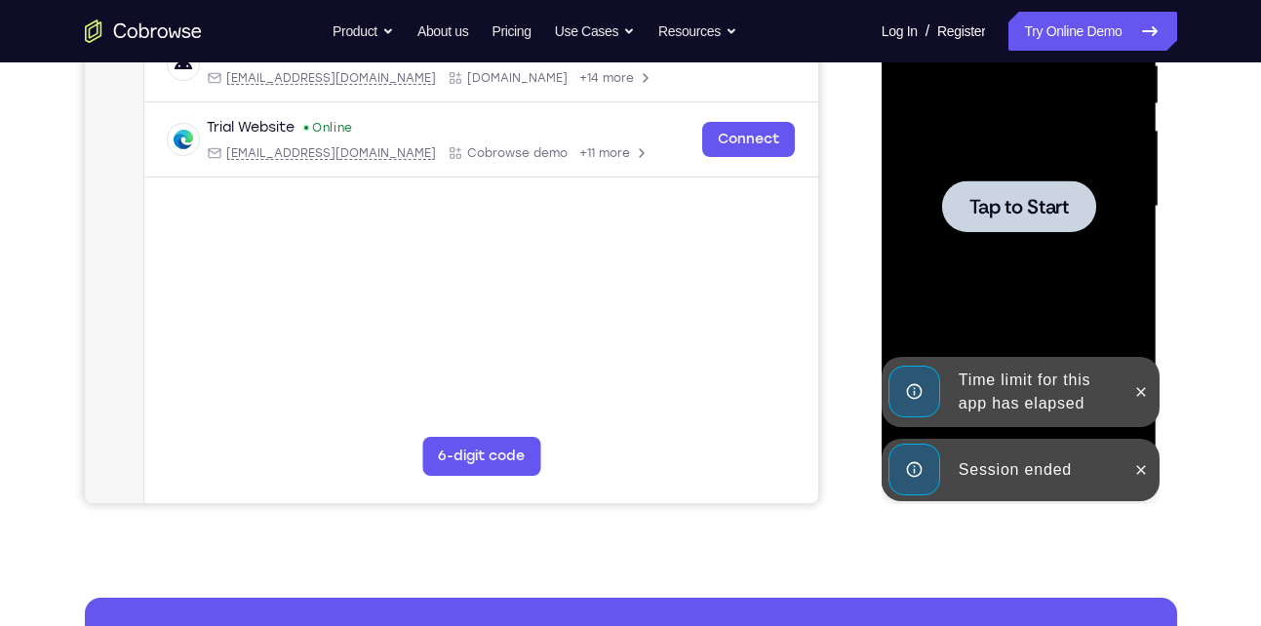
click at [966, 432] on div "Online web based iOS Simulators and Android Emulators. Run iPhone, iPad, Mobile…" at bounding box center [1020, 211] width 278 height 585
click at [1129, 392] on button at bounding box center [1140, 391] width 31 height 31
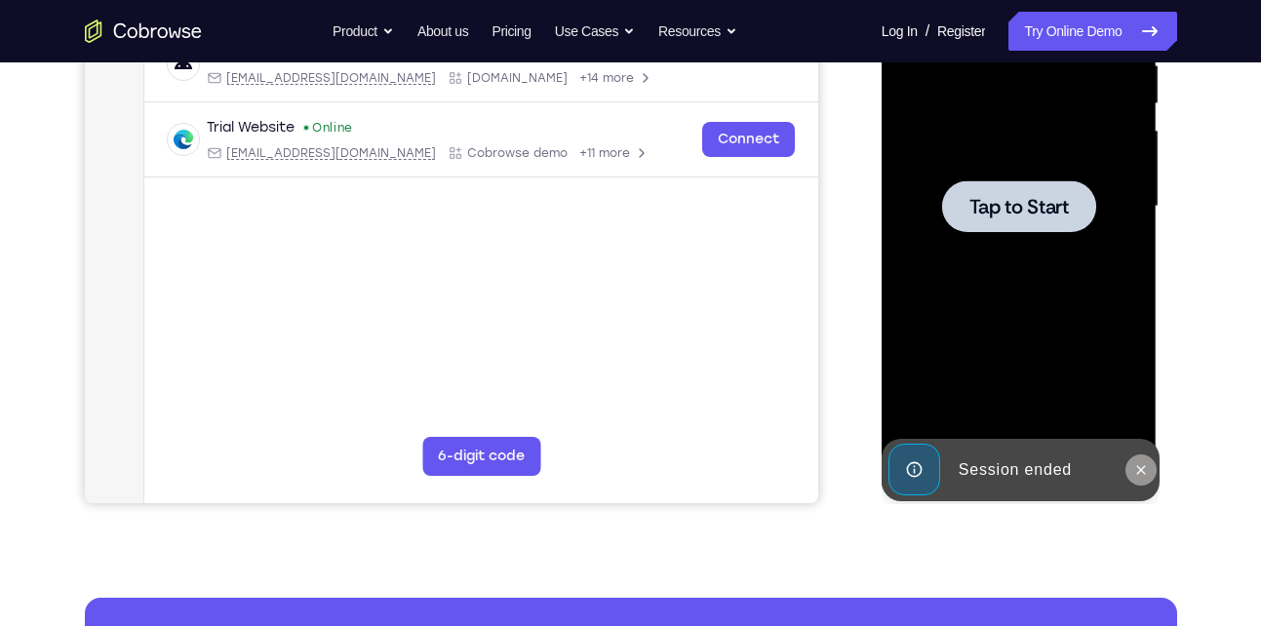
click at [1141, 468] on icon at bounding box center [1141, 470] width 16 height 16
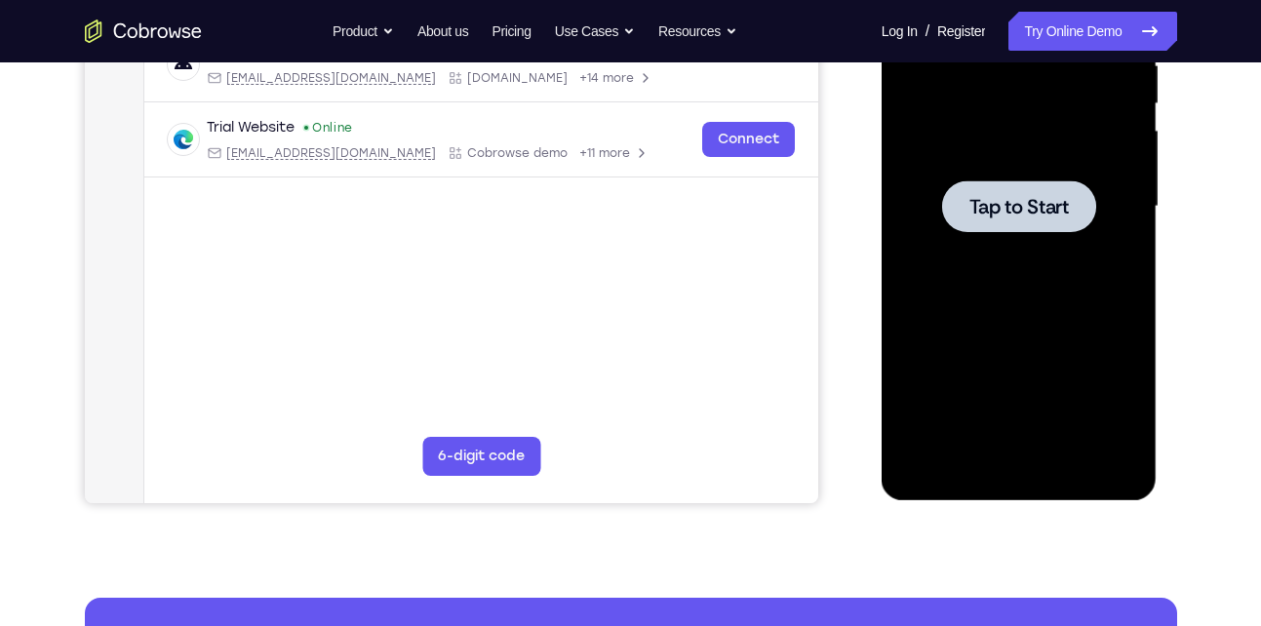
click at [1012, 215] on span "Tap to Start" at bounding box center [1018, 207] width 99 height 20
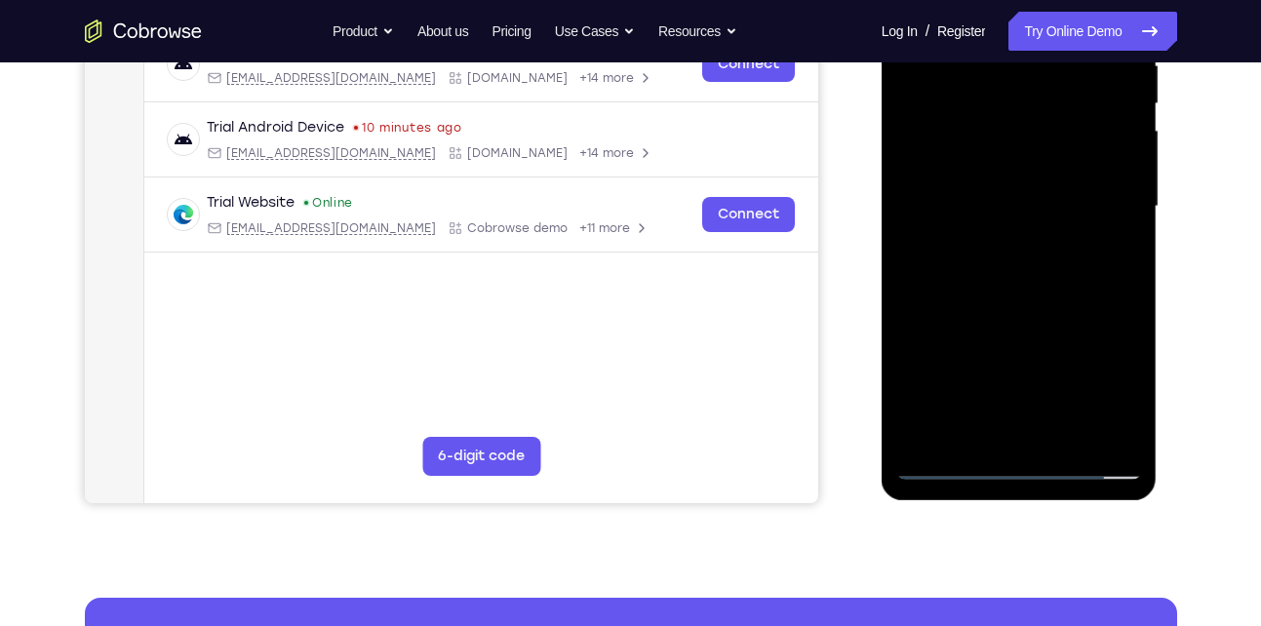
click at [1021, 460] on div at bounding box center [1019, 207] width 246 height 546
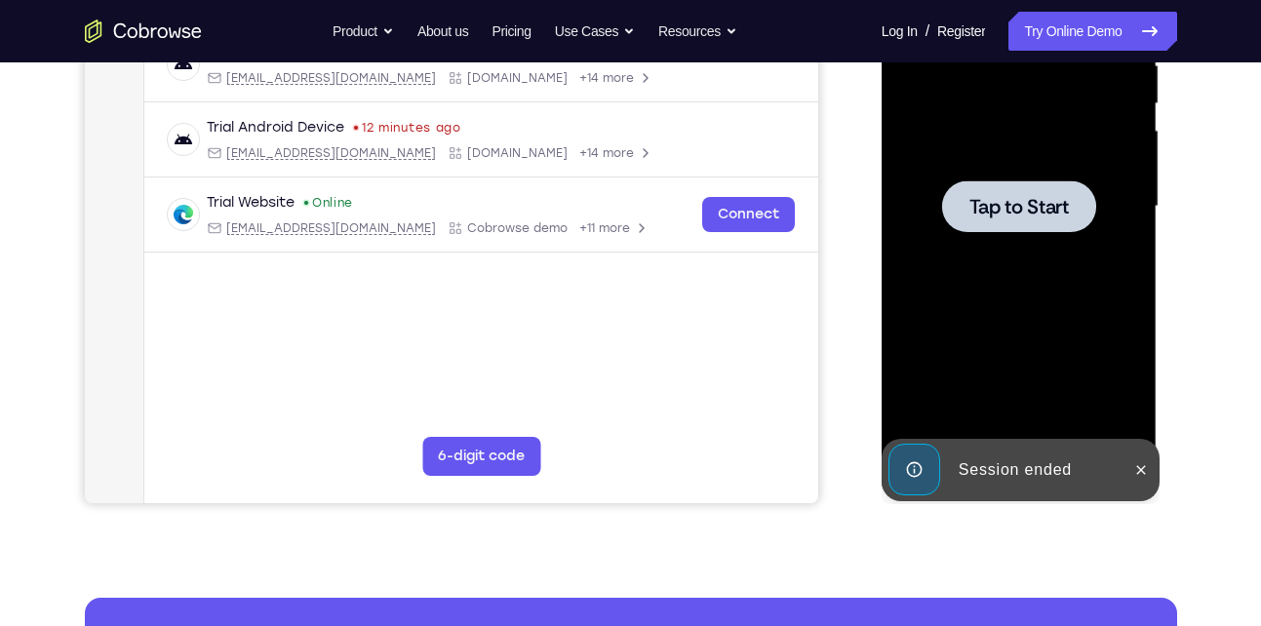
click at [1025, 214] on span "Tap to Start" at bounding box center [1018, 207] width 99 height 20
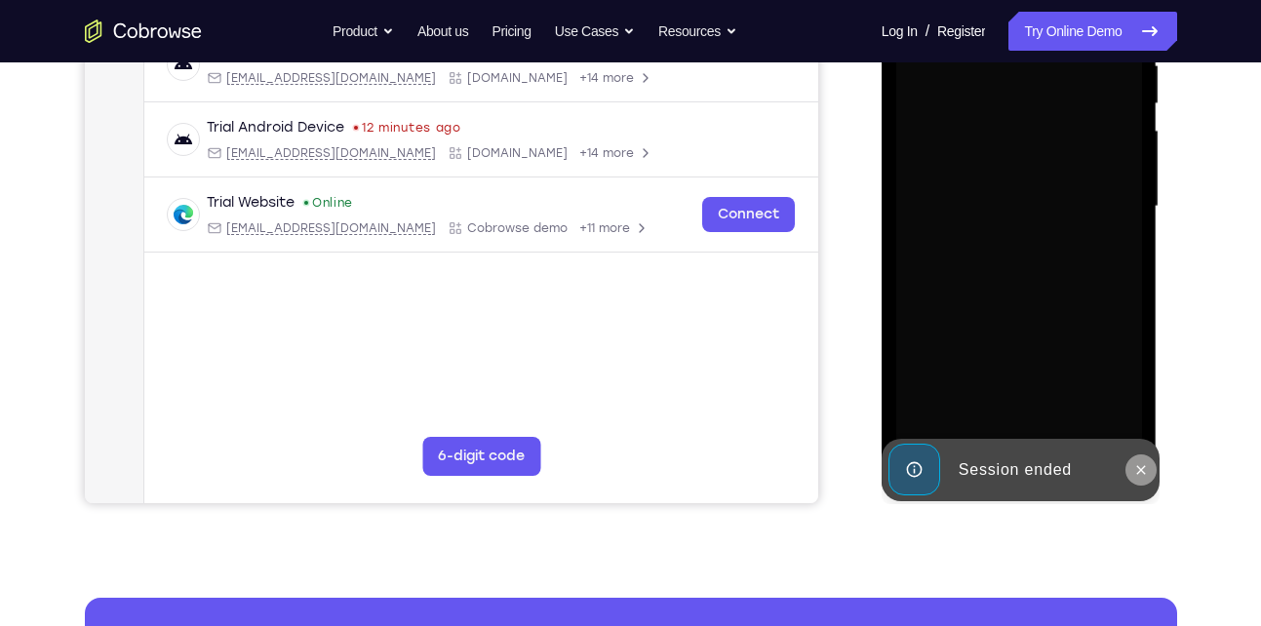
click at [1137, 468] on icon at bounding box center [1141, 470] width 16 height 16
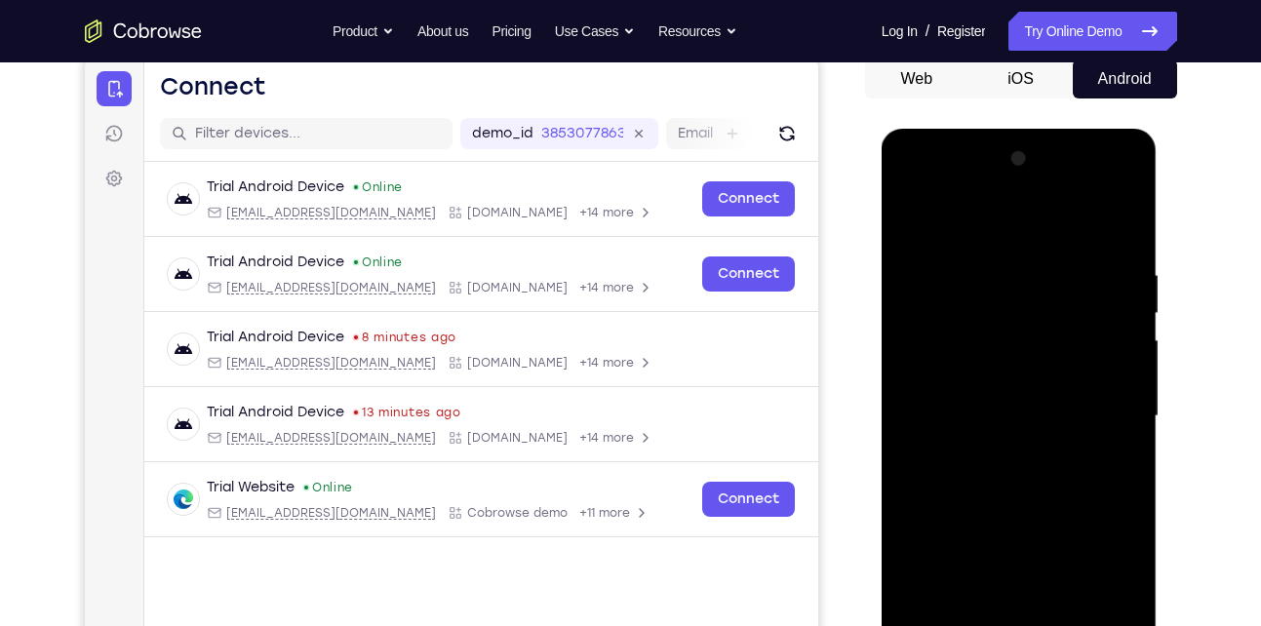
scroll to position [458, 0]
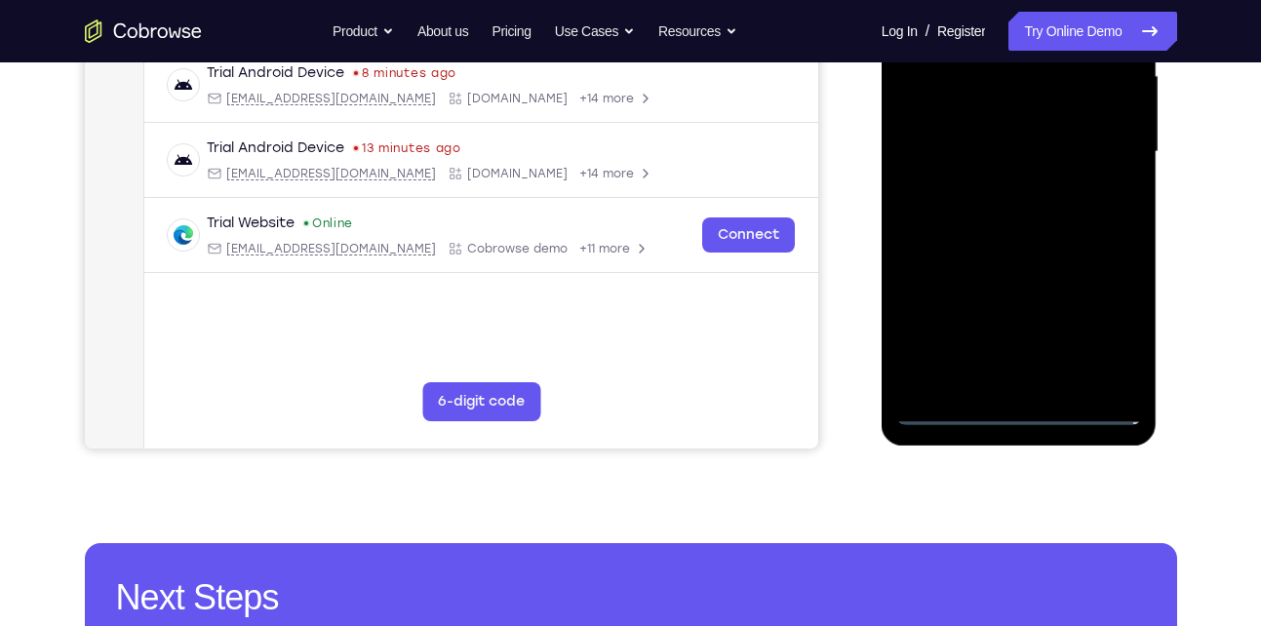
click at [1019, 411] on div at bounding box center [1019, 152] width 246 height 546
click at [1114, 334] on div at bounding box center [1019, 152] width 246 height 546
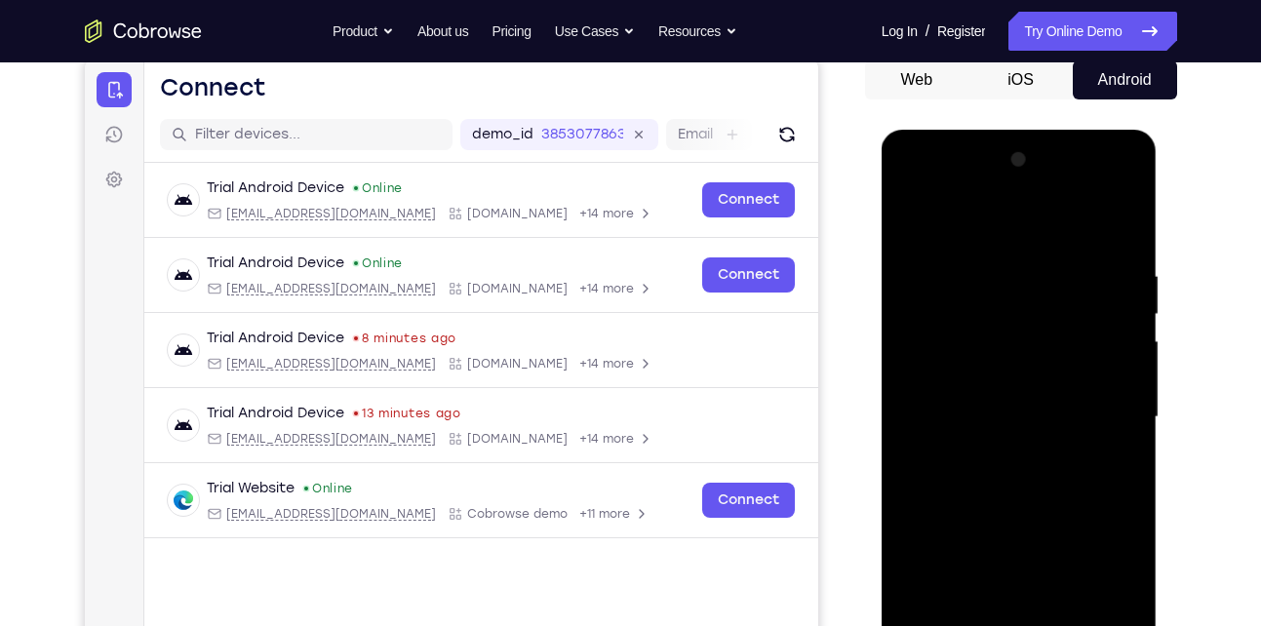
scroll to position [188, 0]
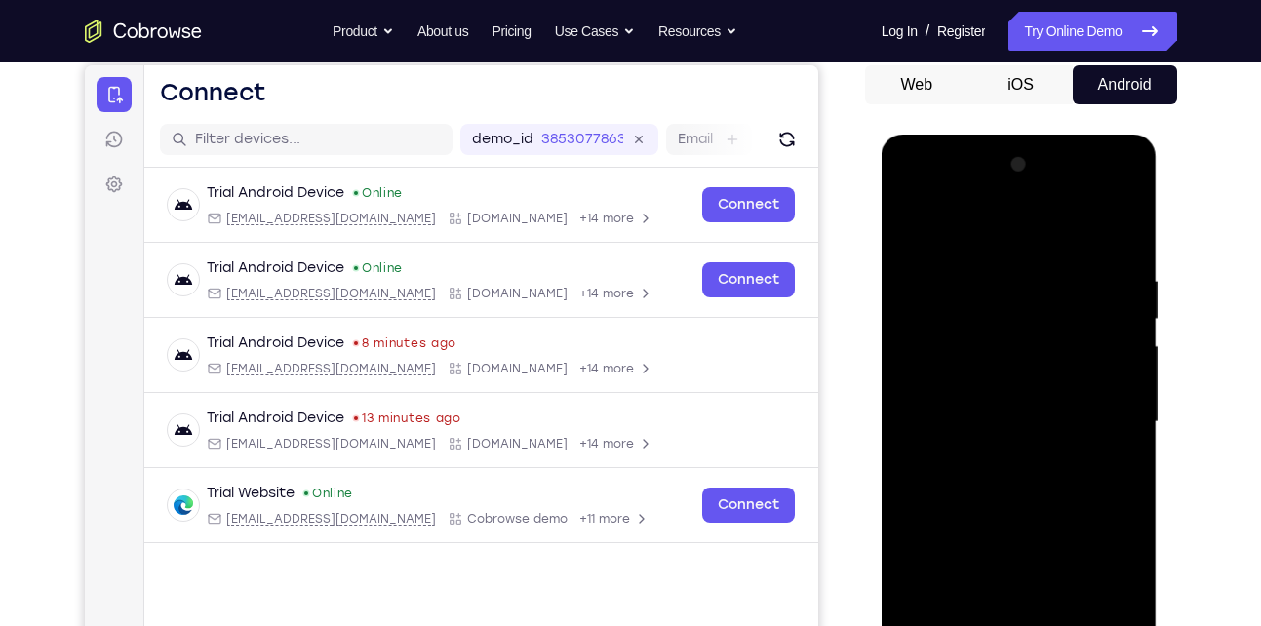
click at [959, 232] on div at bounding box center [1019, 422] width 246 height 546
click at [1095, 425] on div at bounding box center [1019, 422] width 246 height 546
click at [997, 463] on div at bounding box center [1019, 422] width 246 height 546
click at [978, 416] on div at bounding box center [1019, 422] width 246 height 546
click at [970, 380] on div at bounding box center [1019, 422] width 246 height 546
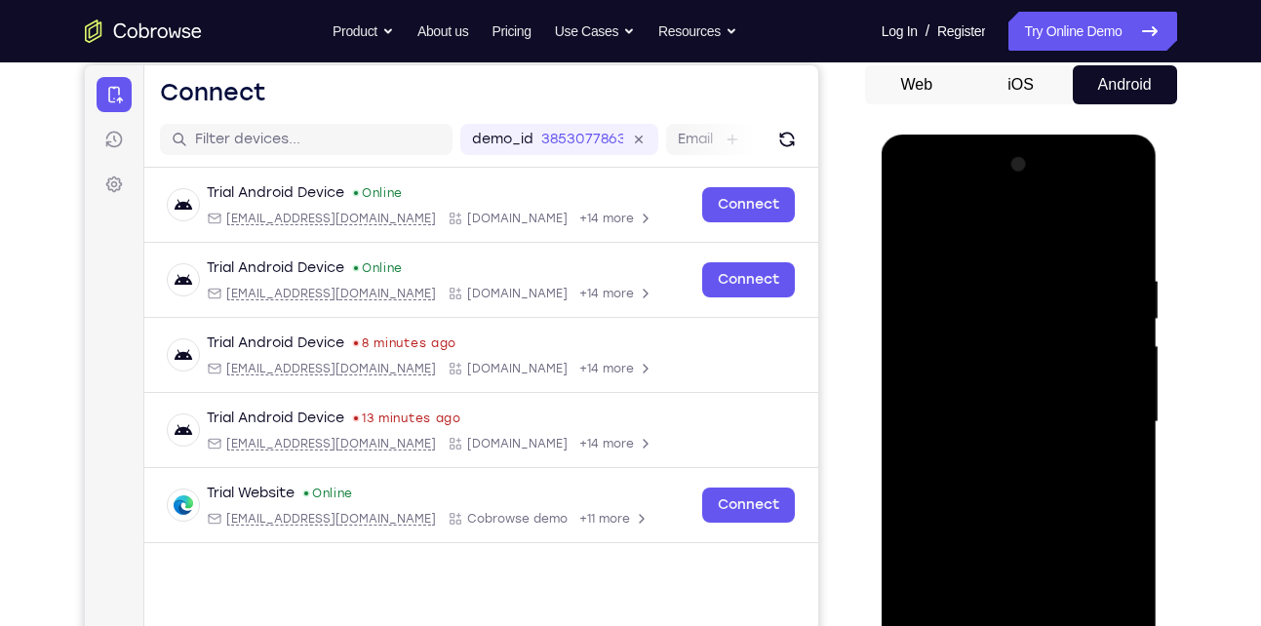
click at [971, 413] on div at bounding box center [1019, 422] width 246 height 546
click at [1007, 485] on div at bounding box center [1019, 422] width 246 height 546
click at [1115, 229] on div at bounding box center [1019, 422] width 246 height 546
click at [1039, 474] on div at bounding box center [1019, 422] width 246 height 546
click at [1026, 485] on div at bounding box center [1019, 422] width 246 height 546
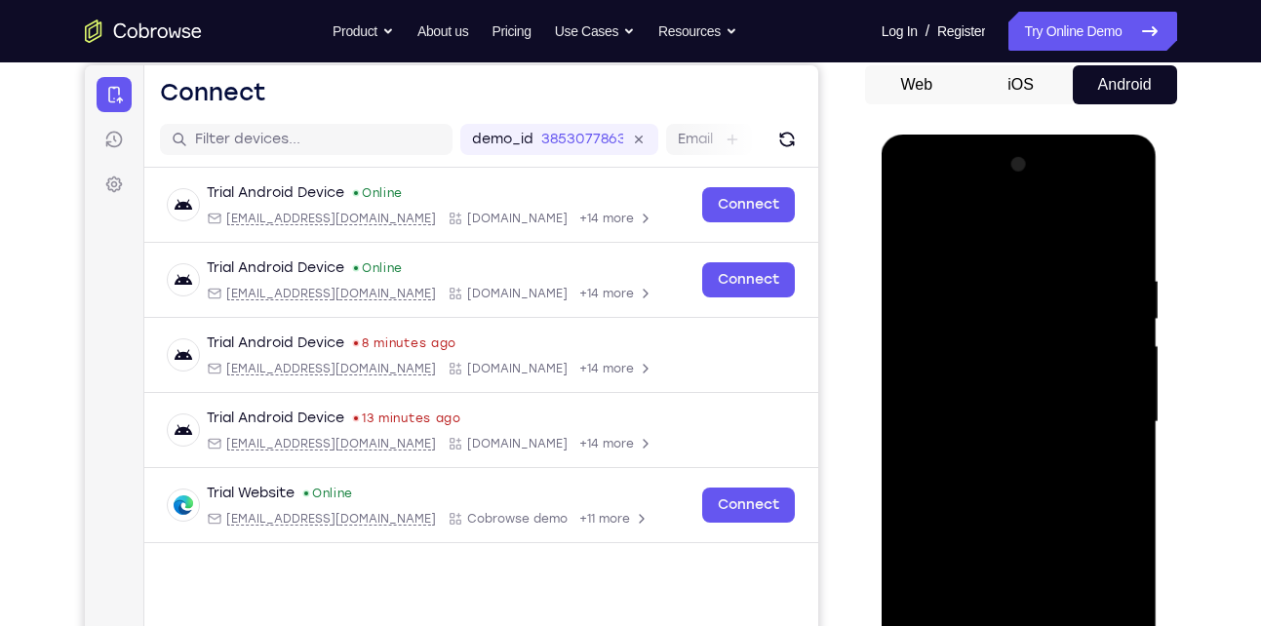
click at [1020, 468] on div at bounding box center [1019, 422] width 246 height 546
click at [1031, 474] on div at bounding box center [1019, 422] width 246 height 546
drag, startPoint x: 976, startPoint y: 406, endPoint x: 1070, endPoint y: 246, distance: 185.3
click at [1070, 246] on div at bounding box center [1019, 422] width 246 height 546
click at [965, 445] on div at bounding box center [1019, 422] width 246 height 546
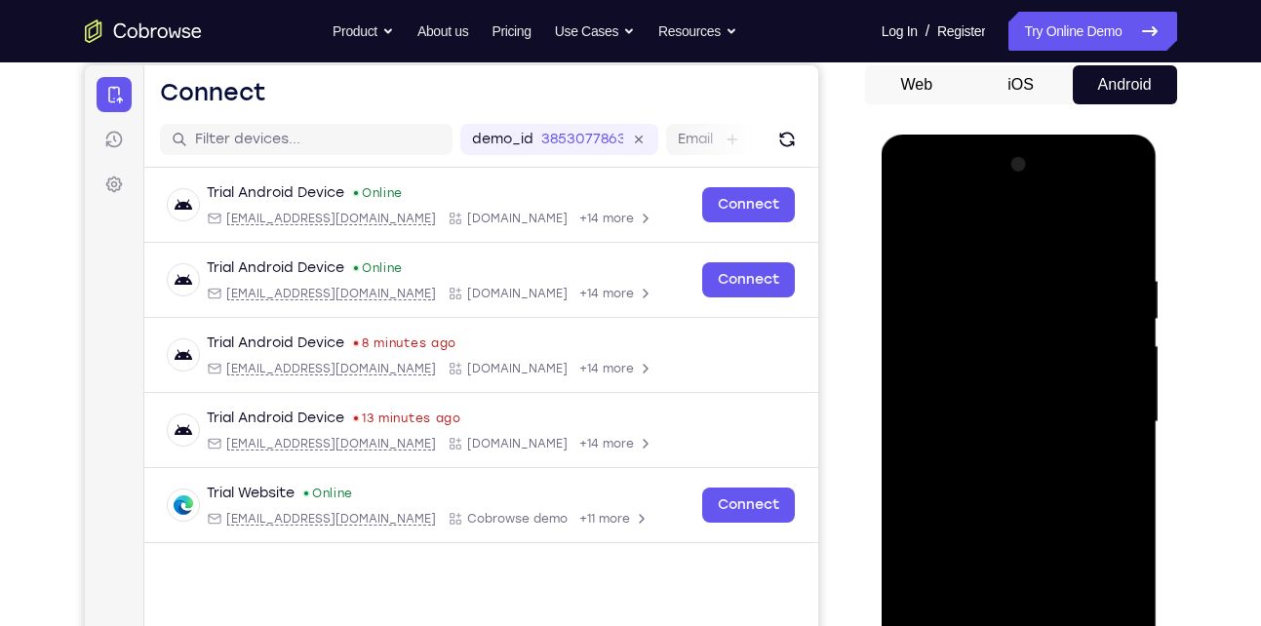
click at [965, 445] on div at bounding box center [1019, 422] width 246 height 546
click at [1127, 328] on div at bounding box center [1019, 422] width 246 height 546
drag, startPoint x: 977, startPoint y: 386, endPoint x: 1079, endPoint y: 268, distance: 156.2
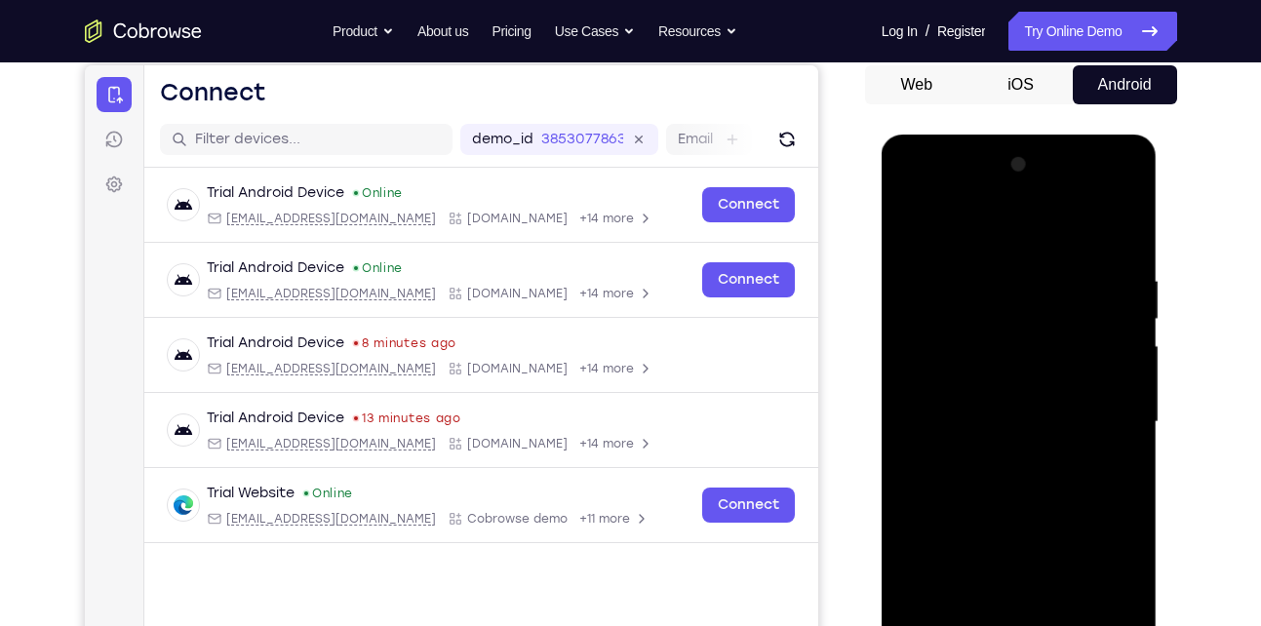
click at [1079, 268] on div at bounding box center [1019, 422] width 246 height 546
drag, startPoint x: 950, startPoint y: 468, endPoint x: 998, endPoint y: 290, distance: 185.0
click at [998, 290] on div at bounding box center [1019, 422] width 246 height 546
drag, startPoint x: 967, startPoint y: 444, endPoint x: 1039, endPoint y: 273, distance: 185.3
click at [1039, 273] on div at bounding box center [1019, 422] width 246 height 546
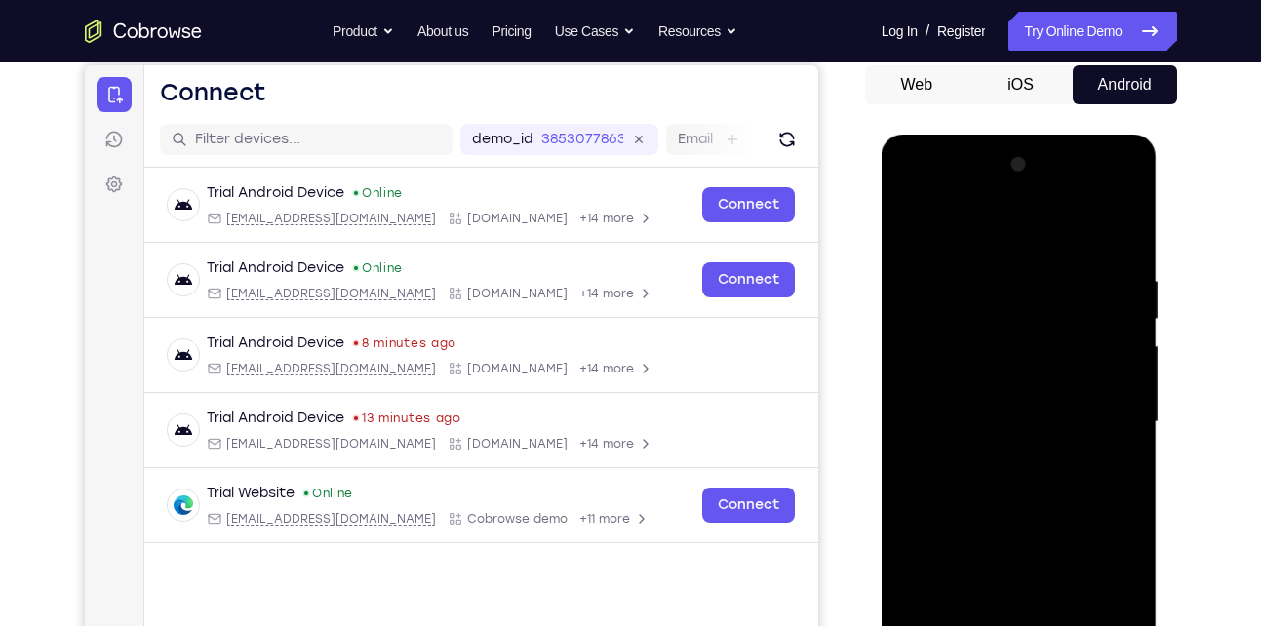
click at [912, 501] on div at bounding box center [1019, 422] width 246 height 546
drag, startPoint x: 990, startPoint y: 461, endPoint x: 1047, endPoint y: 300, distance: 170.9
click at [1047, 300] on div at bounding box center [1019, 422] width 246 height 546
drag, startPoint x: 1024, startPoint y: 414, endPoint x: 1069, endPoint y: 291, distance: 131.7
click at [1069, 291] on div at bounding box center [1019, 422] width 246 height 546
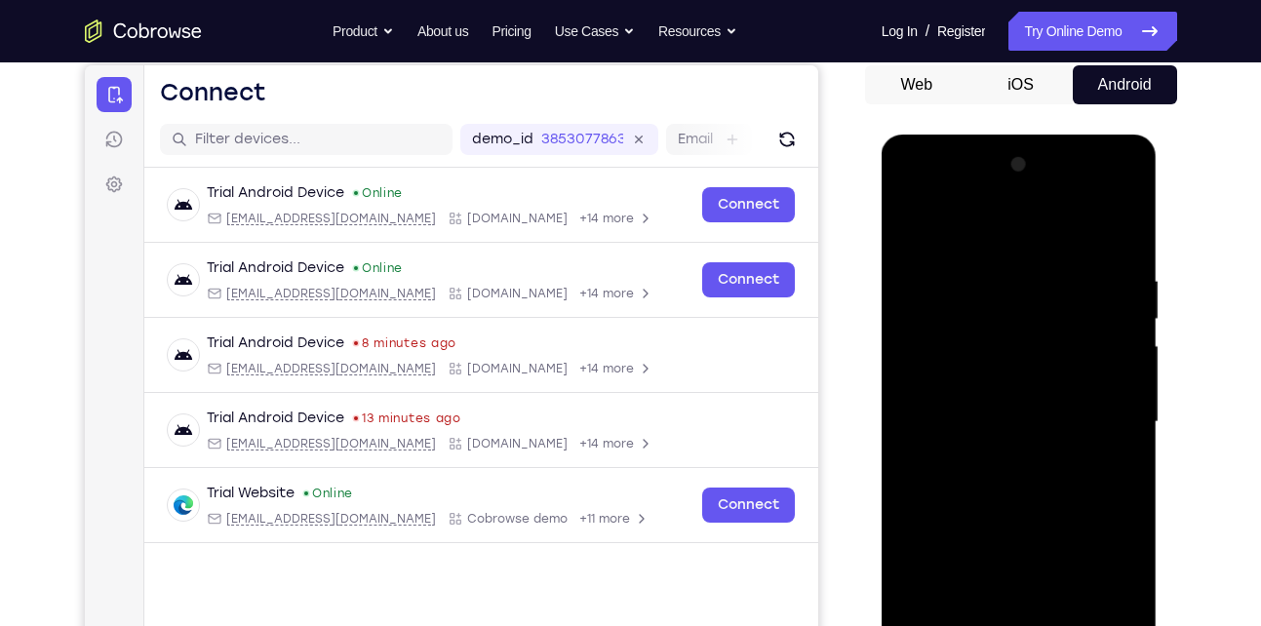
drag, startPoint x: 970, startPoint y: 466, endPoint x: 1055, endPoint y: 297, distance: 188.8
click at [1055, 297] on div at bounding box center [1019, 422] width 246 height 546
drag, startPoint x: 991, startPoint y: 482, endPoint x: 1098, endPoint y: 214, distance: 288.8
click at [1098, 214] on div at bounding box center [1019, 422] width 246 height 546
drag, startPoint x: 992, startPoint y: 454, endPoint x: 1072, endPoint y: 160, distance: 305.1
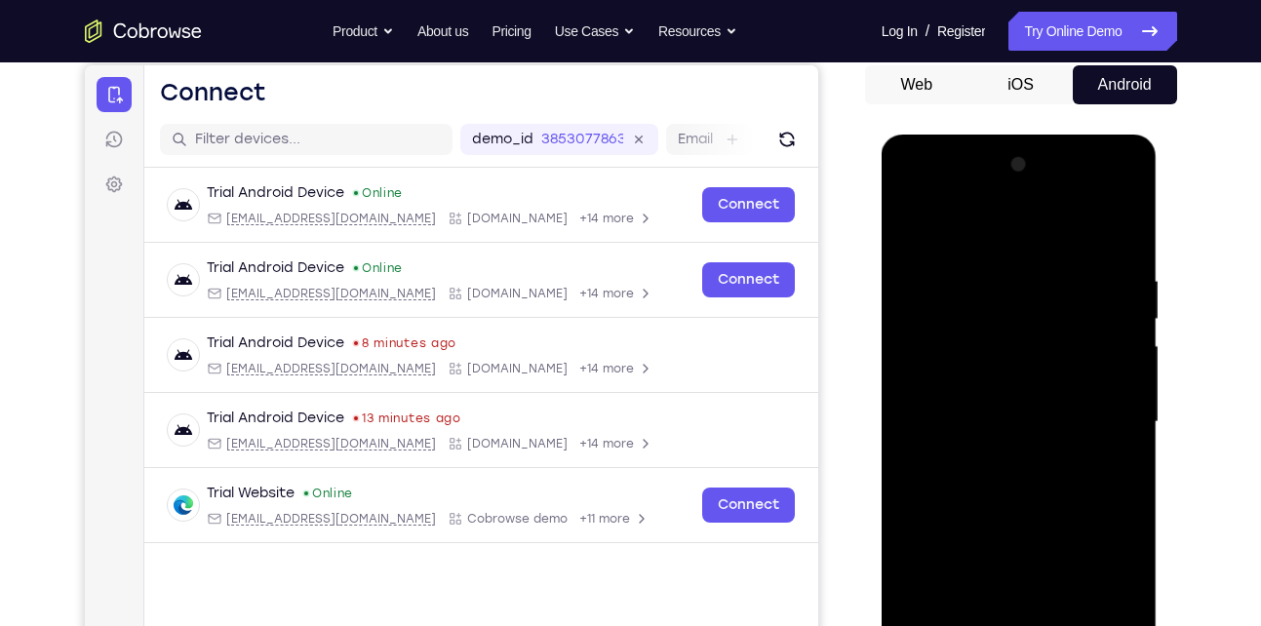
click at [1072, 160] on div at bounding box center [1019, 422] width 246 height 546
drag, startPoint x: 931, startPoint y: 411, endPoint x: 997, endPoint y: 293, distance: 134.0
click at [997, 293] on div at bounding box center [1019, 422] width 246 height 546
drag, startPoint x: 926, startPoint y: 477, endPoint x: 1033, endPoint y: 334, distance: 177.7
click at [1033, 334] on div at bounding box center [1019, 422] width 246 height 546
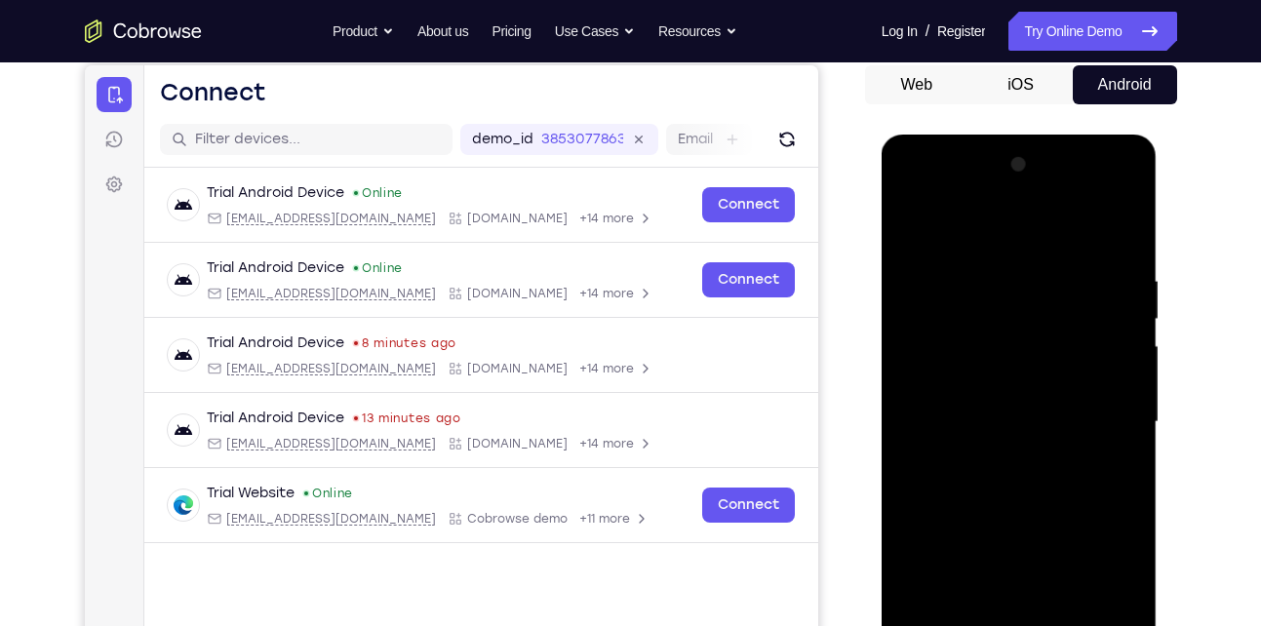
click at [910, 406] on div at bounding box center [1019, 422] width 246 height 546
drag, startPoint x: 1001, startPoint y: 422, endPoint x: 1027, endPoint y: 222, distance: 201.5
click at [1027, 222] on div at bounding box center [1019, 422] width 246 height 546
drag, startPoint x: 1012, startPoint y: 515, endPoint x: 1029, endPoint y: 317, distance: 198.6
click at [1029, 317] on div at bounding box center [1019, 422] width 246 height 546
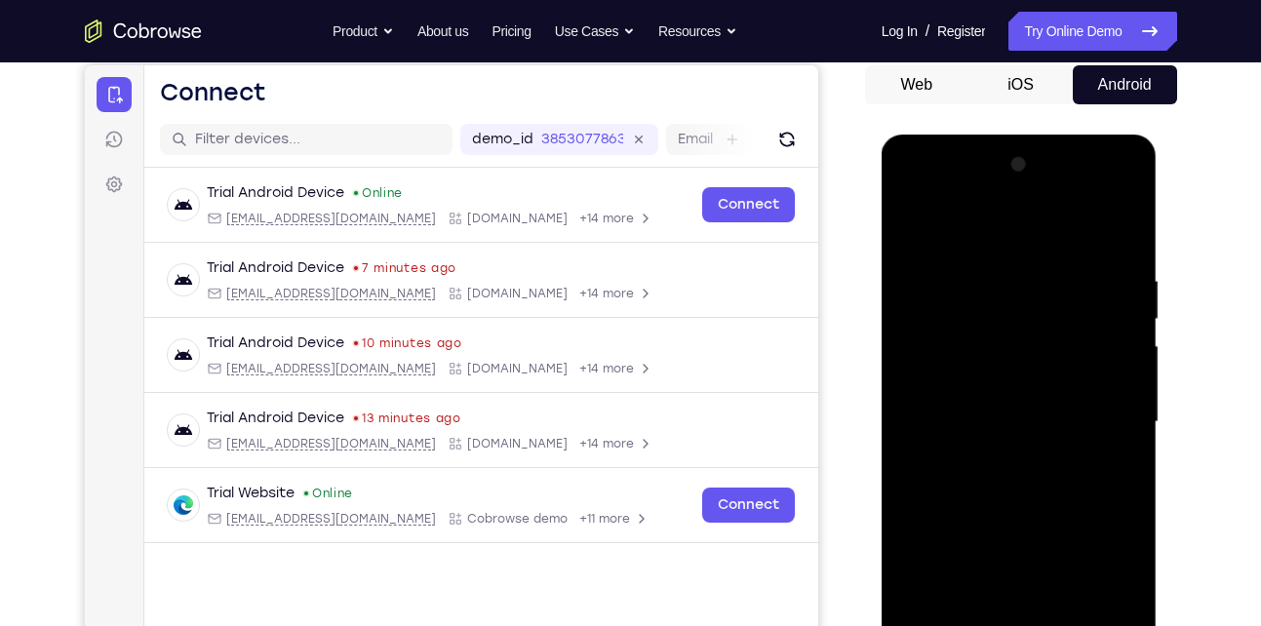
drag, startPoint x: 1011, startPoint y: 473, endPoint x: 1053, endPoint y: 244, distance: 232.9
click at [1053, 244] on div at bounding box center [1019, 422] width 246 height 546
click at [915, 481] on div at bounding box center [1019, 422] width 246 height 546
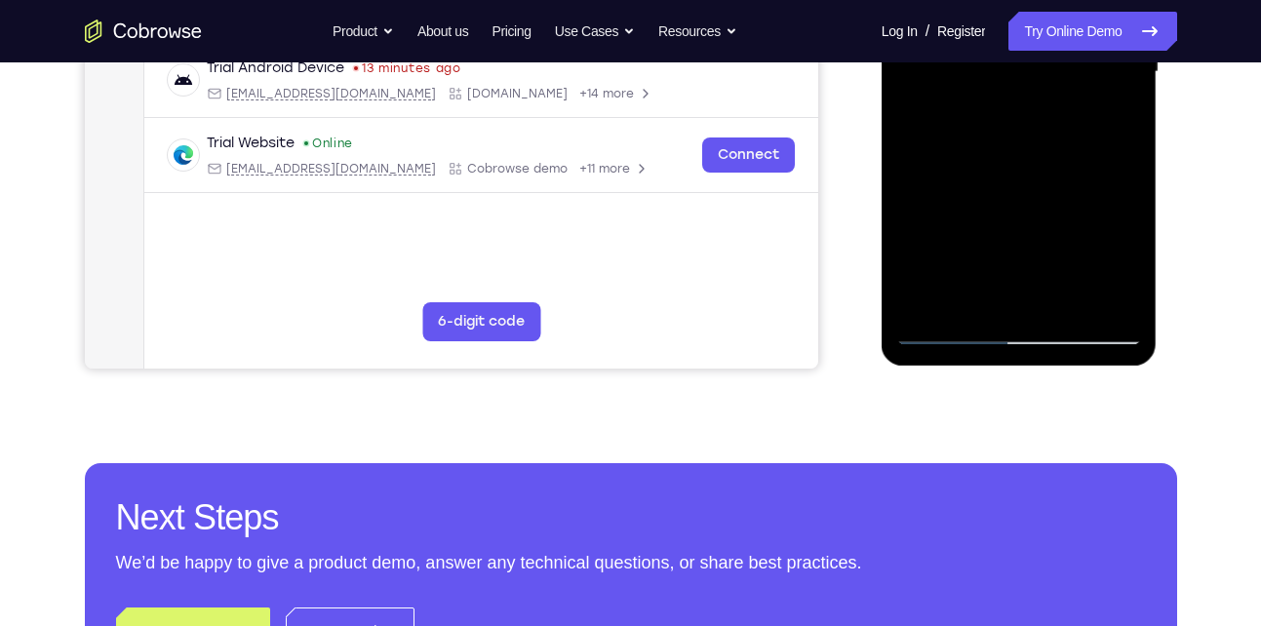
scroll to position [540, 0]
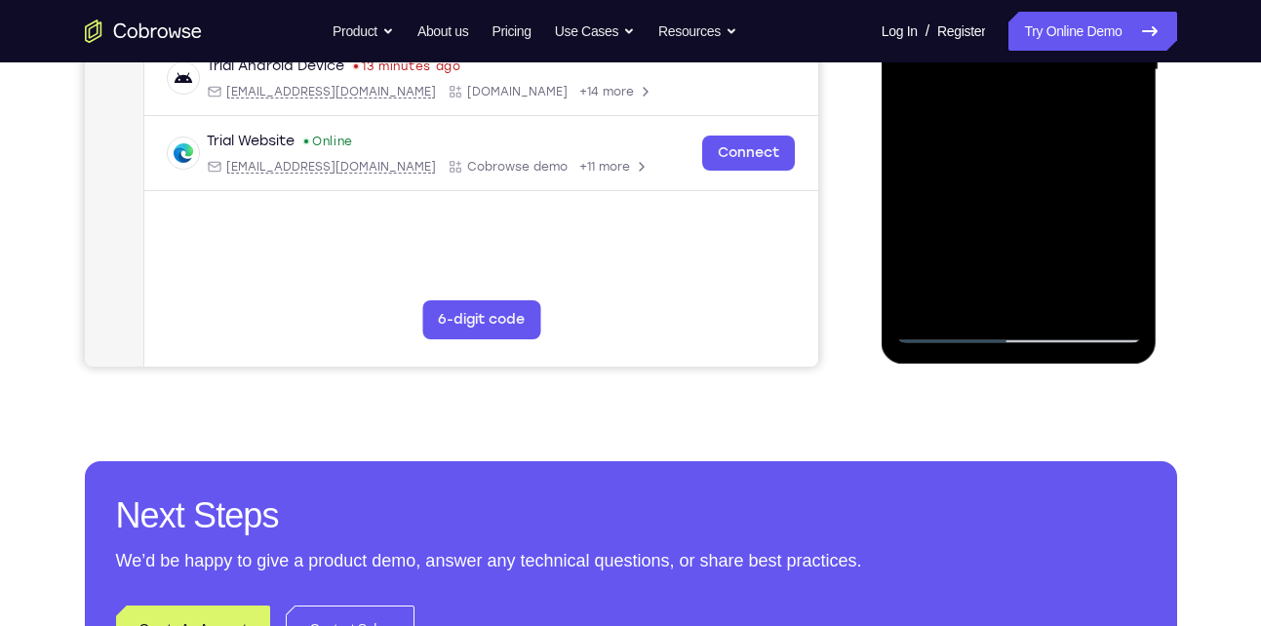
click at [1124, 295] on div at bounding box center [1019, 70] width 246 height 546
click at [1062, 297] on div at bounding box center [1019, 70] width 246 height 546
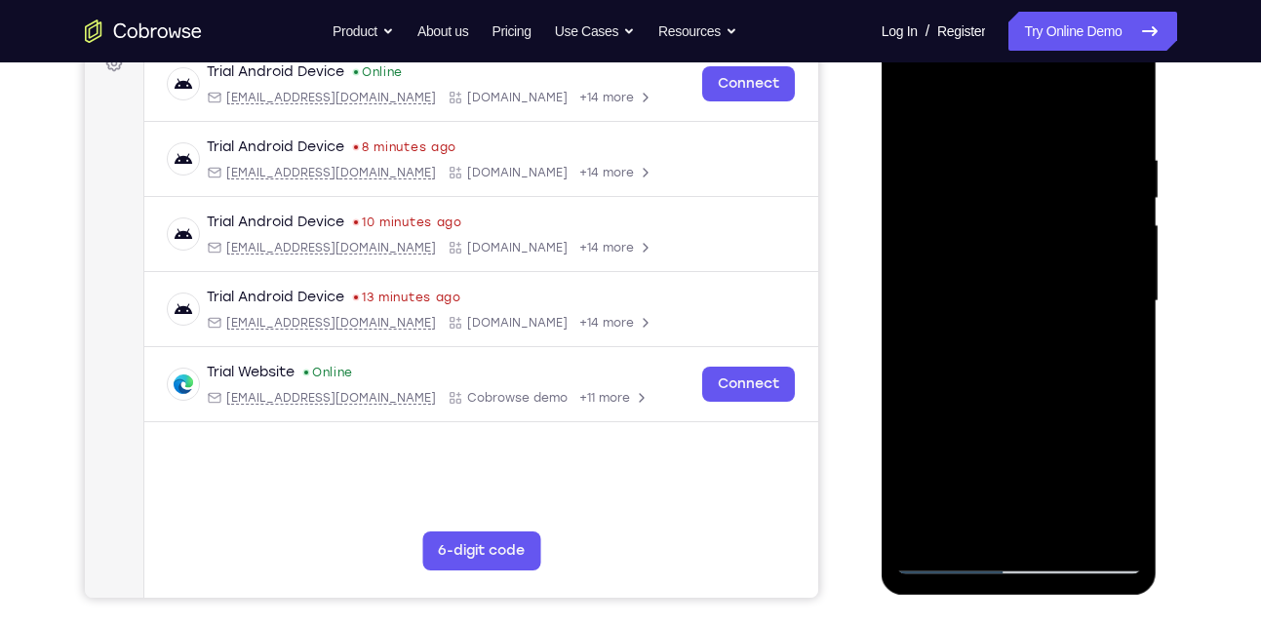
scroll to position [306, 0]
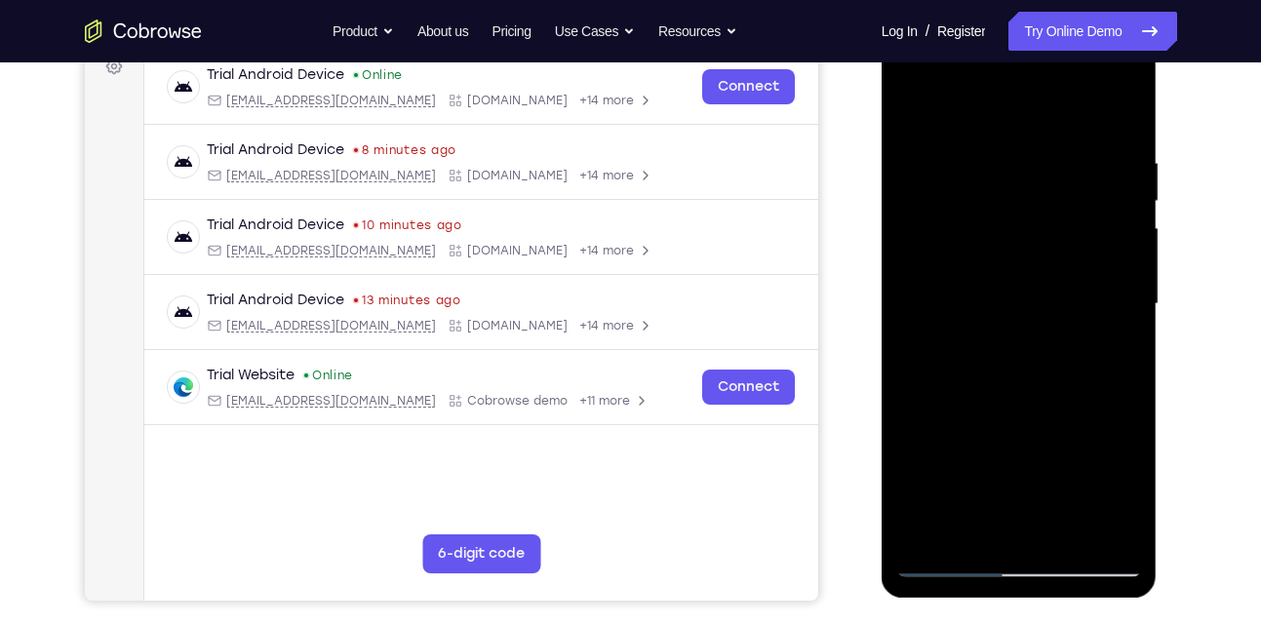
click at [1024, 411] on div at bounding box center [1019, 304] width 246 height 546
click at [1029, 265] on div at bounding box center [1019, 304] width 246 height 546
click at [1057, 468] on div at bounding box center [1019, 304] width 246 height 546
click at [977, 529] on div at bounding box center [1019, 304] width 246 height 546
click at [1064, 306] on div at bounding box center [1019, 304] width 246 height 546
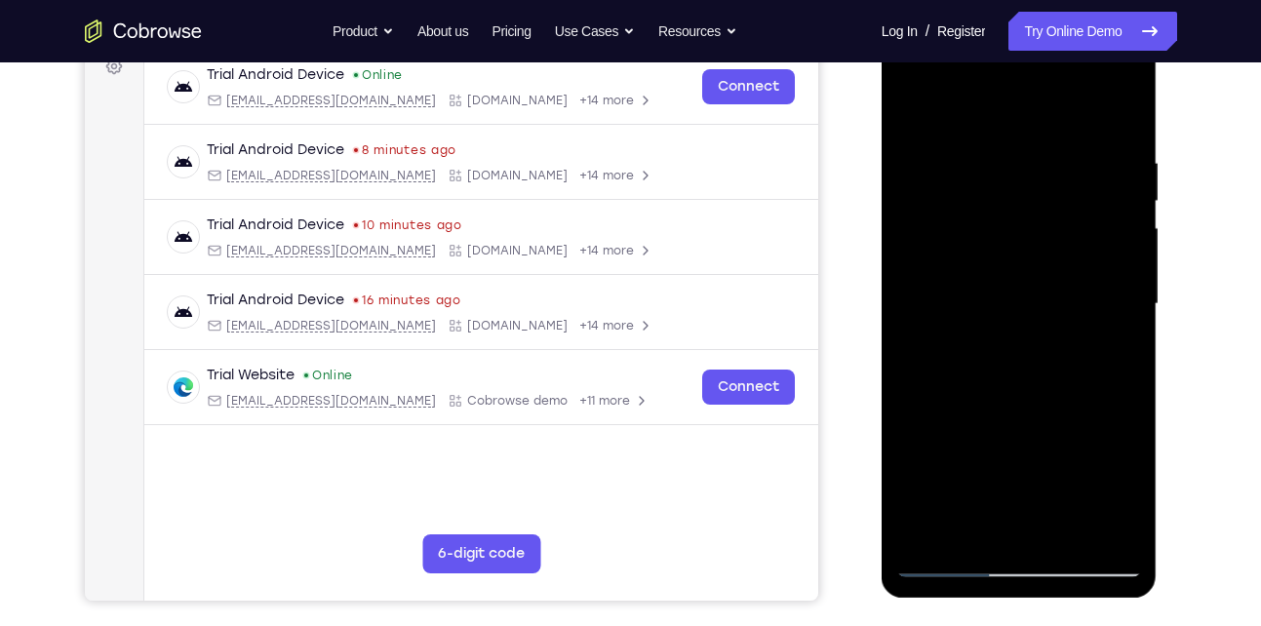
click at [1059, 465] on div at bounding box center [1019, 304] width 246 height 546
click at [1077, 465] on div at bounding box center [1019, 304] width 246 height 546
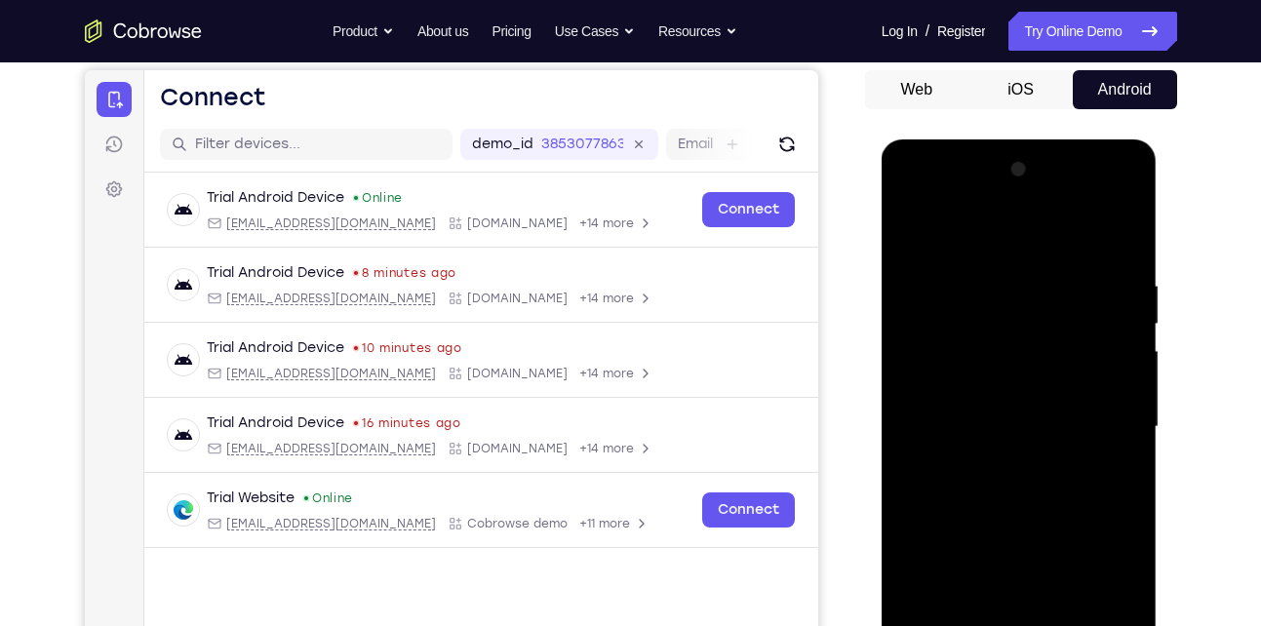
scroll to position [182, 0]
click at [905, 230] on div at bounding box center [1019, 428] width 246 height 546
click at [911, 227] on div at bounding box center [1019, 428] width 246 height 546
click at [993, 254] on div at bounding box center [1019, 428] width 246 height 546
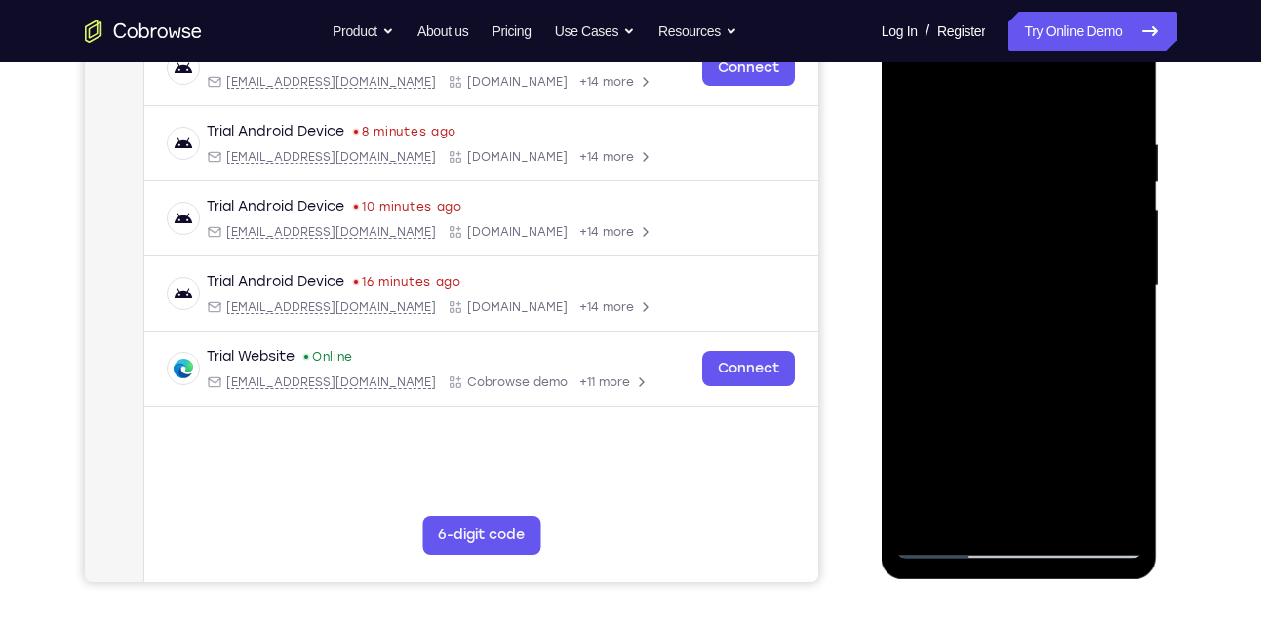
scroll to position [326, 0]
click at [1095, 339] on div at bounding box center [1019, 285] width 246 height 546
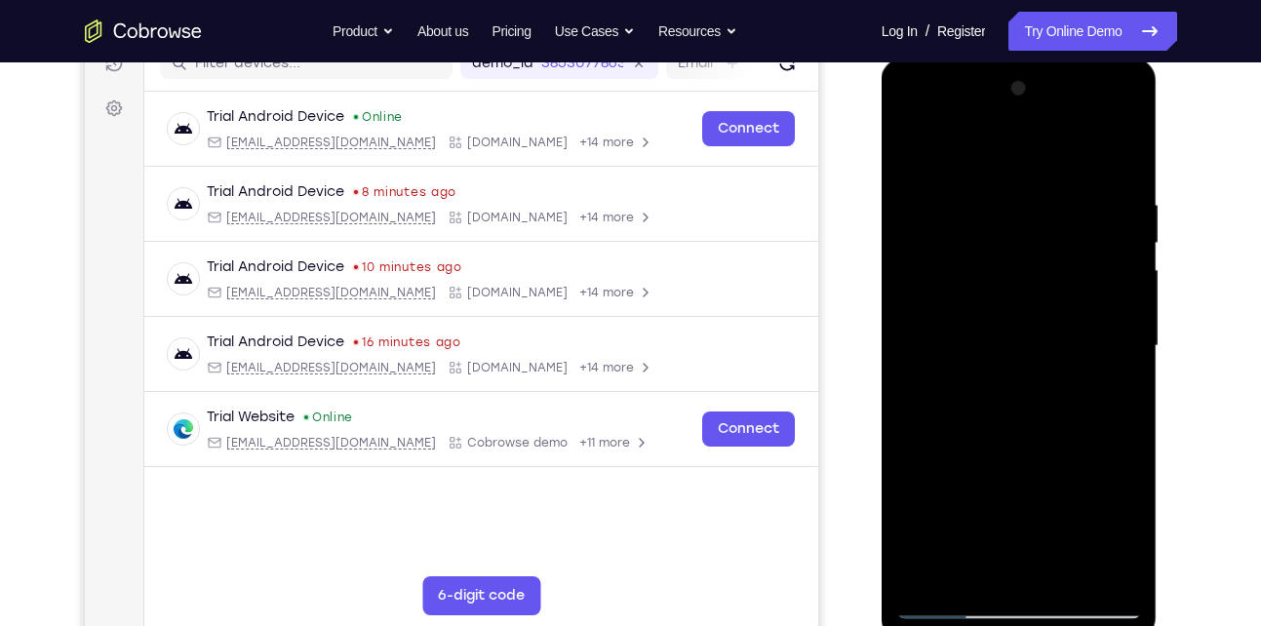
scroll to position [260, 0]
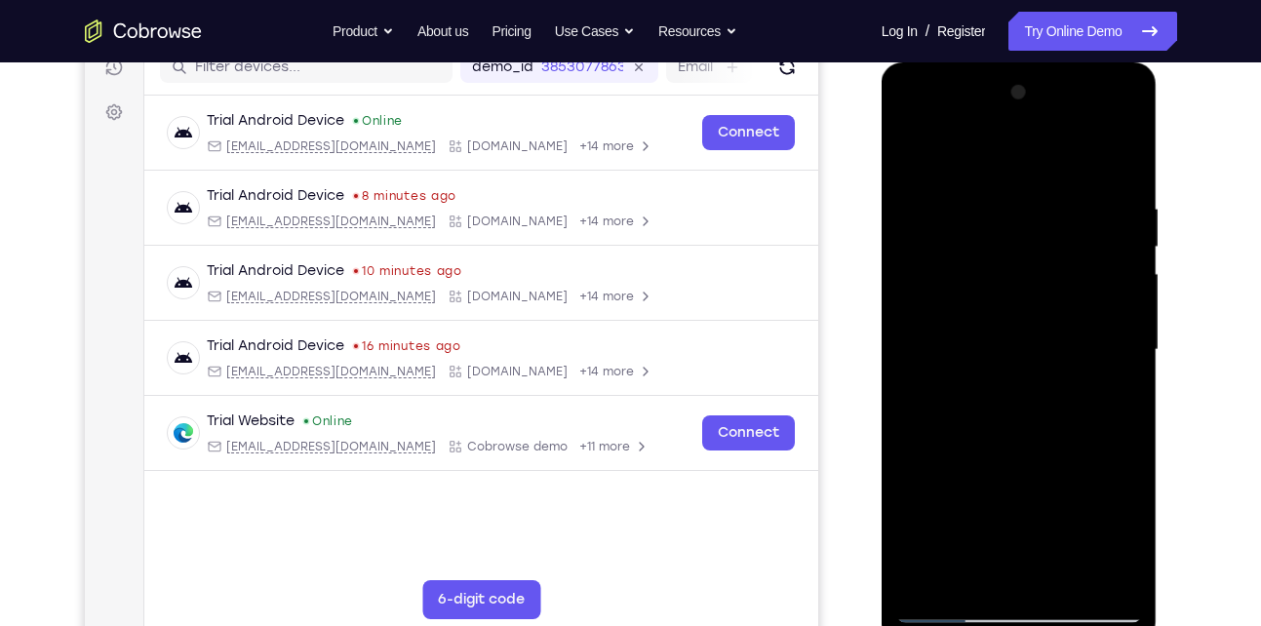
click at [1104, 374] on div at bounding box center [1019, 350] width 246 height 546
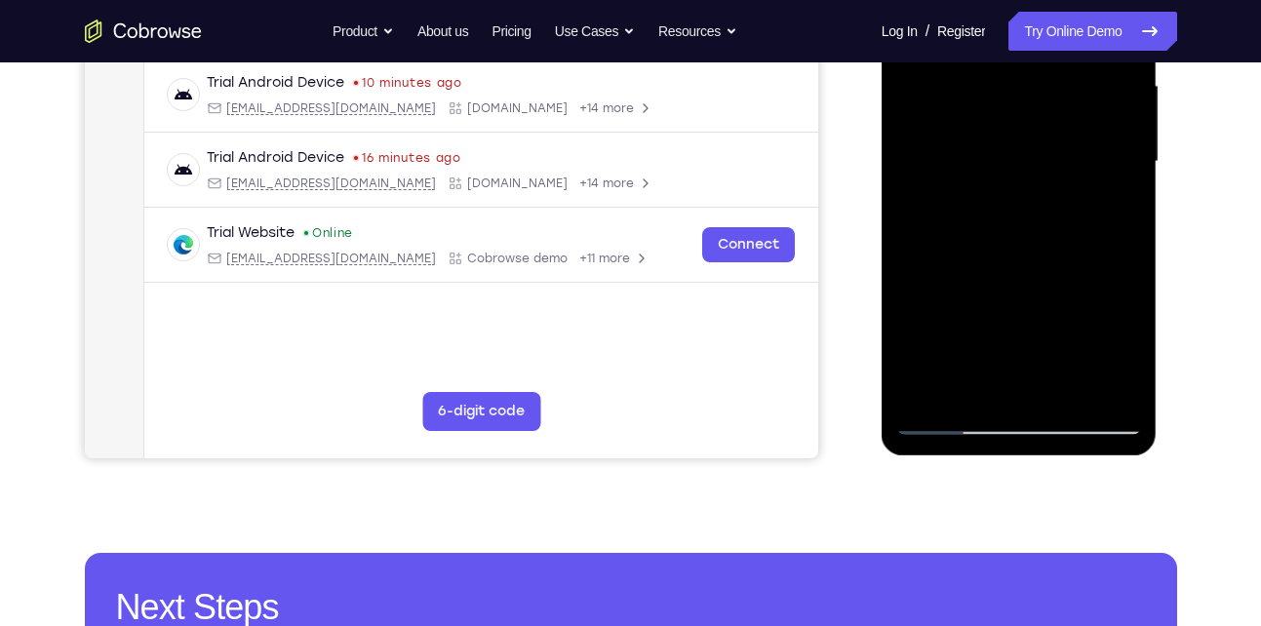
scroll to position [450, 0]
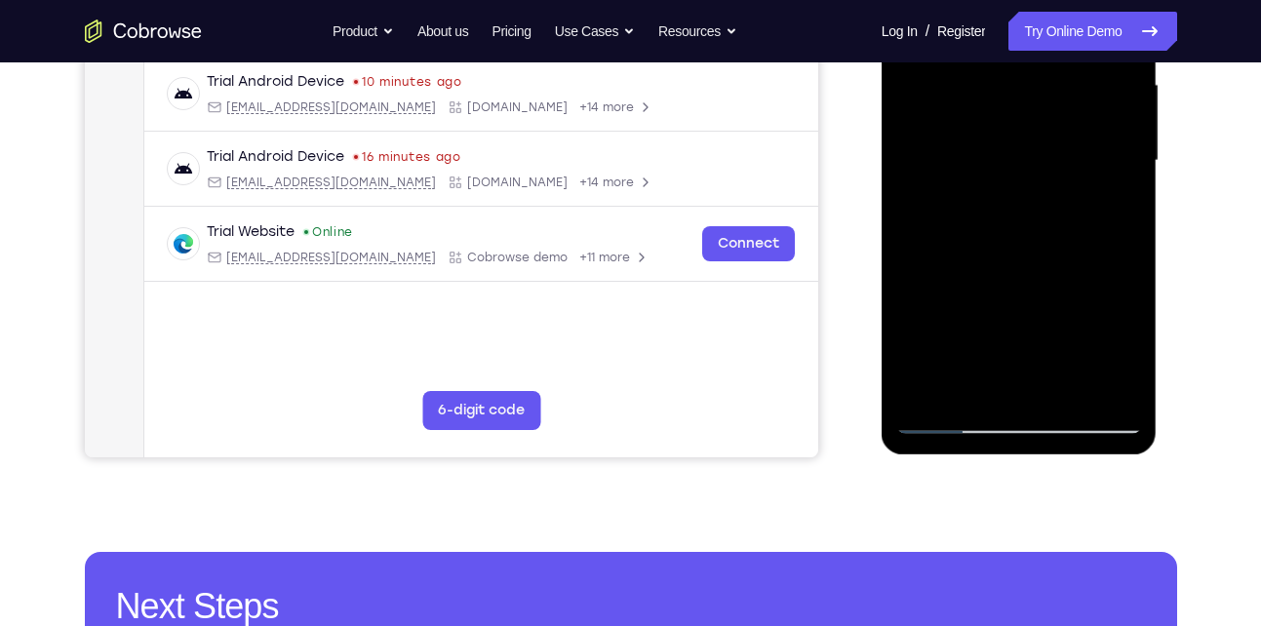
click at [1091, 380] on div at bounding box center [1019, 161] width 246 height 546
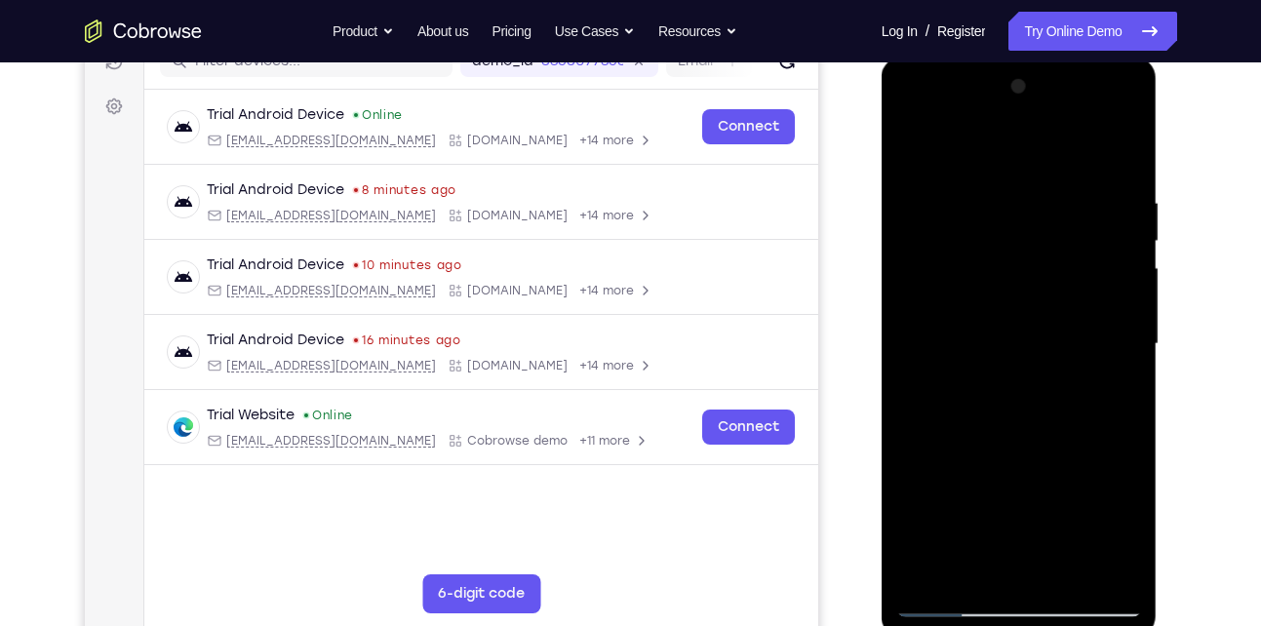
scroll to position [265, 0]
click at [1116, 155] on div at bounding box center [1019, 345] width 246 height 546
click at [1045, 214] on div at bounding box center [1019, 345] width 246 height 546
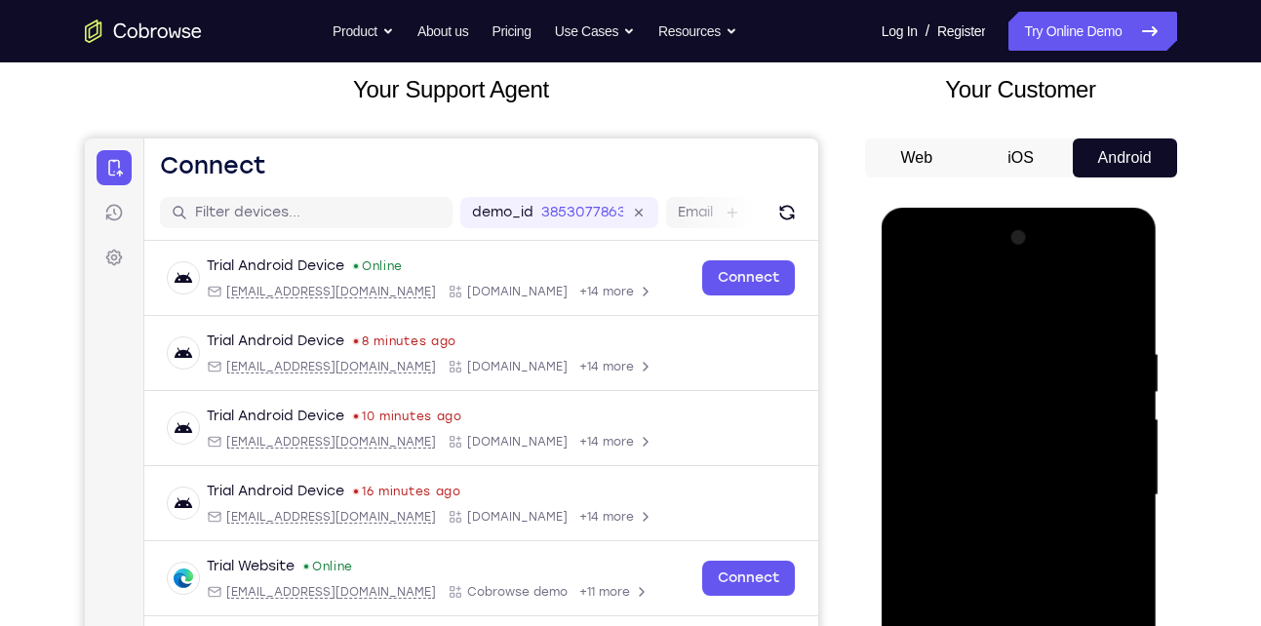
scroll to position [113, 0]
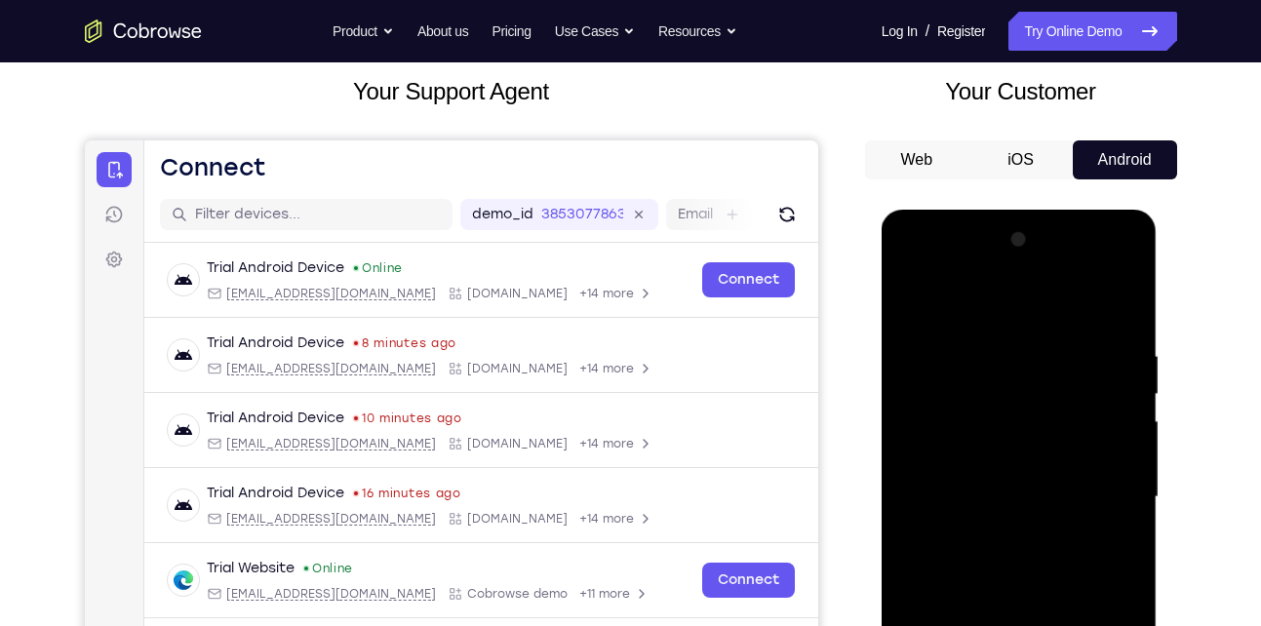
drag, startPoint x: 1019, startPoint y: 389, endPoint x: 1009, endPoint y: 514, distance: 125.2
click at [1009, 514] on div at bounding box center [1019, 497] width 246 height 546
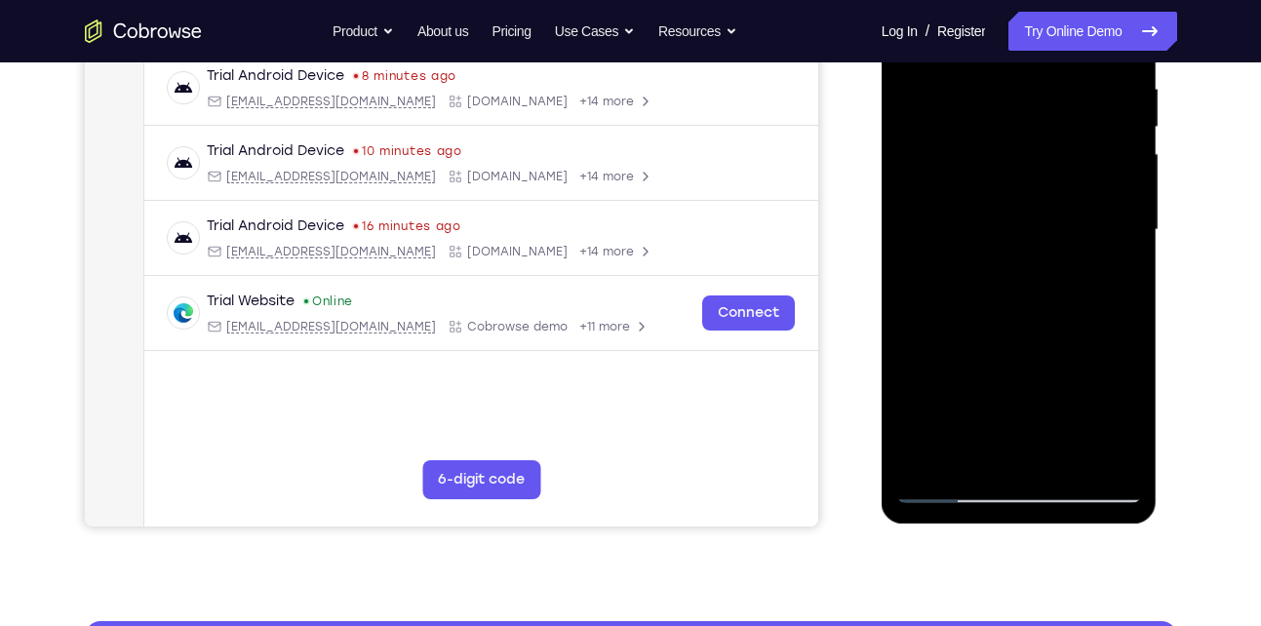
scroll to position [381, 0]
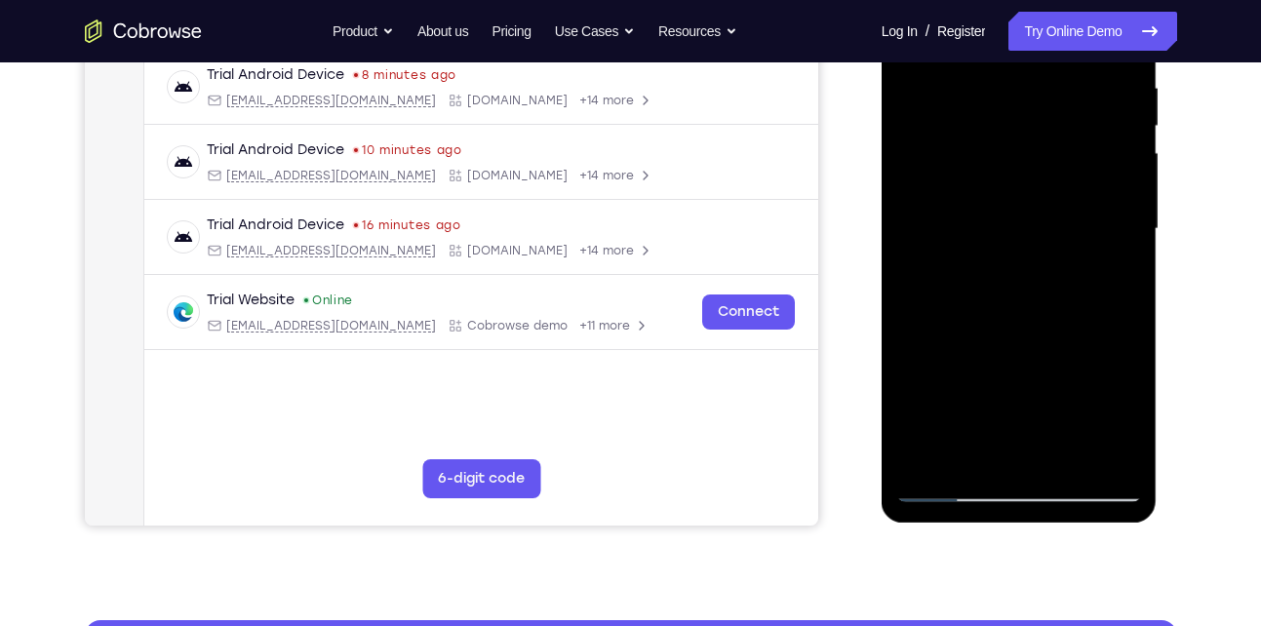
click at [975, 454] on div at bounding box center [1019, 229] width 246 height 546
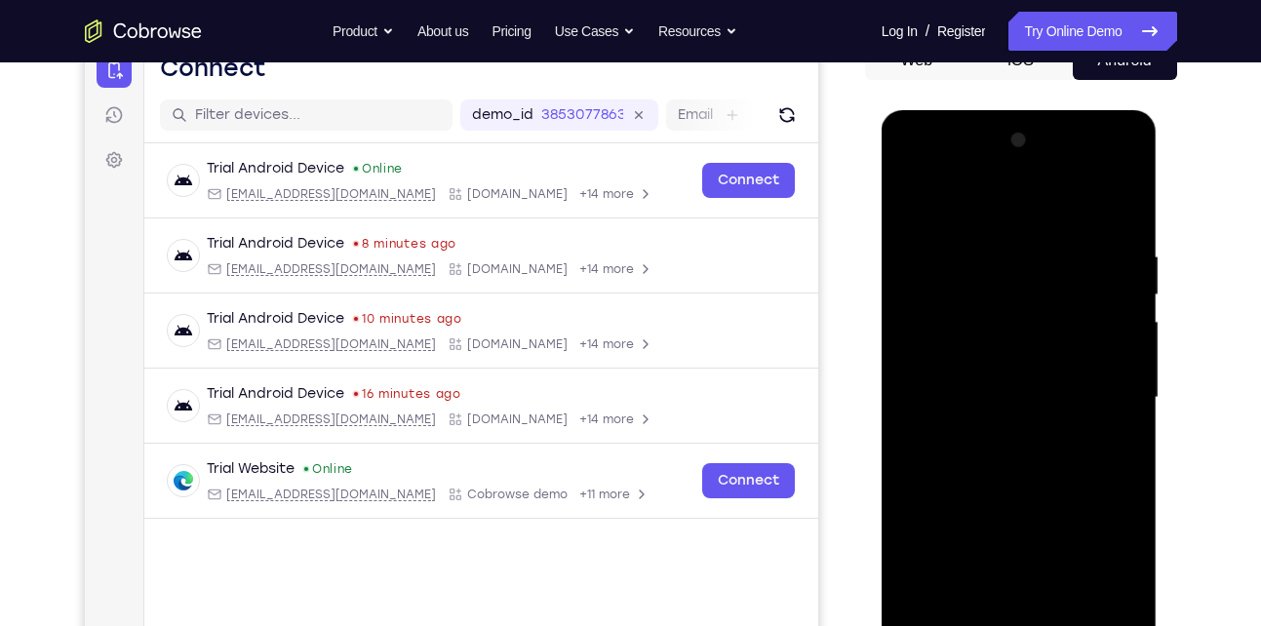
scroll to position [210, 0]
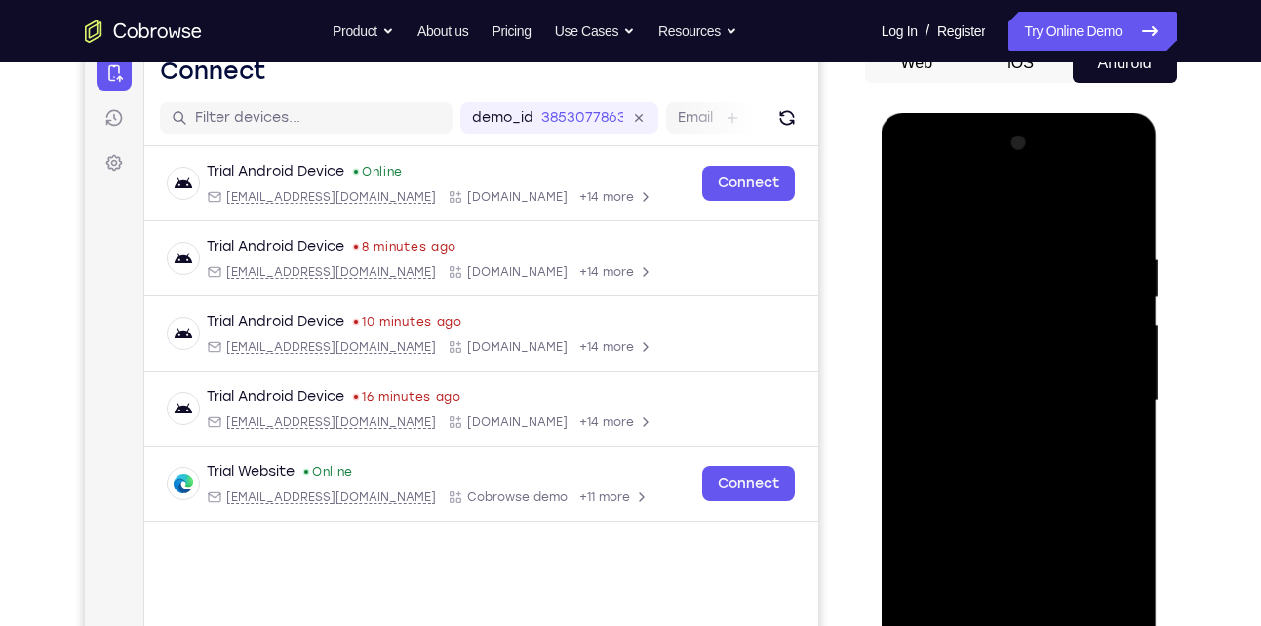
click at [1000, 202] on div at bounding box center [1019, 401] width 246 height 546
click at [947, 236] on div at bounding box center [1019, 401] width 246 height 546
click at [932, 259] on div at bounding box center [1019, 401] width 246 height 546
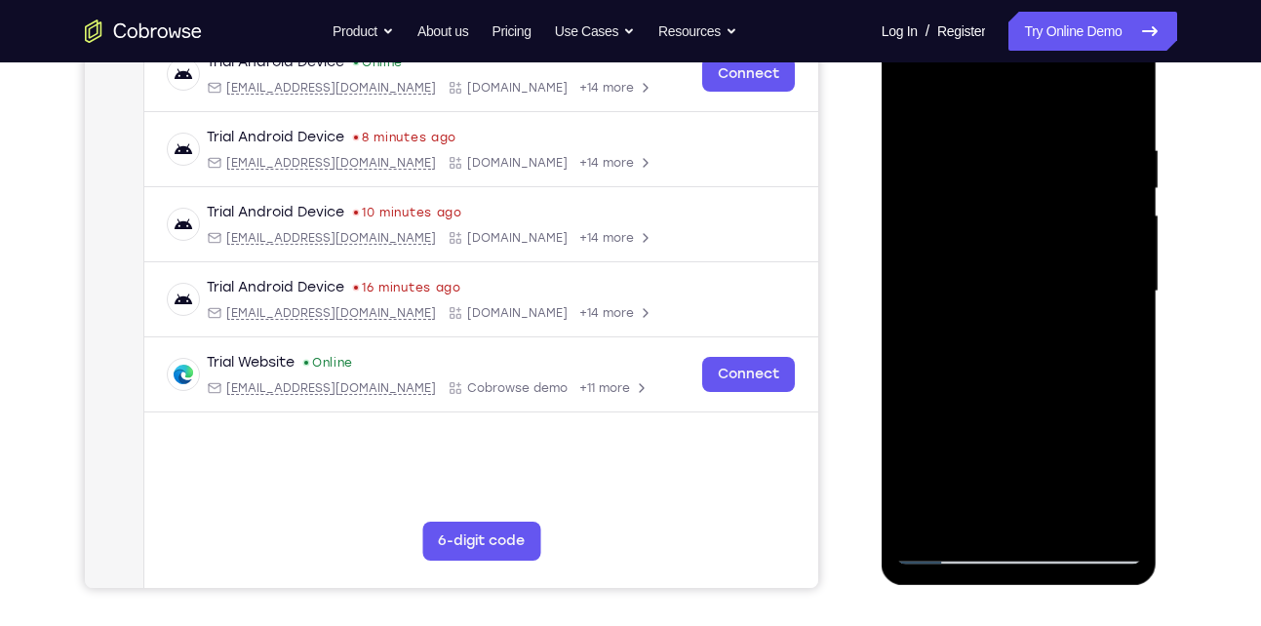
scroll to position [320, 0]
click at [981, 512] on div at bounding box center [1019, 291] width 246 height 546
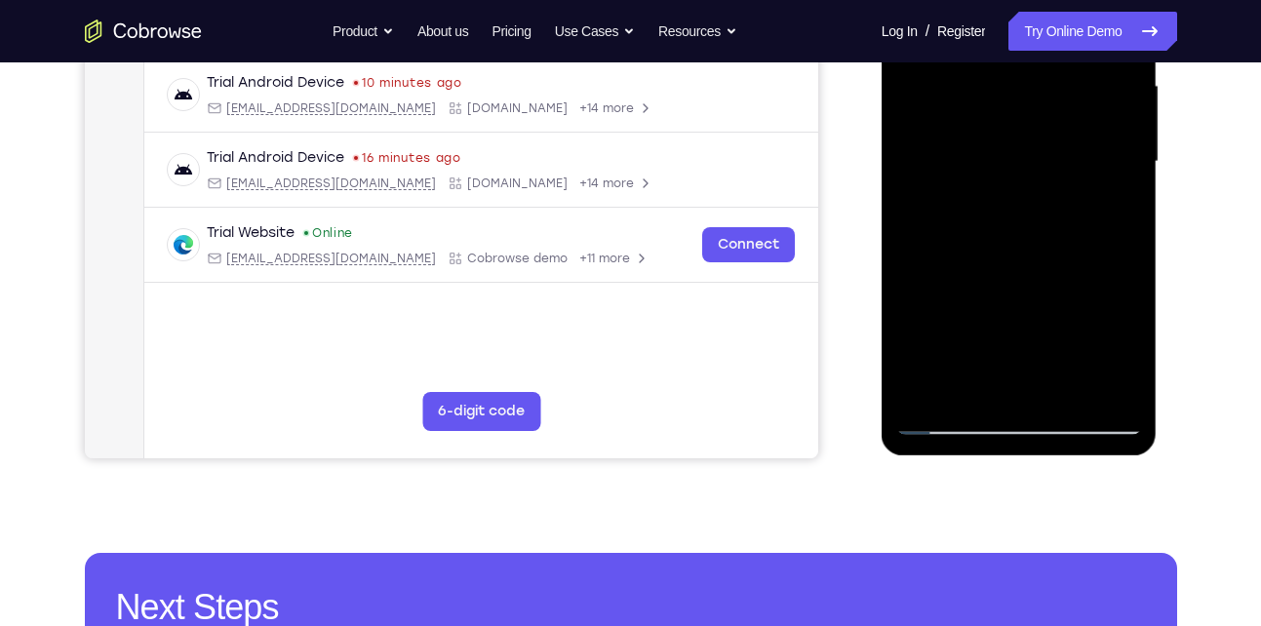
click at [951, 418] on div at bounding box center [1019, 162] width 246 height 546
click at [1104, 384] on div at bounding box center [1019, 162] width 246 height 546
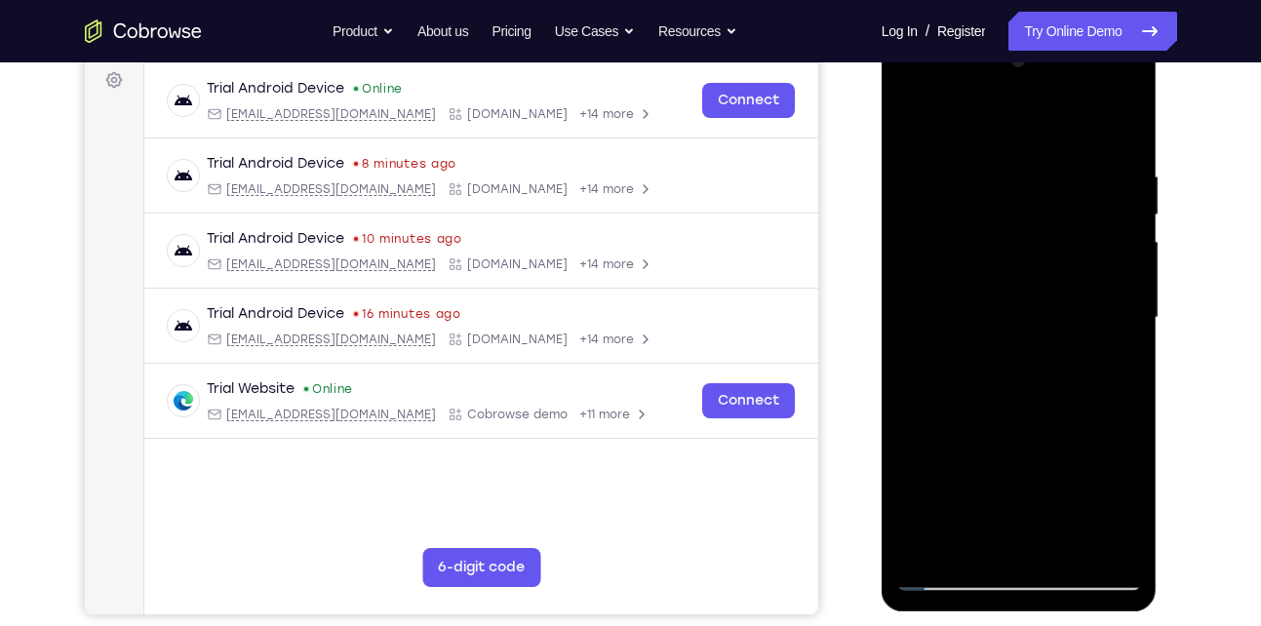
scroll to position [292, 0]
click at [1111, 281] on div at bounding box center [1019, 319] width 246 height 546
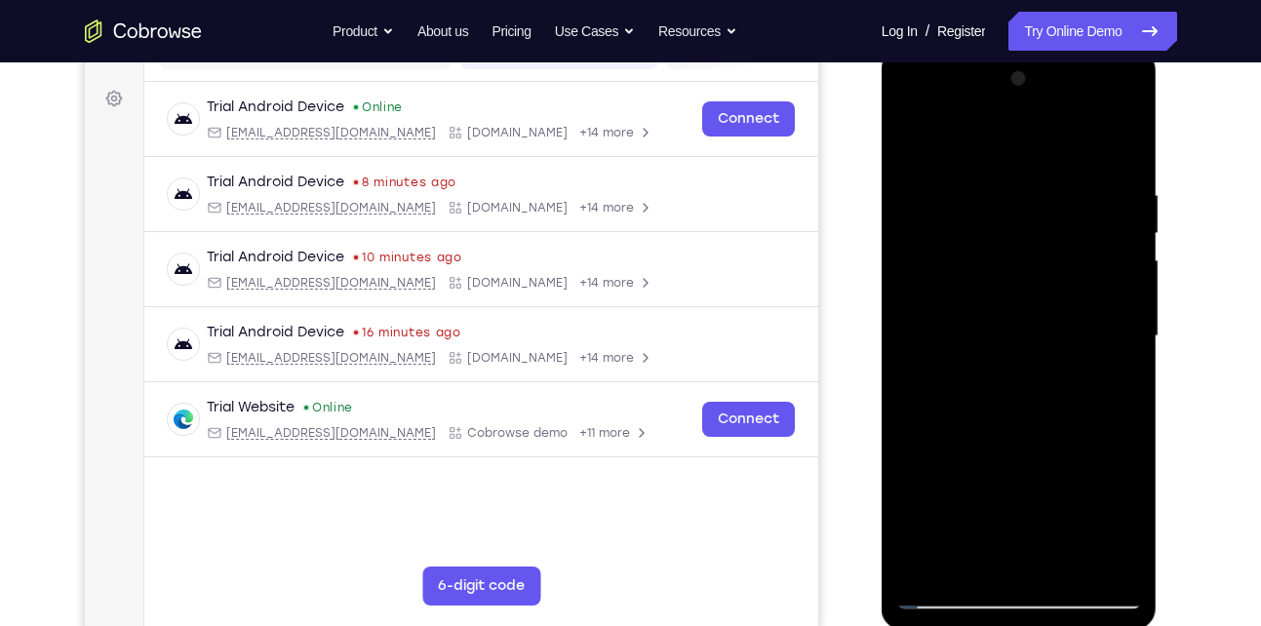
scroll to position [272, 0]
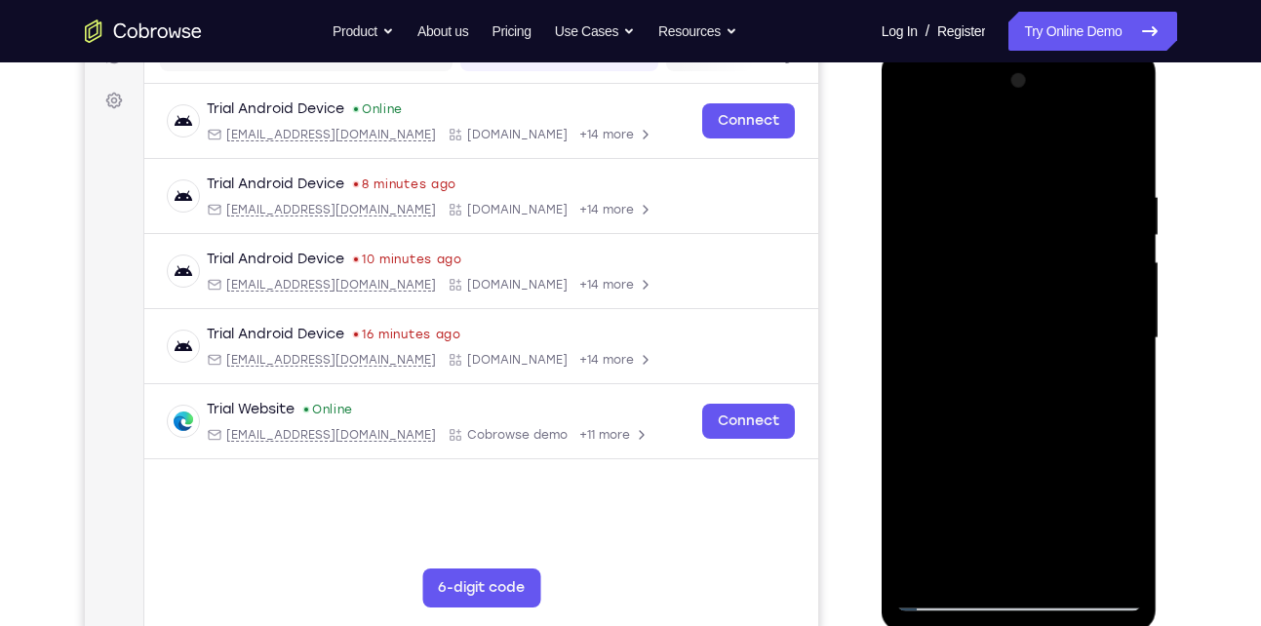
click at [913, 142] on div at bounding box center [1019, 338] width 246 height 546
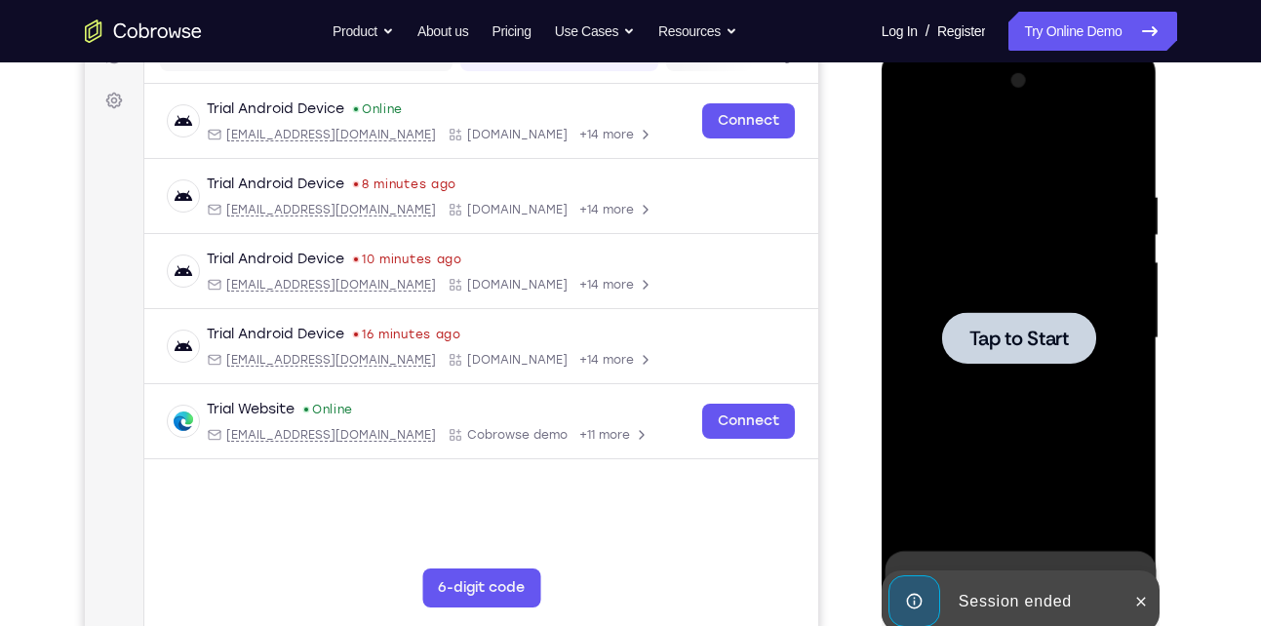
click at [1125, 137] on div at bounding box center [1019, 338] width 246 height 546
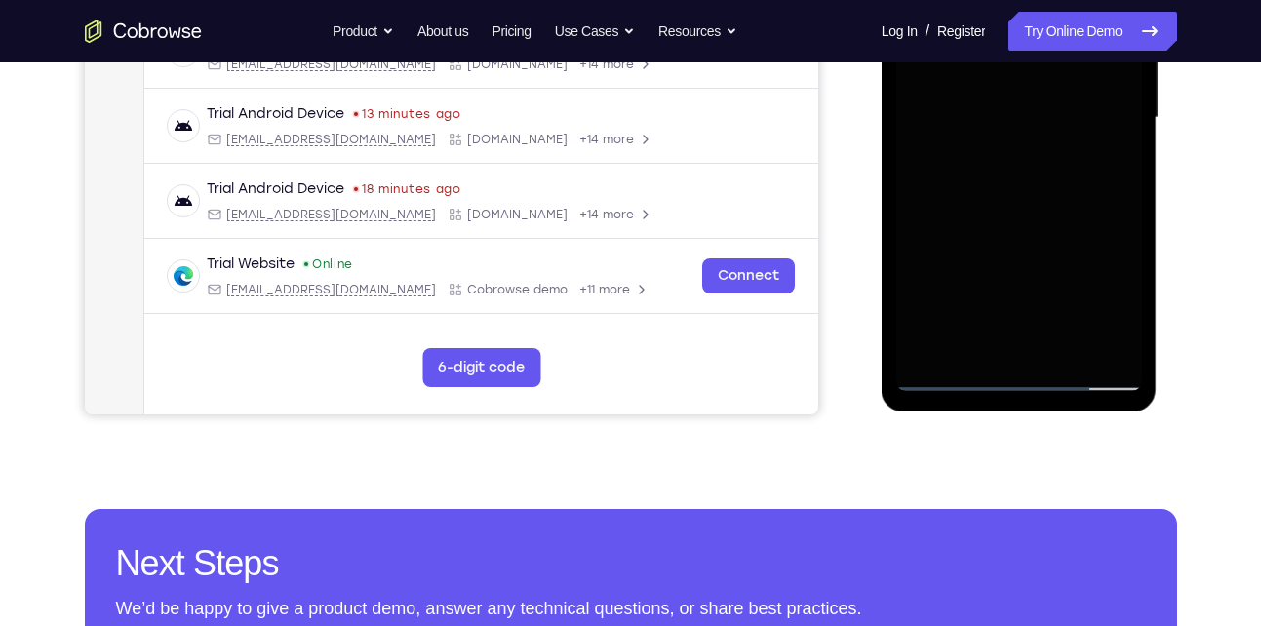
scroll to position [493, 0]
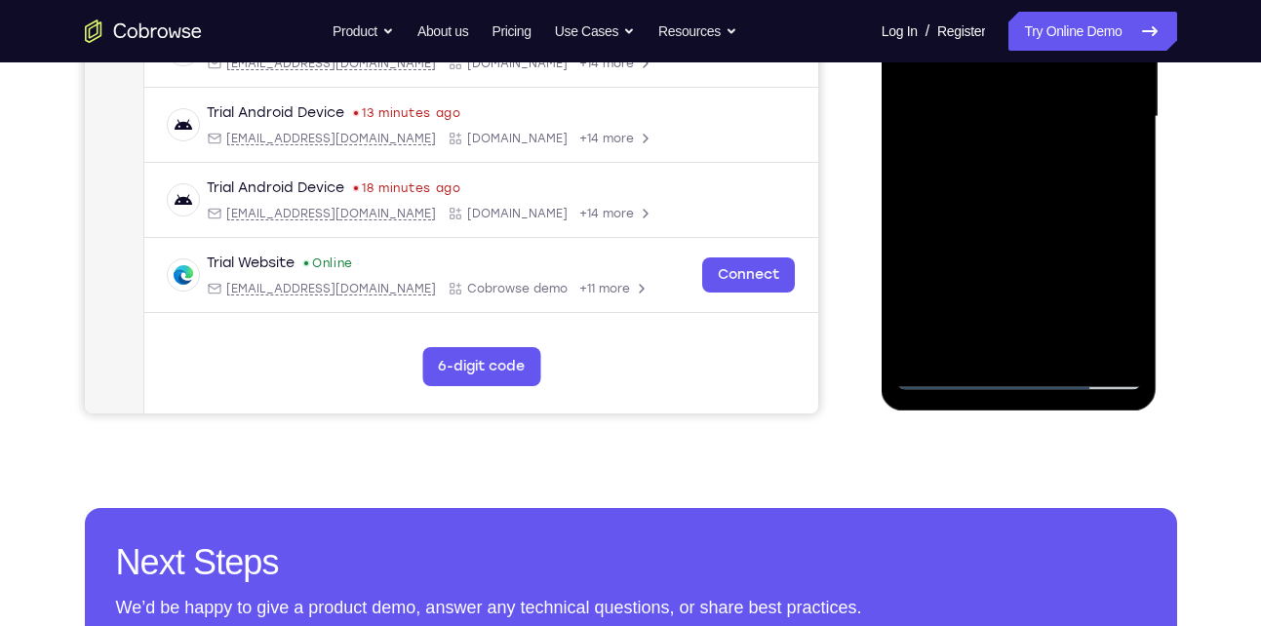
click at [1015, 369] on div at bounding box center [1019, 117] width 246 height 546
